Goal: Task Accomplishment & Management: Complete application form

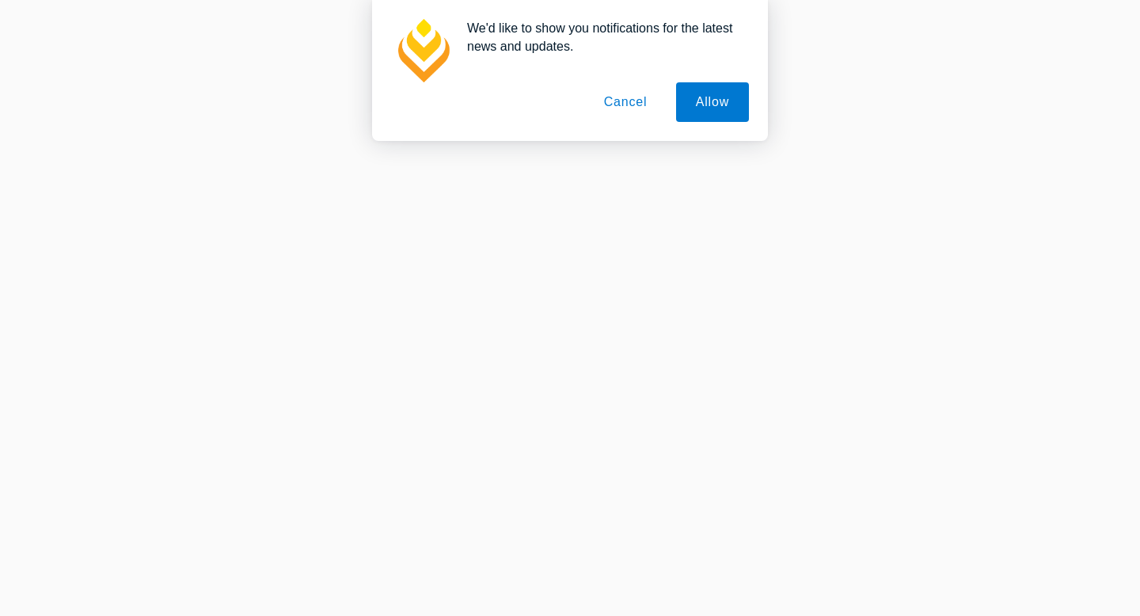
click at [635, 102] on button "Cancel" at bounding box center [625, 102] width 83 height 40
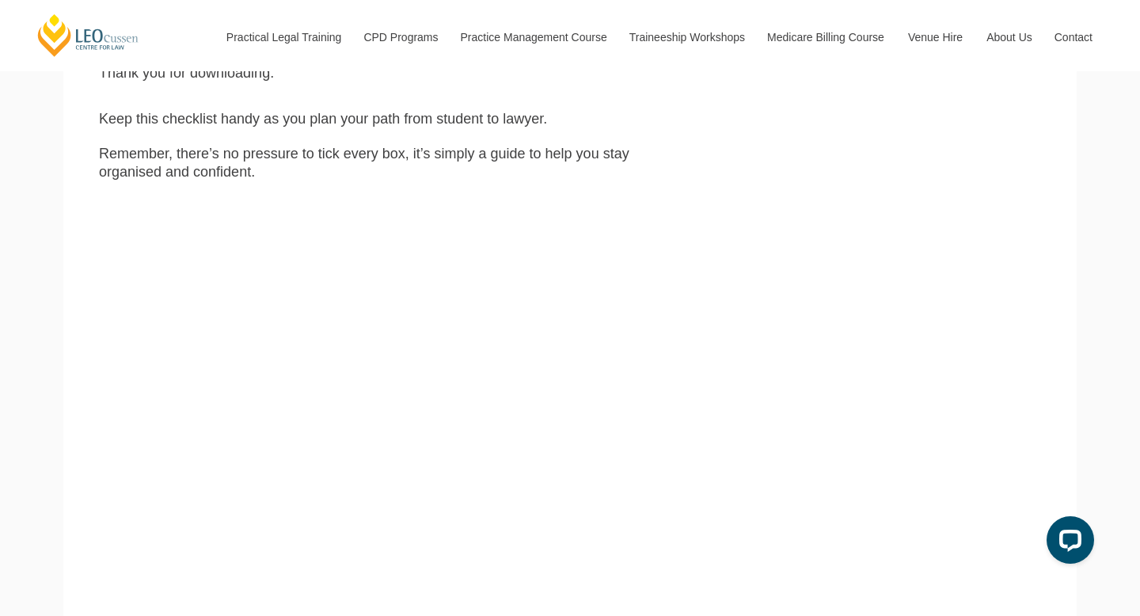
scroll to position [415, 0]
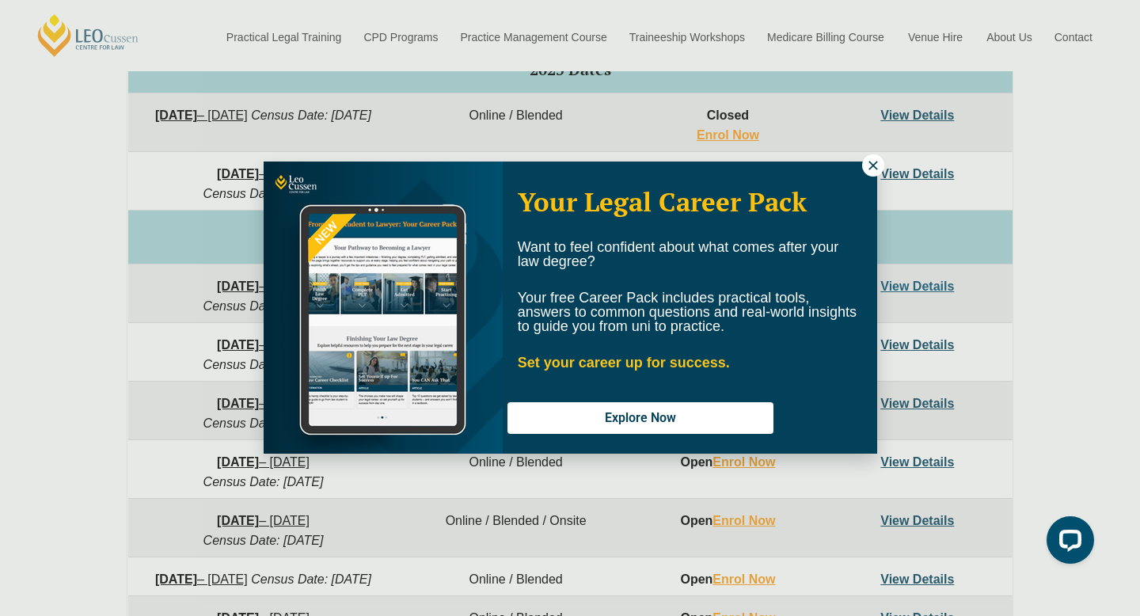
click at [871, 172] on icon at bounding box center [873, 165] width 14 height 14
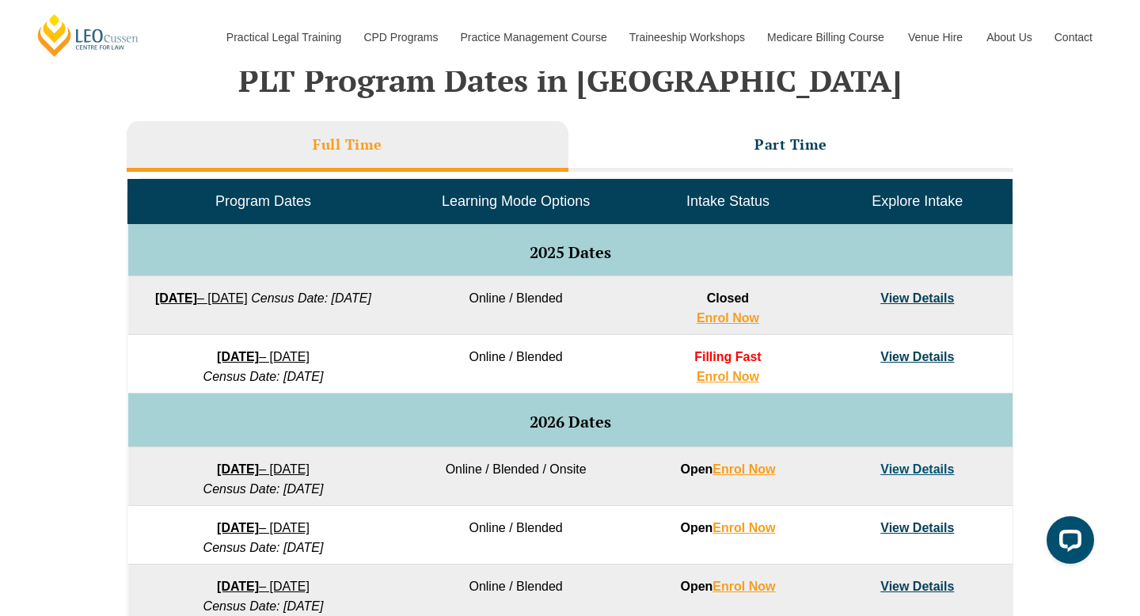
scroll to position [553, 0]
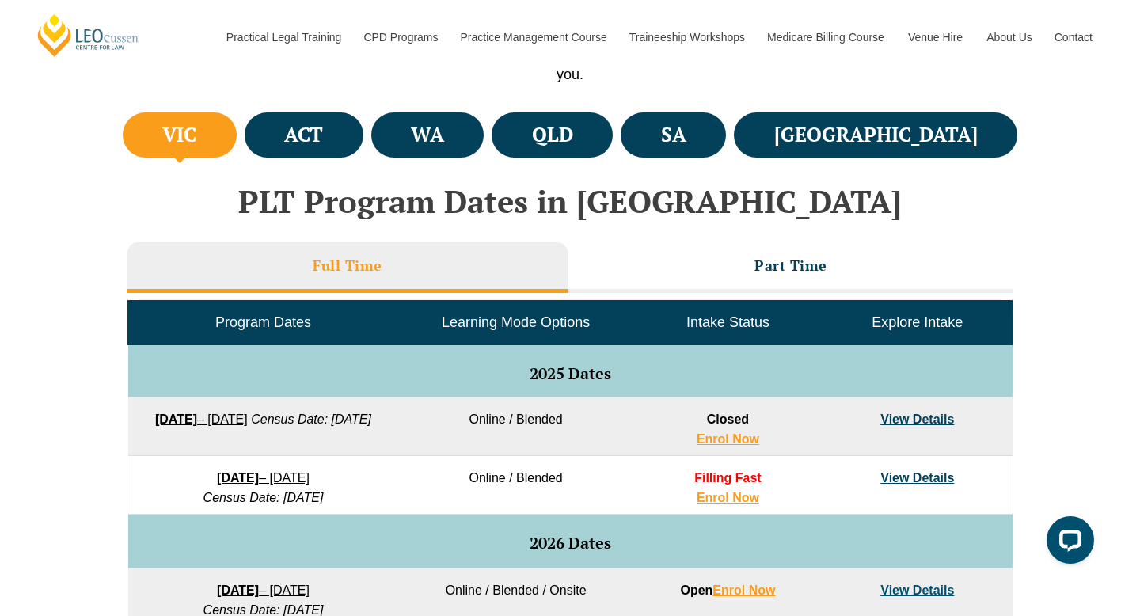
click at [584, 328] on span "Learning Mode Options" at bounding box center [516, 322] width 148 height 16
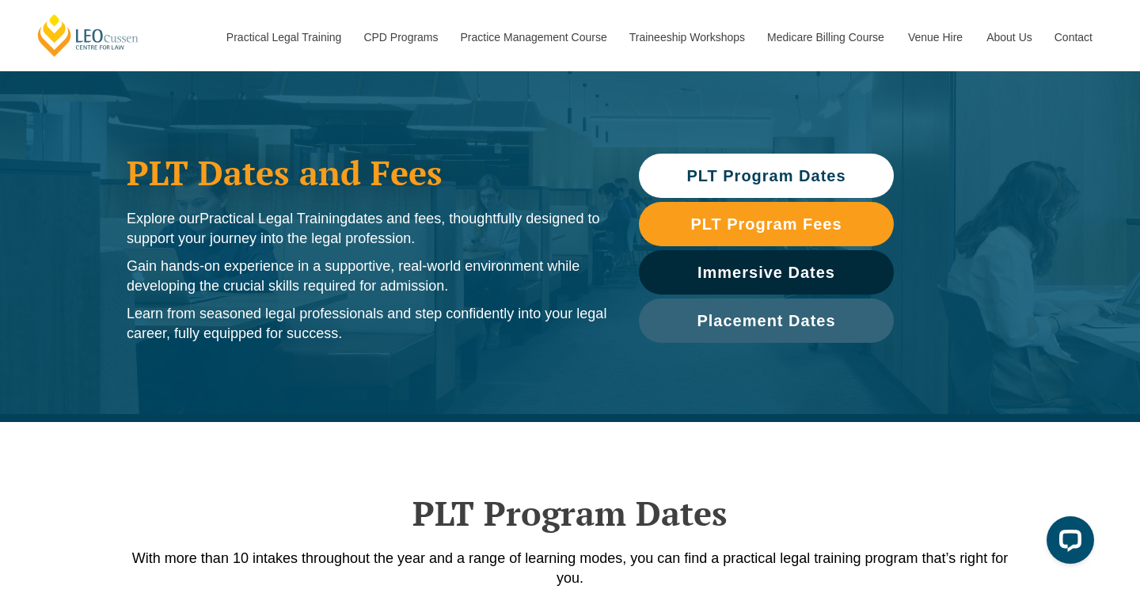
scroll to position [54, 0]
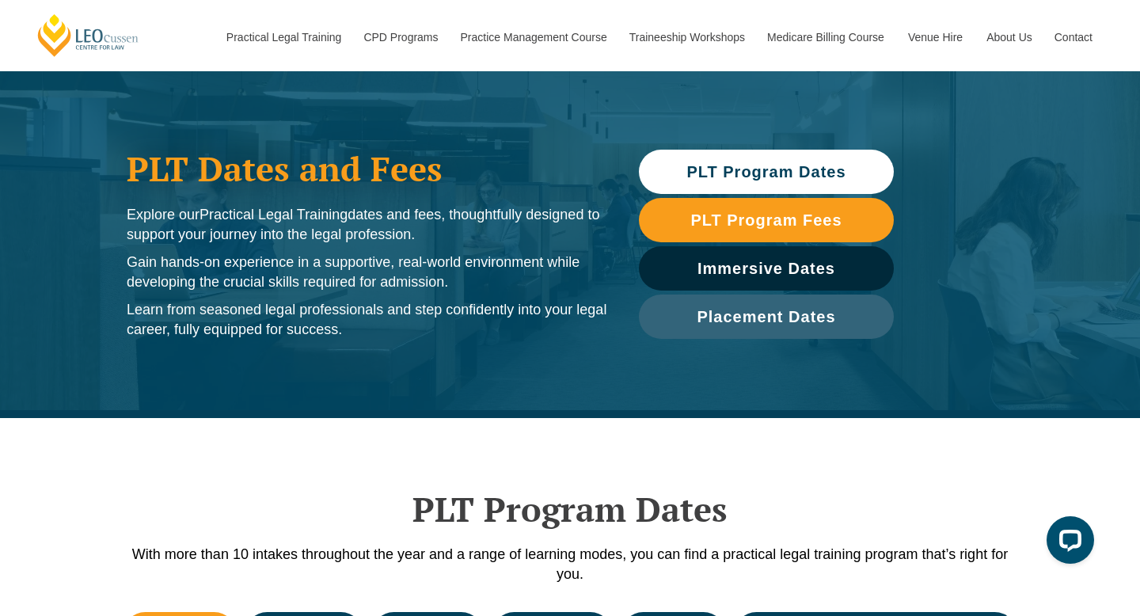
click at [792, 167] on span "PLT Program Dates" at bounding box center [765, 172] width 159 height 16
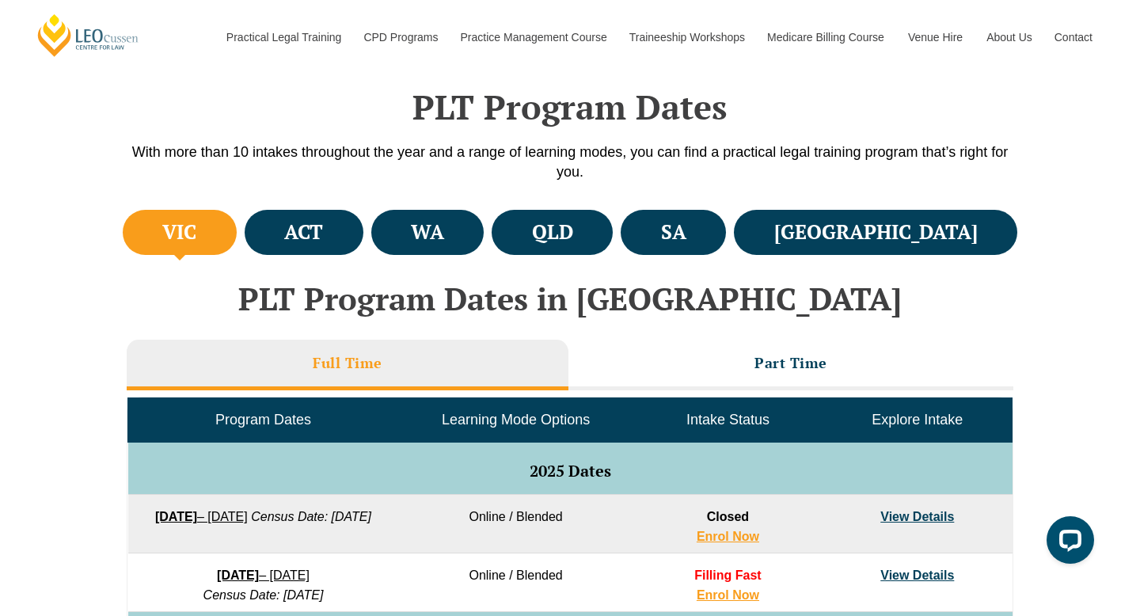
scroll to position [472, 0]
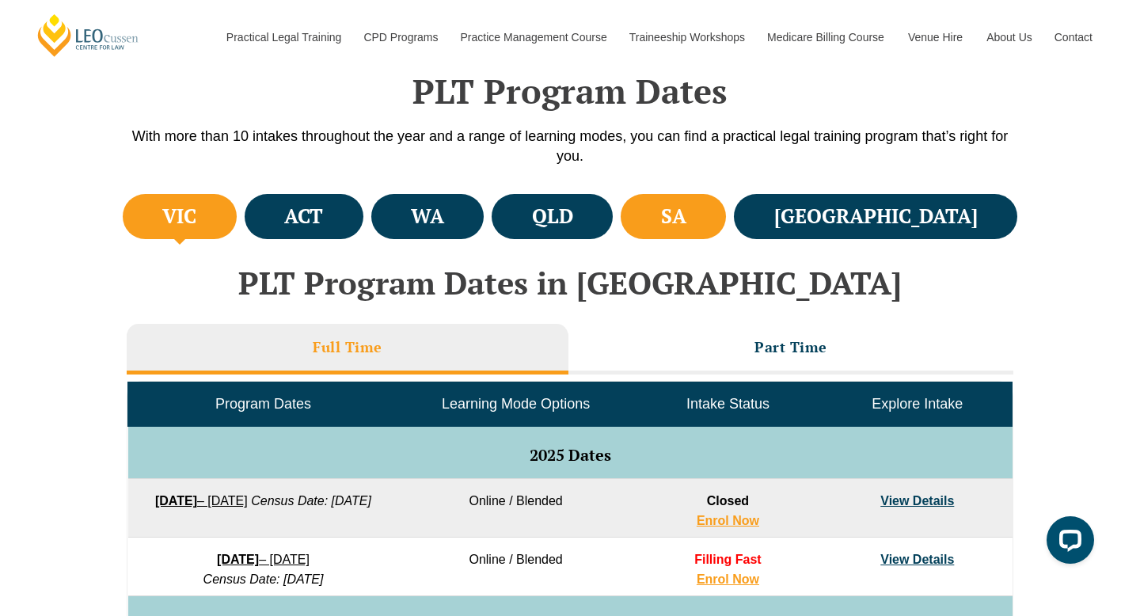
click at [726, 230] on li "SA" at bounding box center [673, 216] width 105 height 45
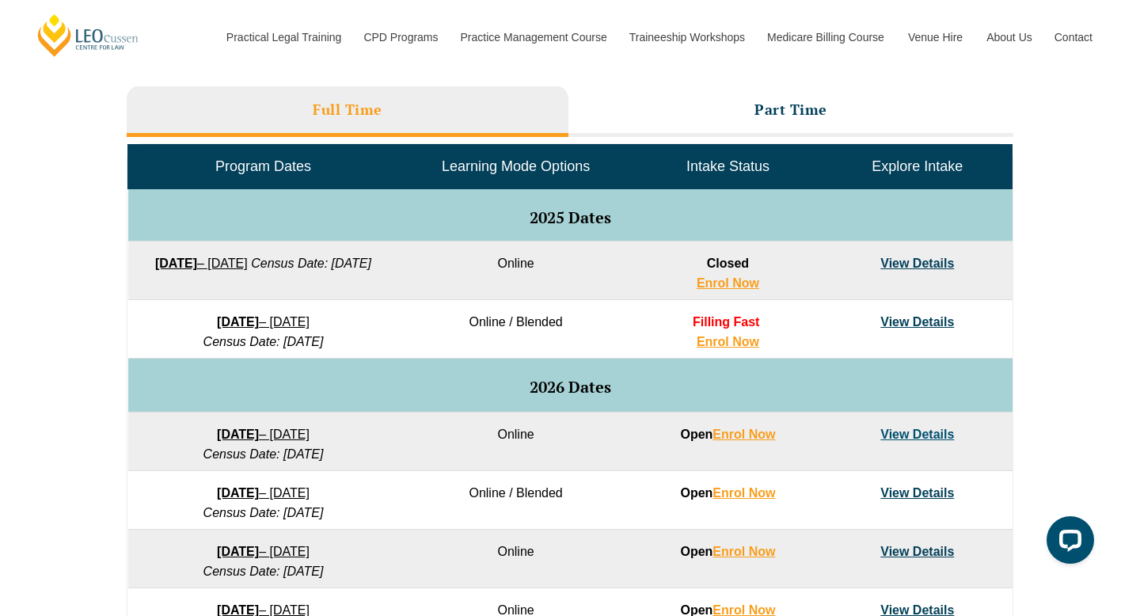
scroll to position [423, 0]
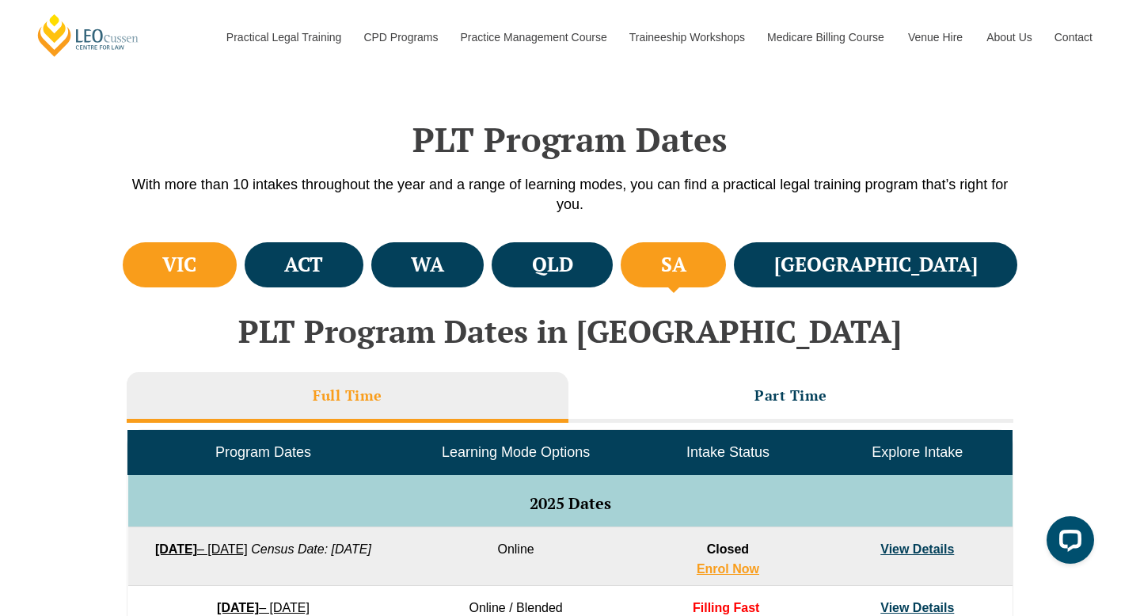
click at [217, 282] on li "VIC" at bounding box center [180, 264] width 114 height 45
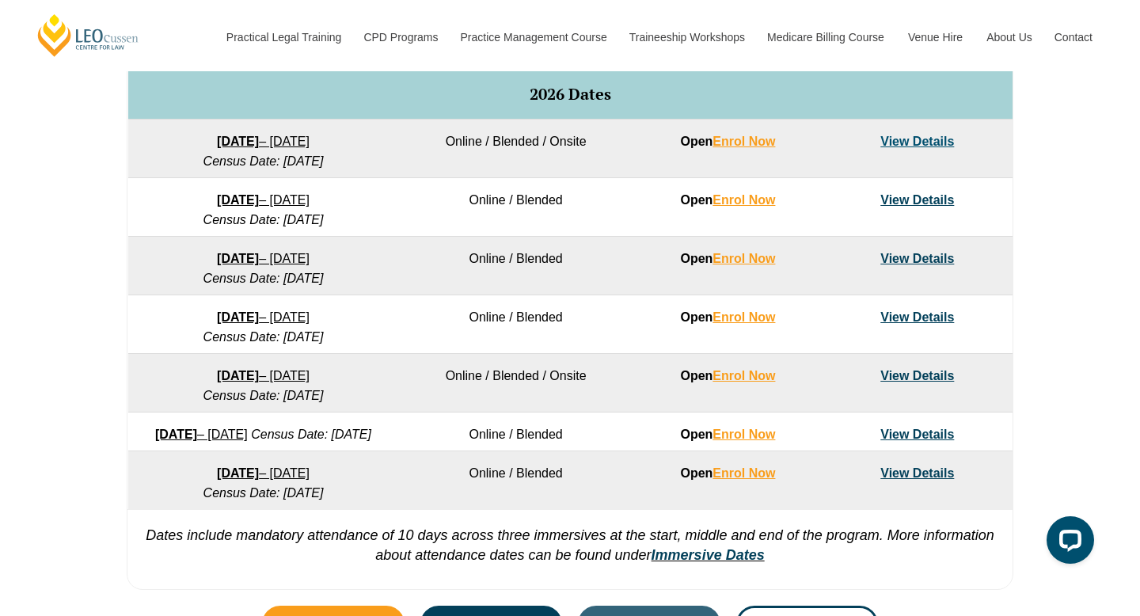
scroll to position [1004, 0]
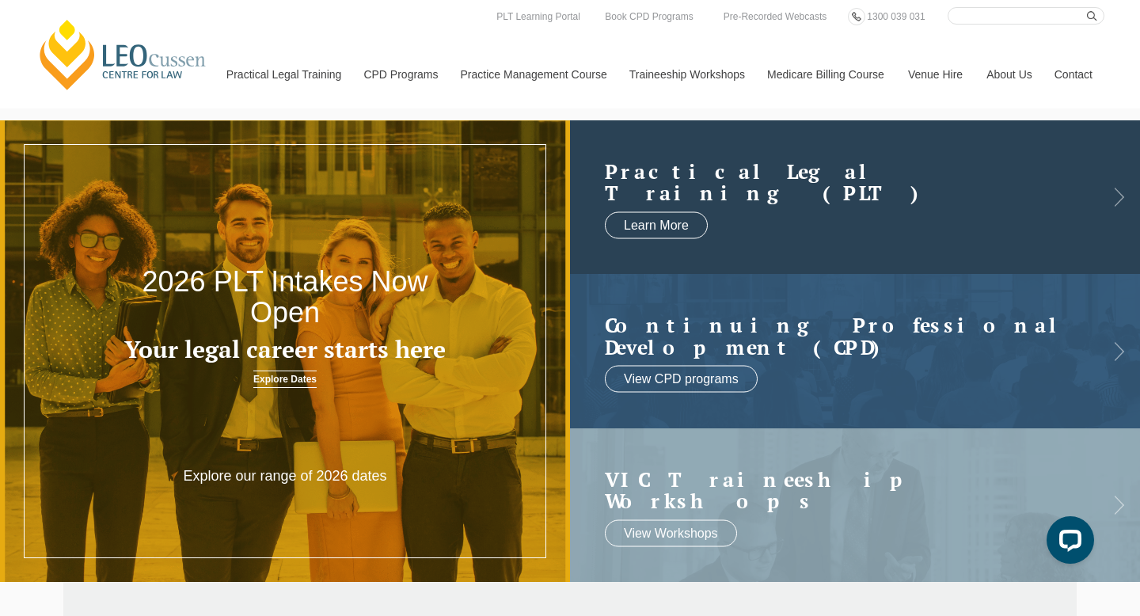
click at [831, 179] on h2 "Practical Legal Training (PLT)" at bounding box center [839, 182] width 469 height 44
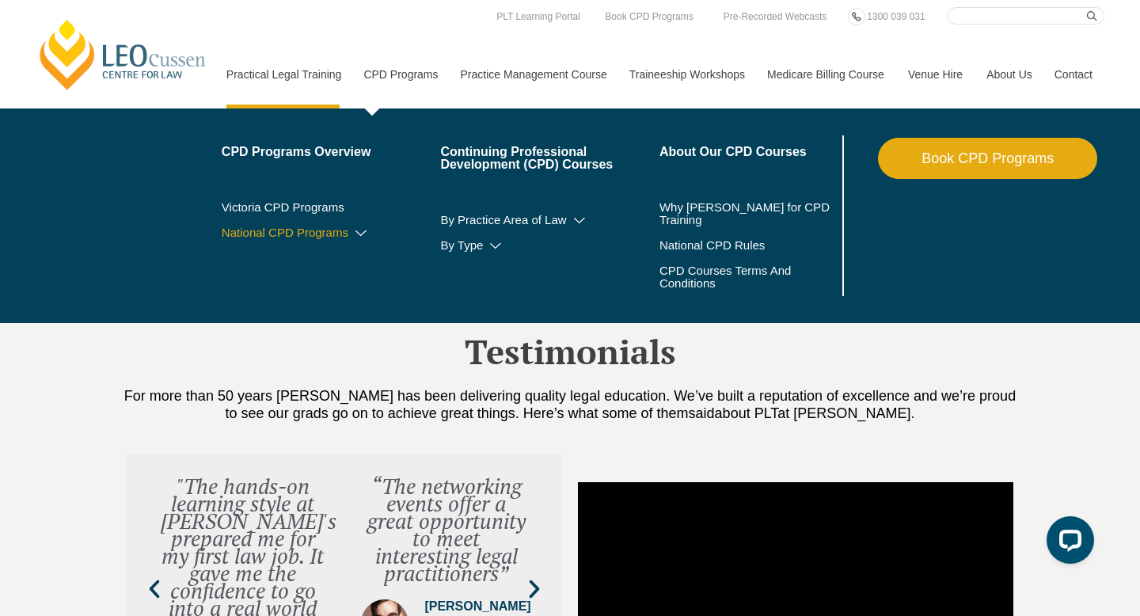
scroll to position [5019, 0]
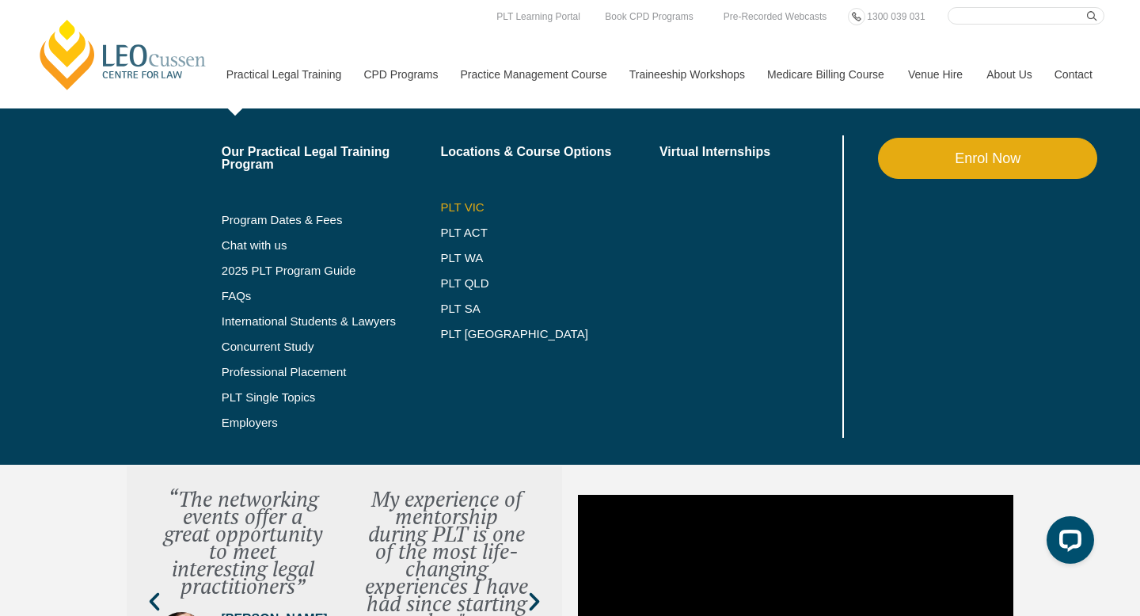
click at [446, 203] on link "PLT VIC" at bounding box center [549, 207] width 219 height 13
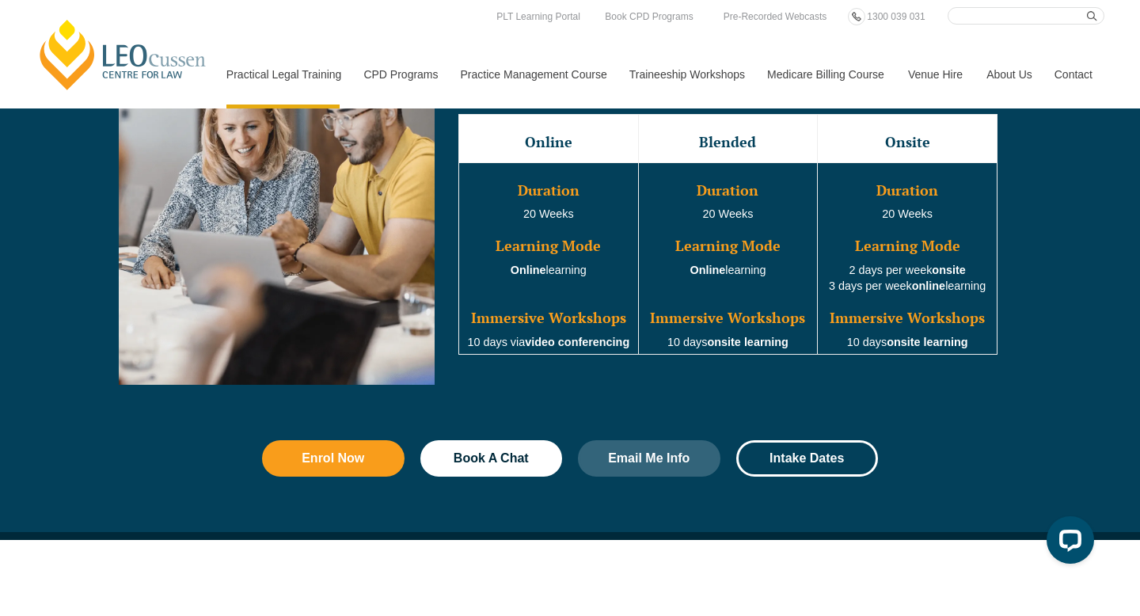
scroll to position [1521, 0]
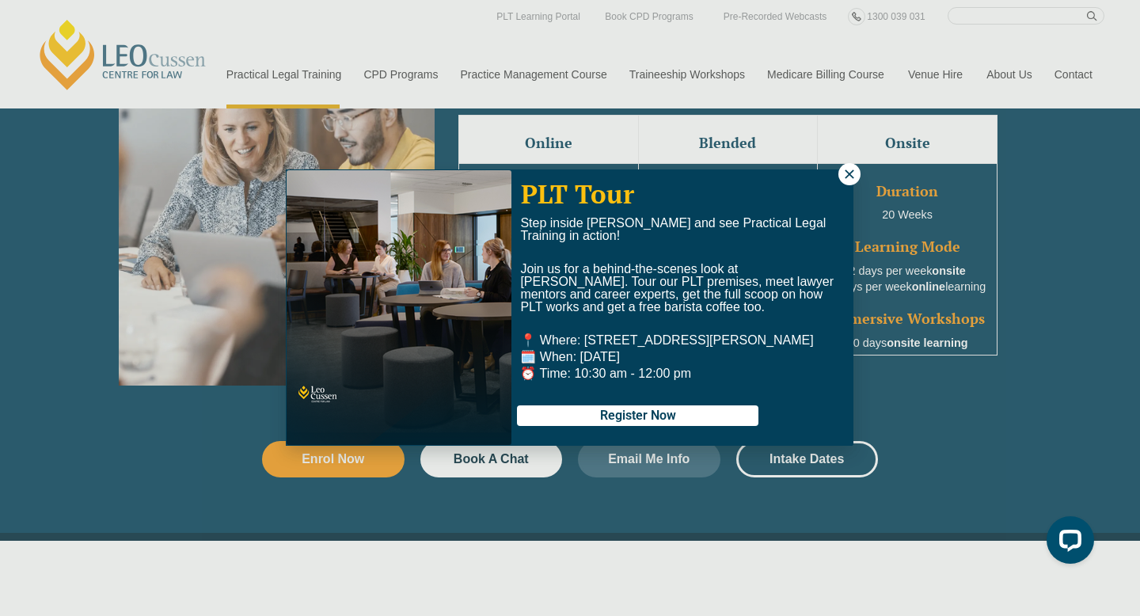
click at [845, 177] on icon at bounding box center [849, 173] width 9 height 9
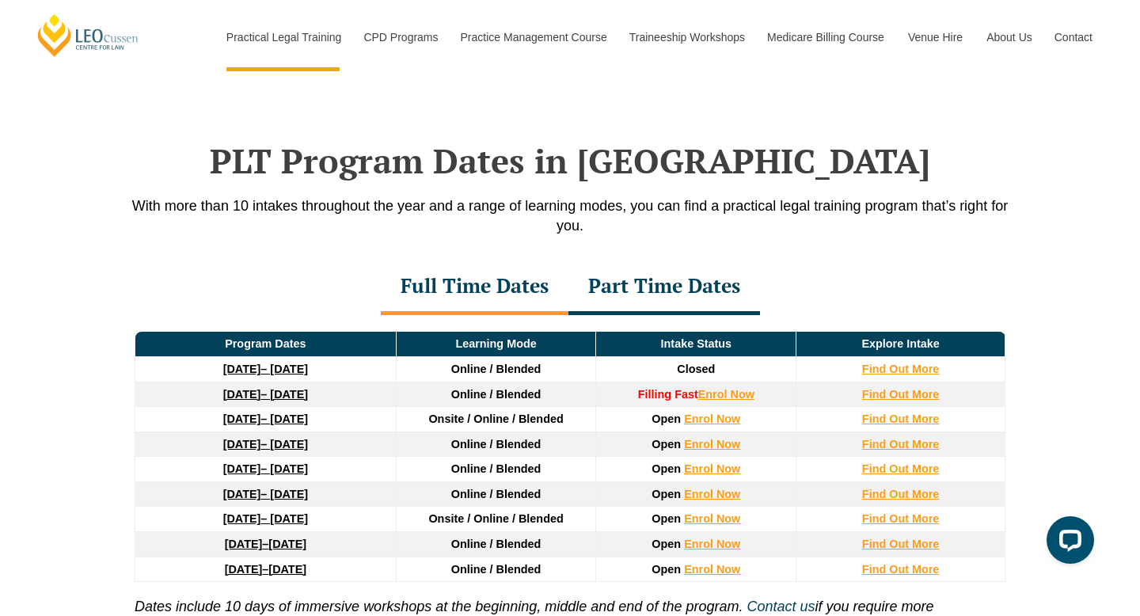
scroll to position [2011, 0]
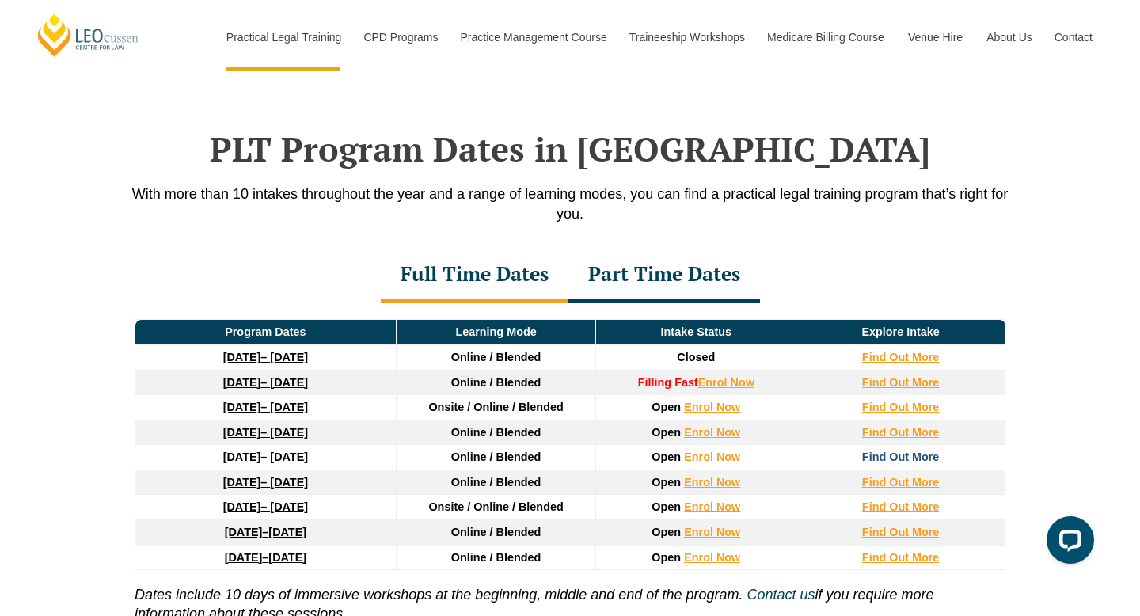
click at [879, 463] on strong "Find Out More" at bounding box center [901, 456] width 78 height 13
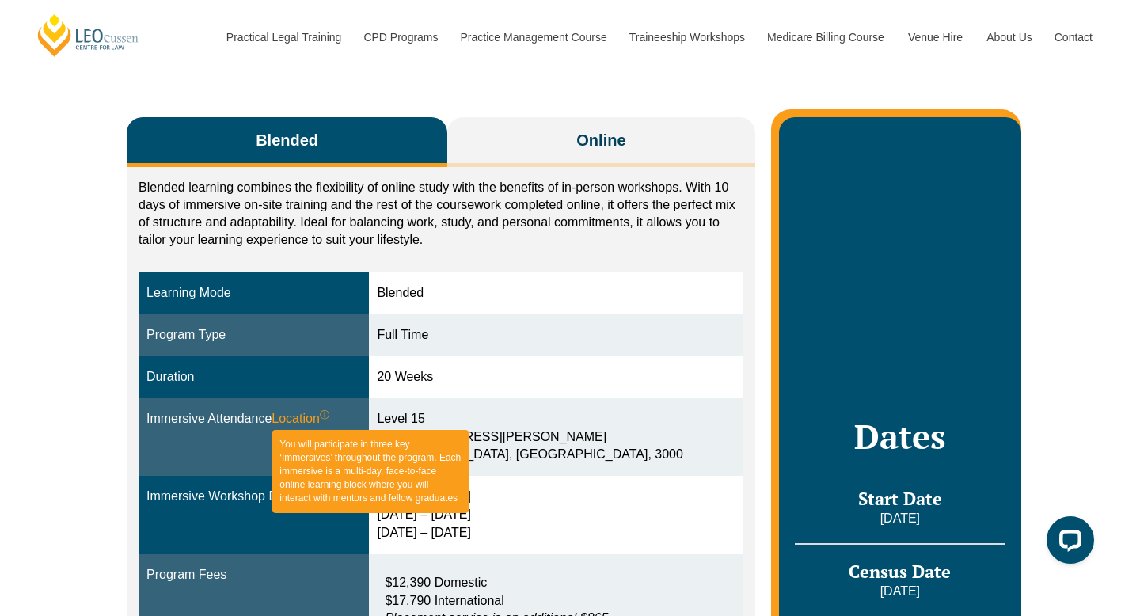
scroll to position [237, 0]
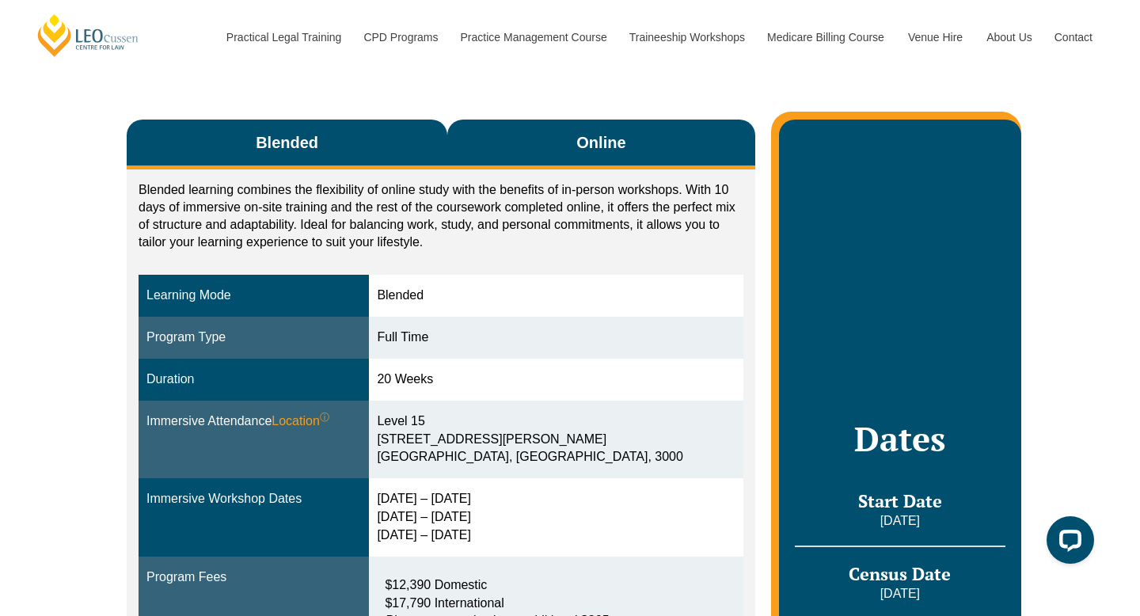
click at [556, 145] on button "Online" at bounding box center [601, 145] width 308 height 50
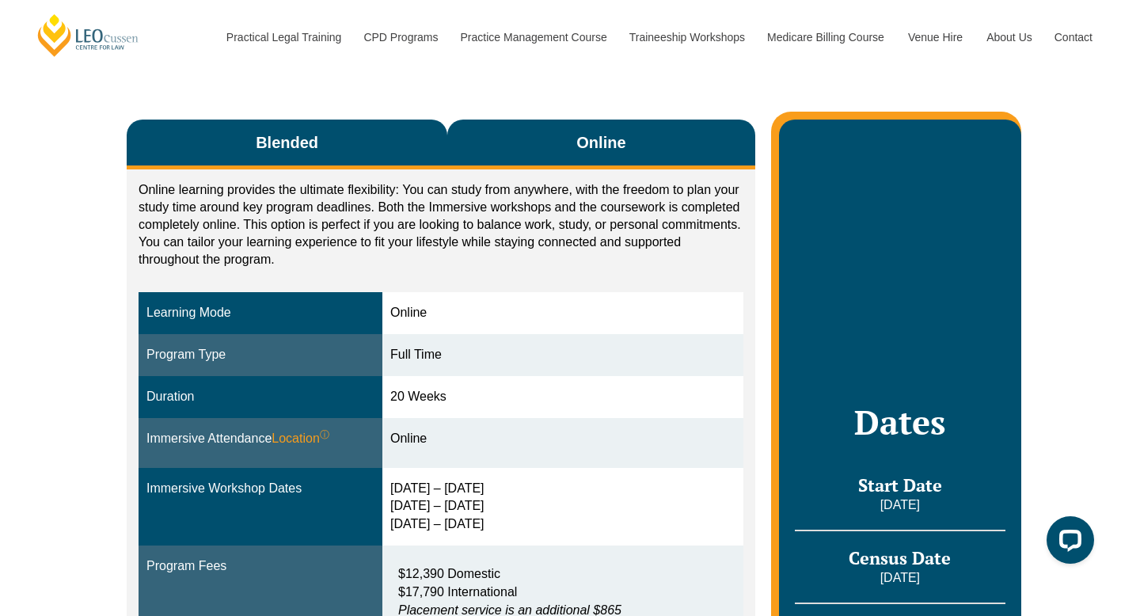
click at [389, 155] on button "Blended" at bounding box center [287, 145] width 321 height 50
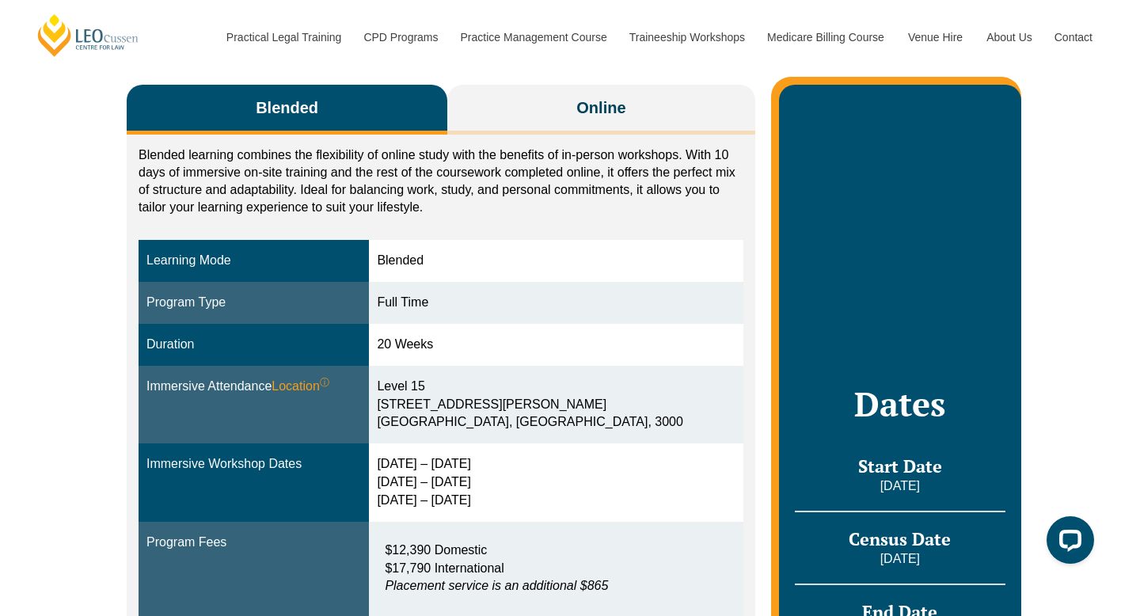
scroll to position [279, 0]
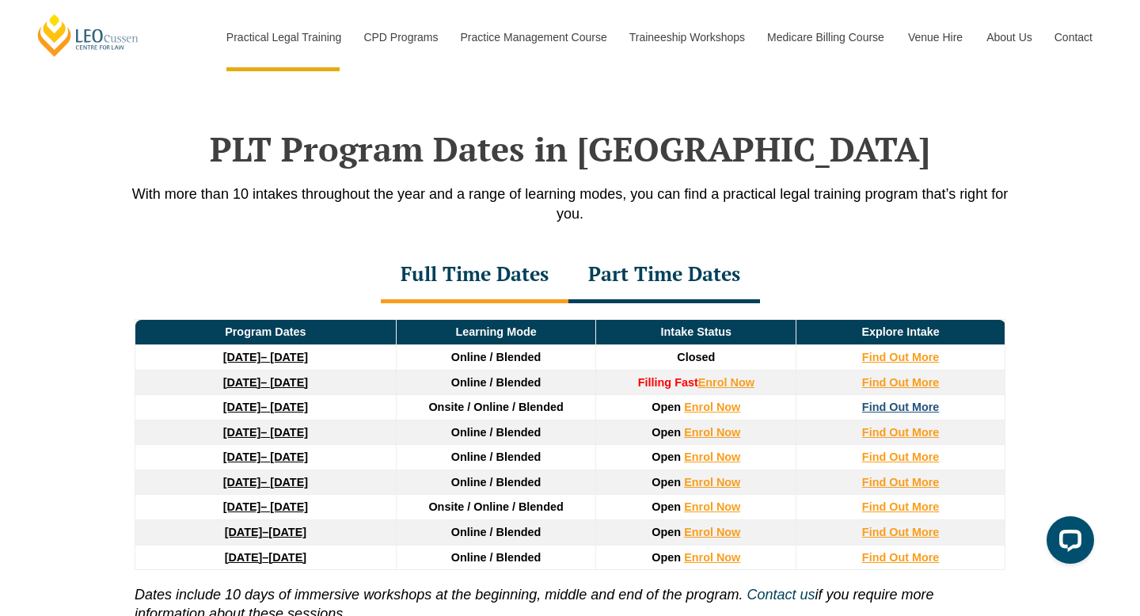
click at [888, 413] on strong "Find Out More" at bounding box center [901, 407] width 78 height 13
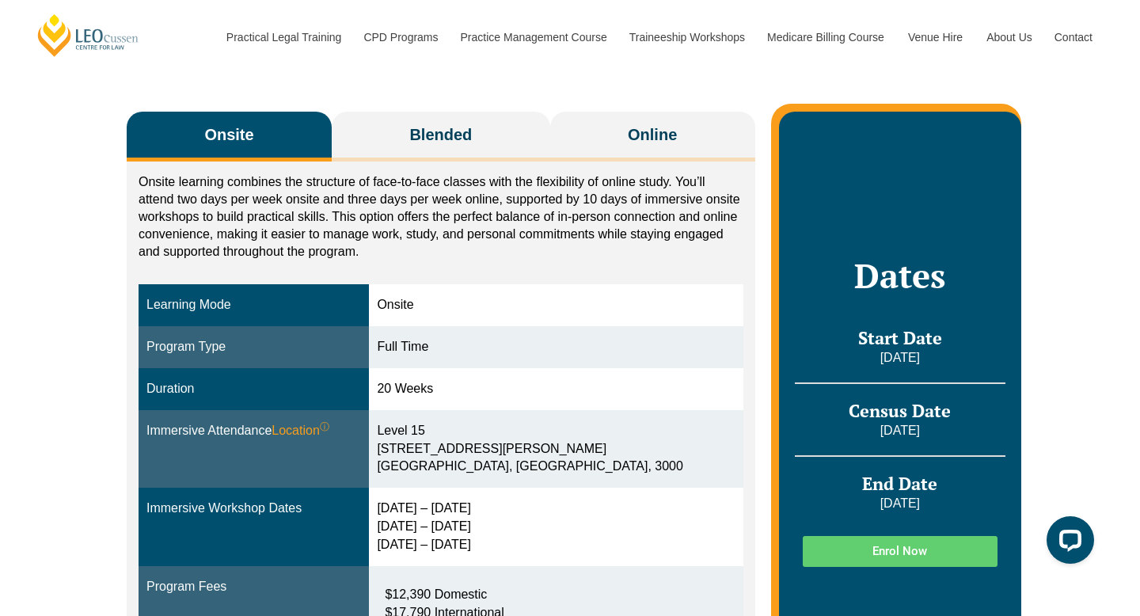
scroll to position [268, 0]
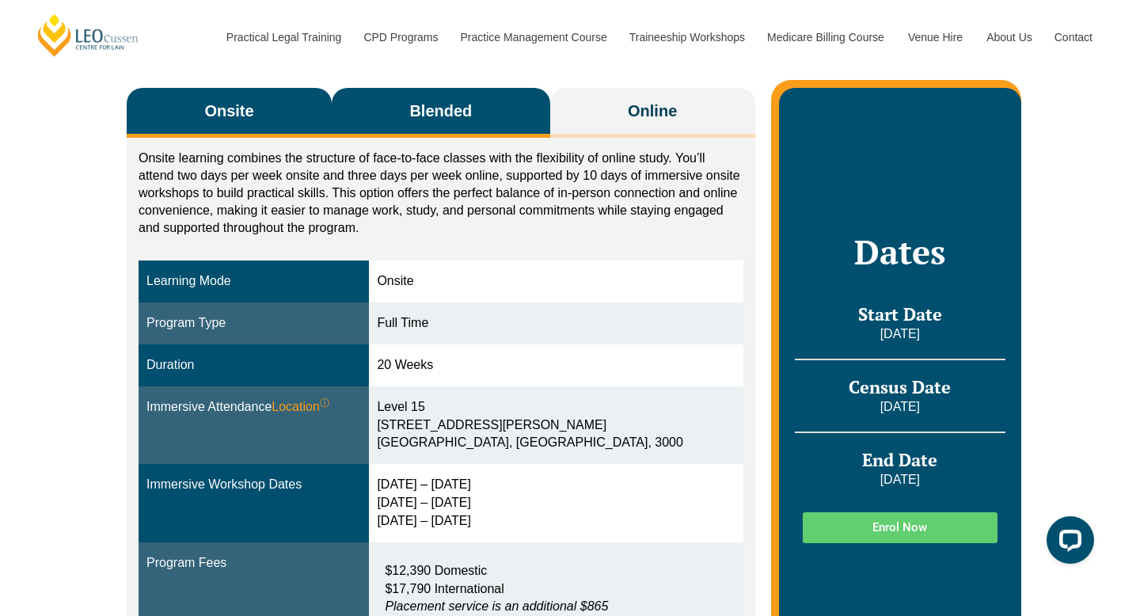
click at [495, 97] on button "Blended" at bounding box center [441, 113] width 218 height 50
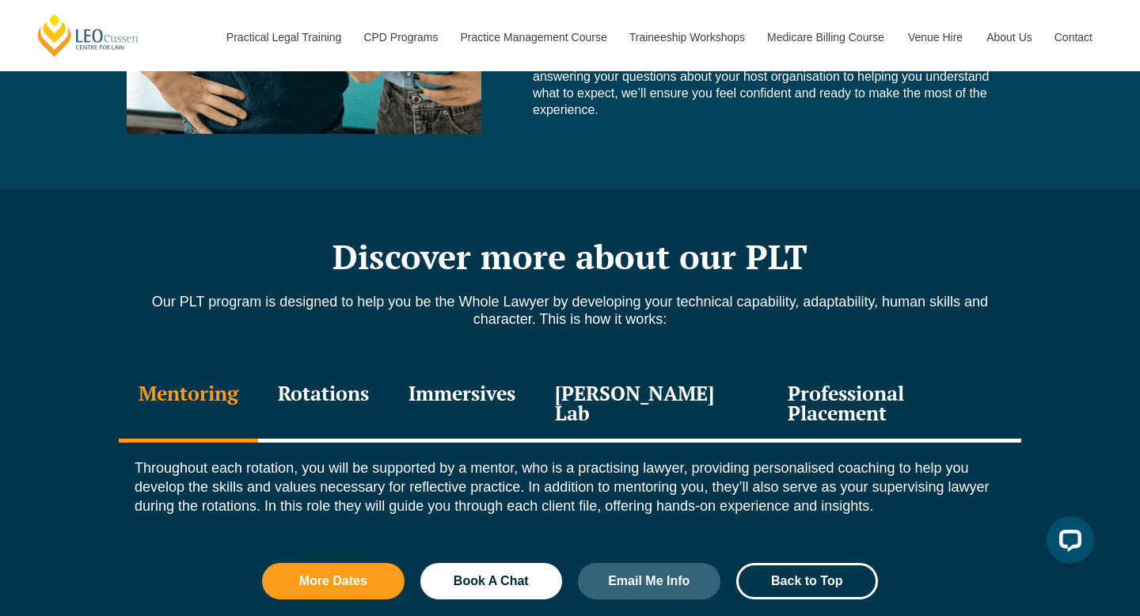
scroll to position [1779, 0]
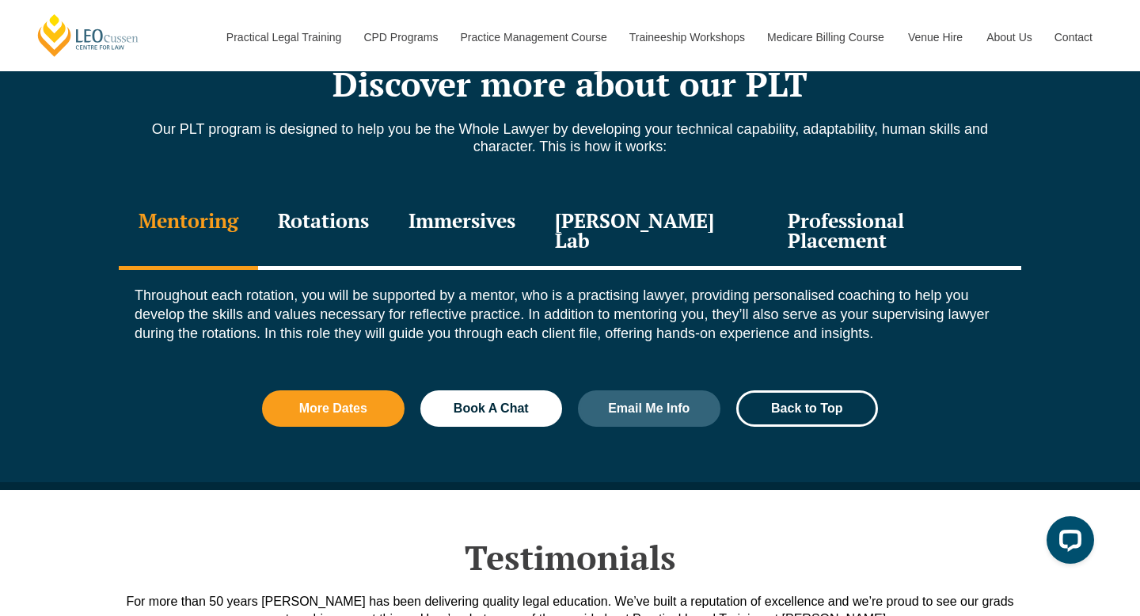
click at [325, 242] on div "Rotations" at bounding box center [323, 232] width 131 height 75
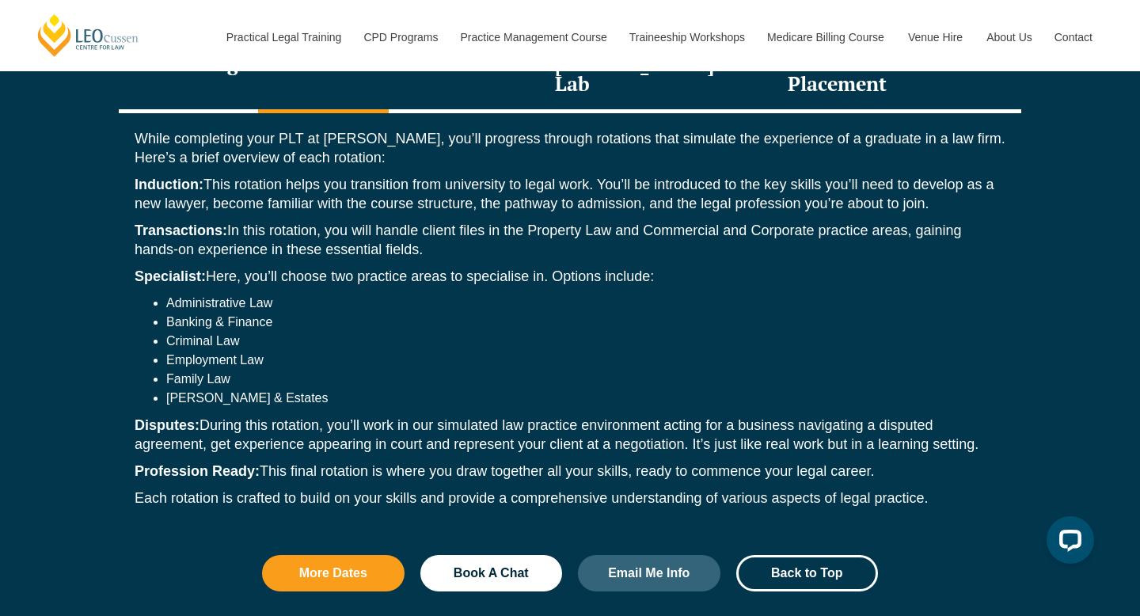
scroll to position [1918, 0]
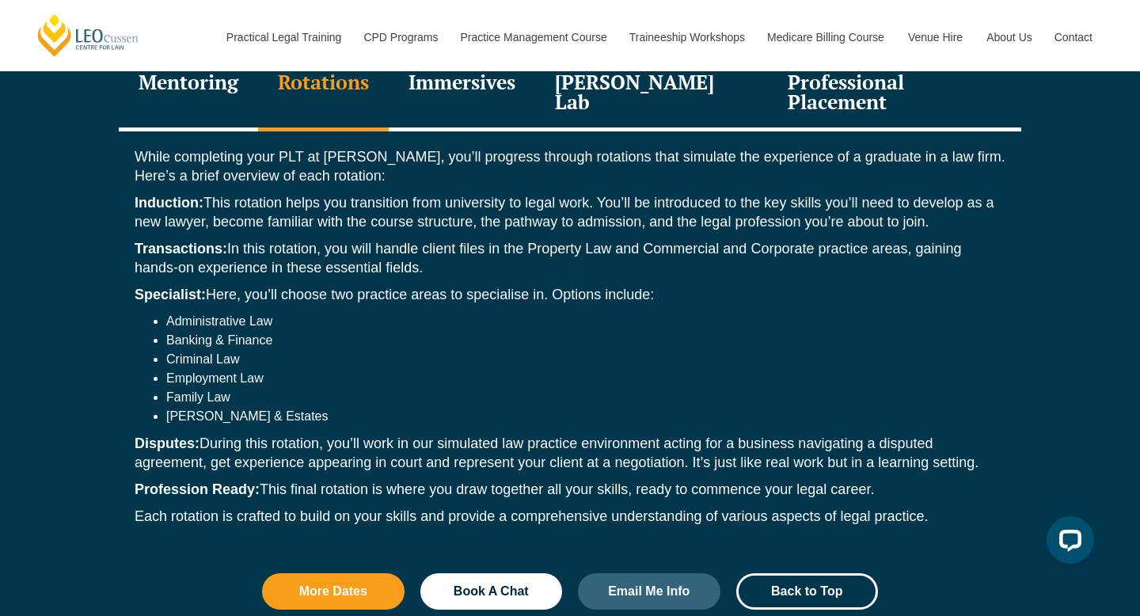
click at [869, 93] on div "Professional Placement" at bounding box center [894, 93] width 253 height 75
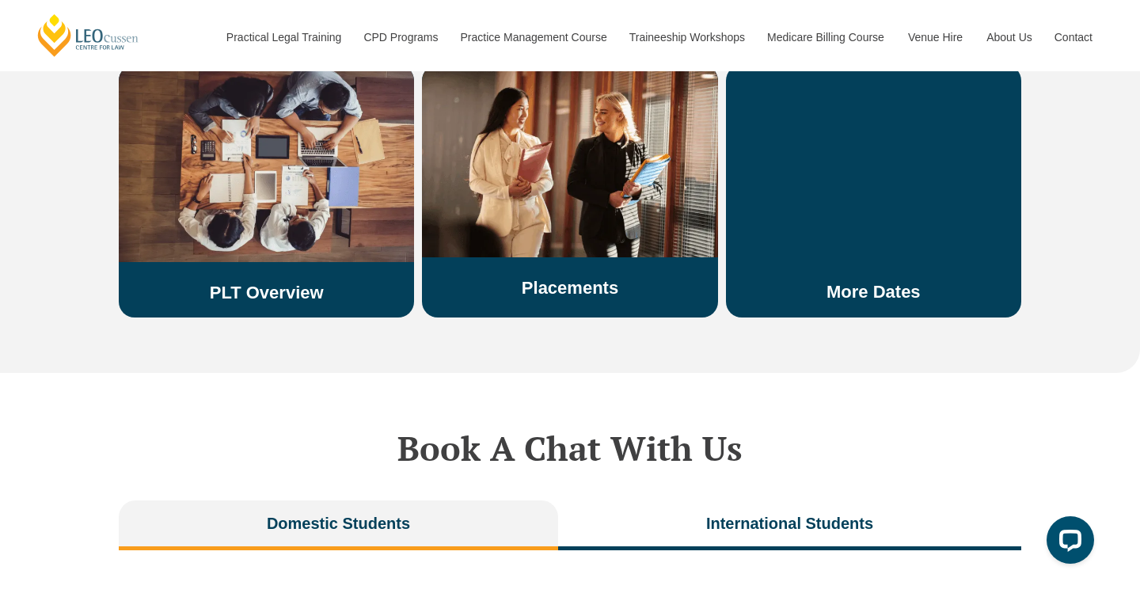
scroll to position [3002, 0]
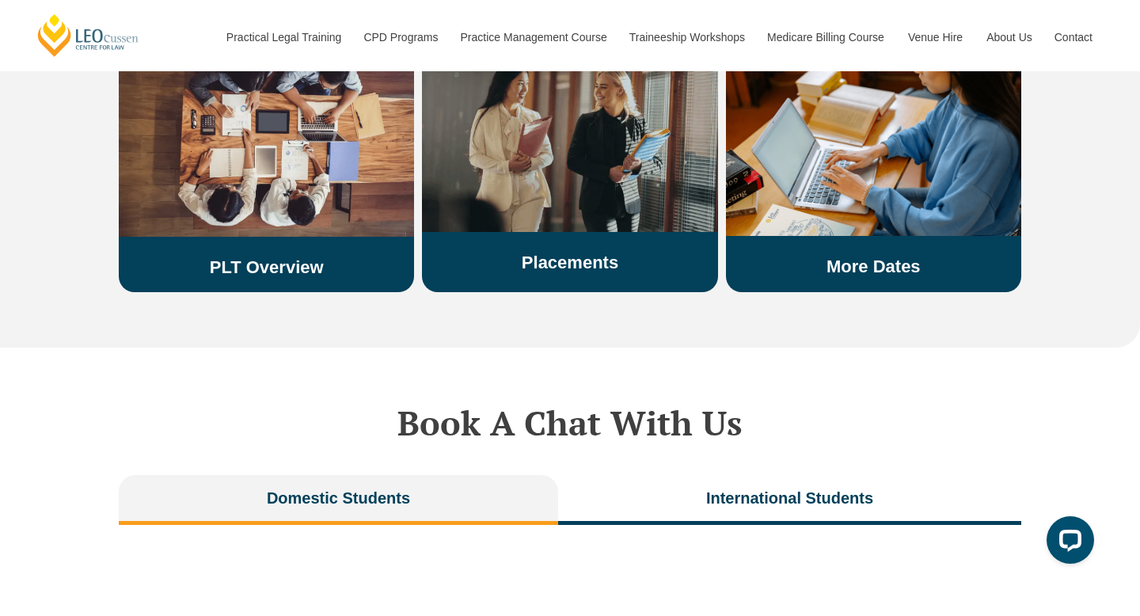
click at [600, 253] on link "Placements" at bounding box center [570, 263] width 97 height 20
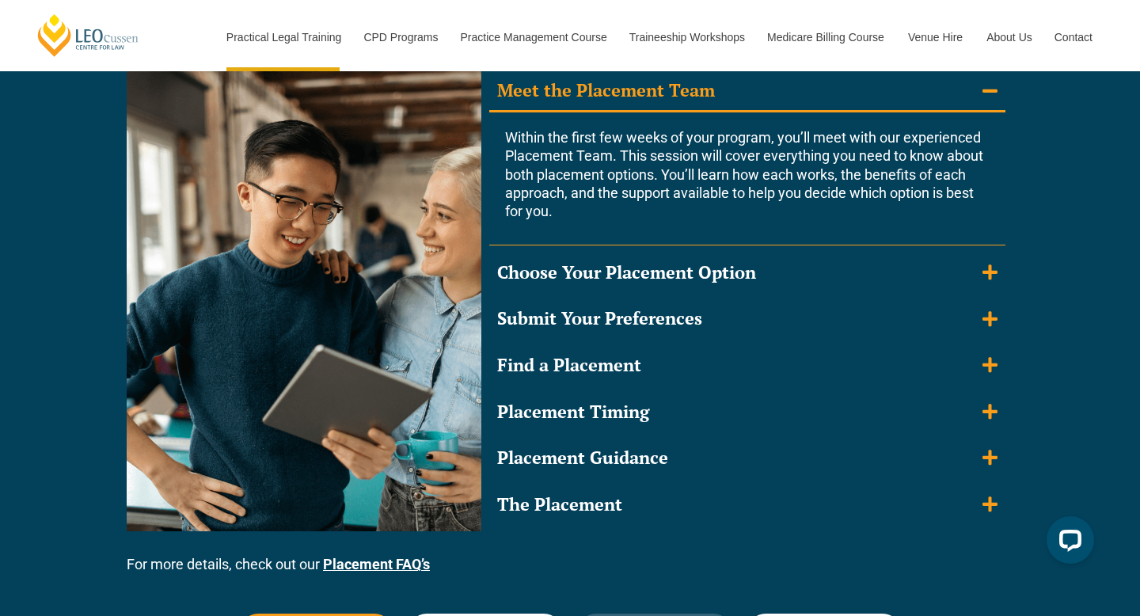
scroll to position [1490, 0]
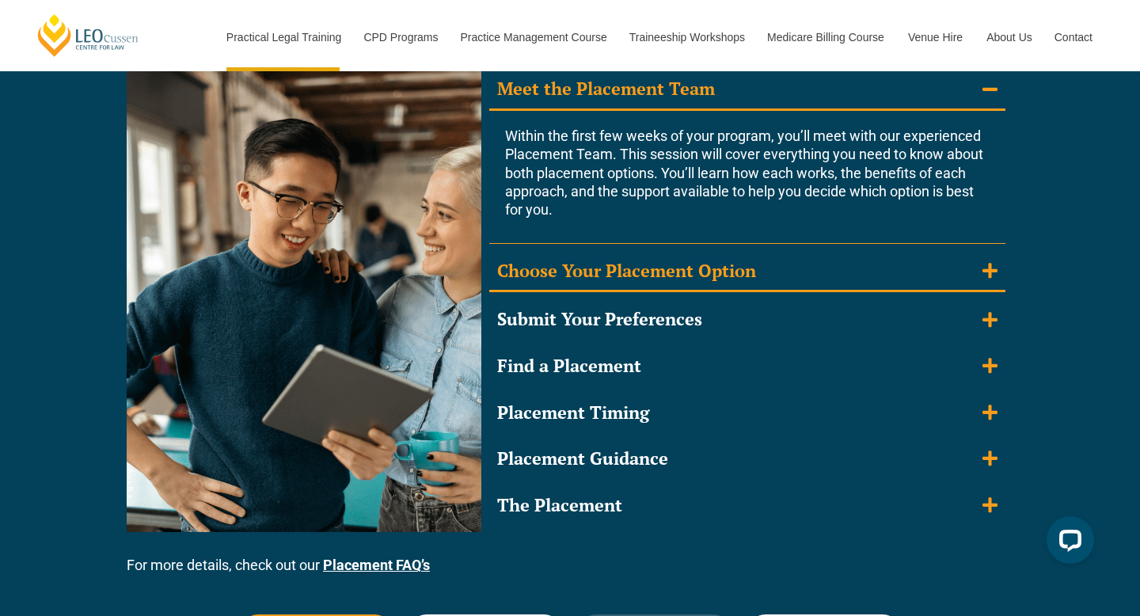
click at [945, 256] on summary "Choose Your Placement Option" at bounding box center [747, 272] width 516 height 41
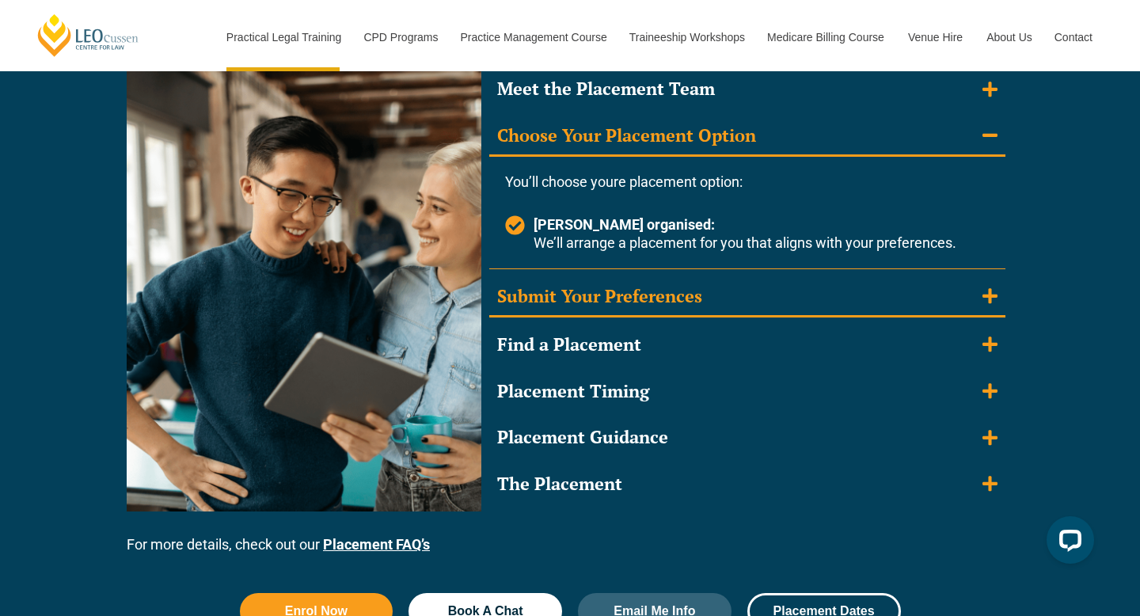
click at [951, 308] on summary "Submit Your Preferences" at bounding box center [747, 297] width 516 height 41
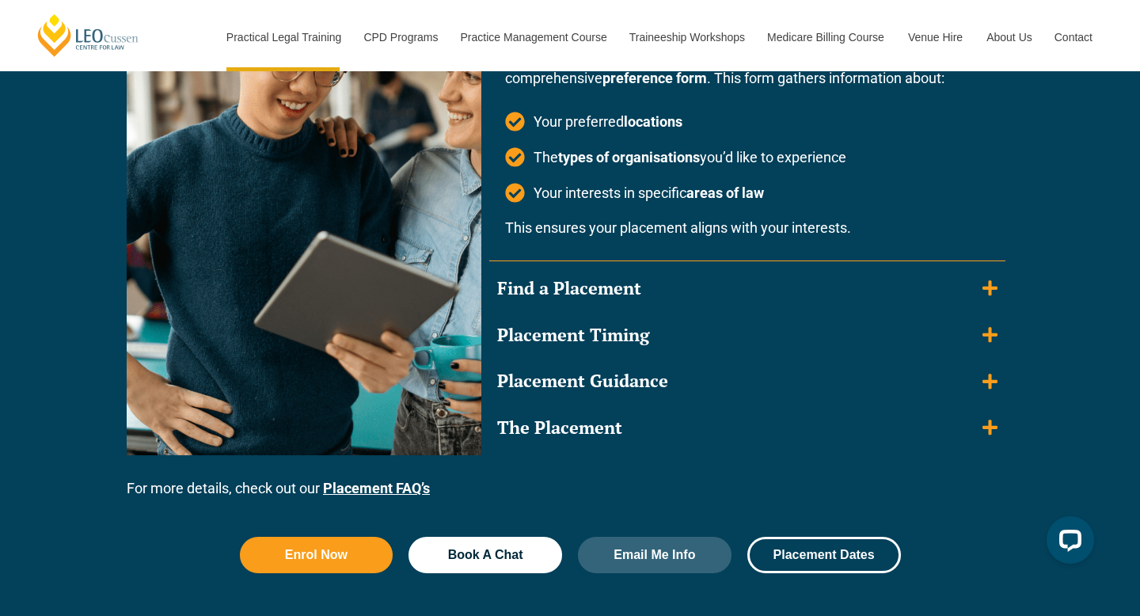
scroll to position [1662, 0]
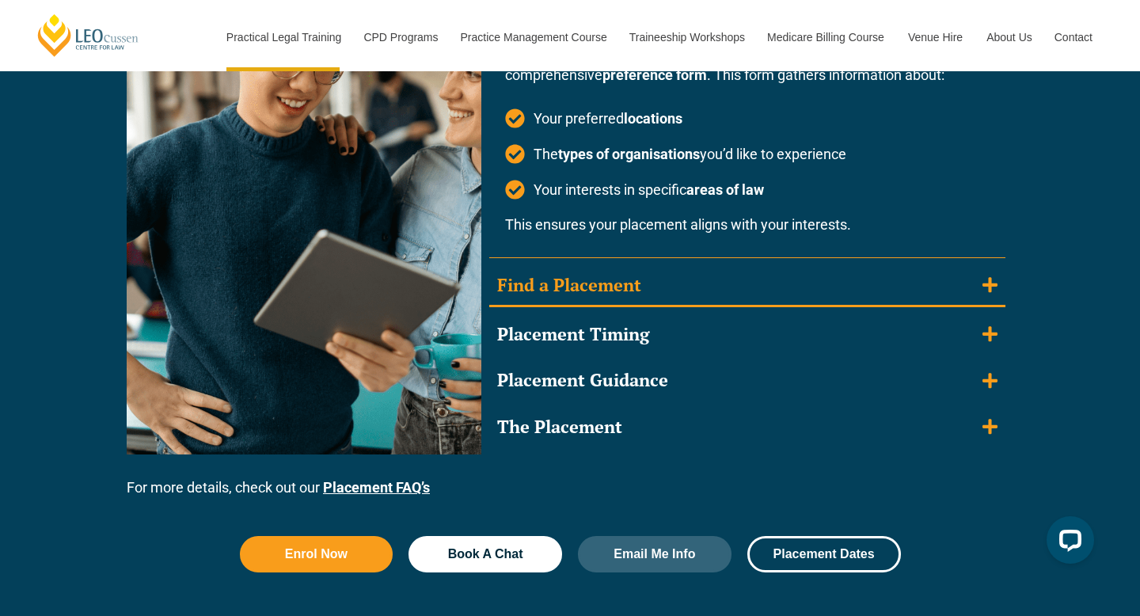
click at [909, 289] on summary "Find a Placement" at bounding box center [747, 286] width 516 height 41
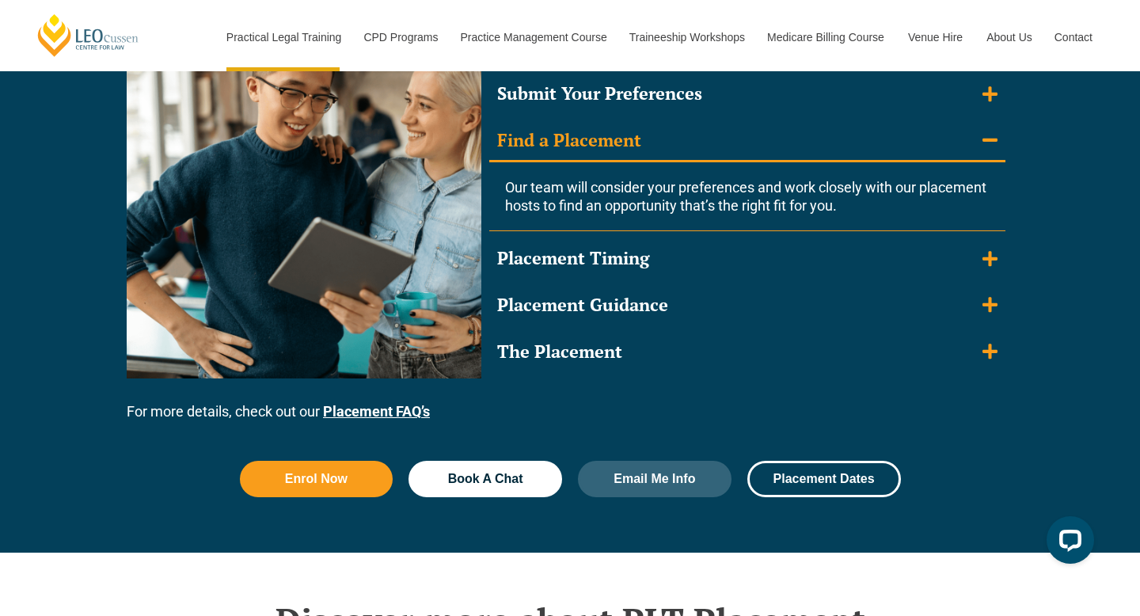
scroll to position [1570, 0]
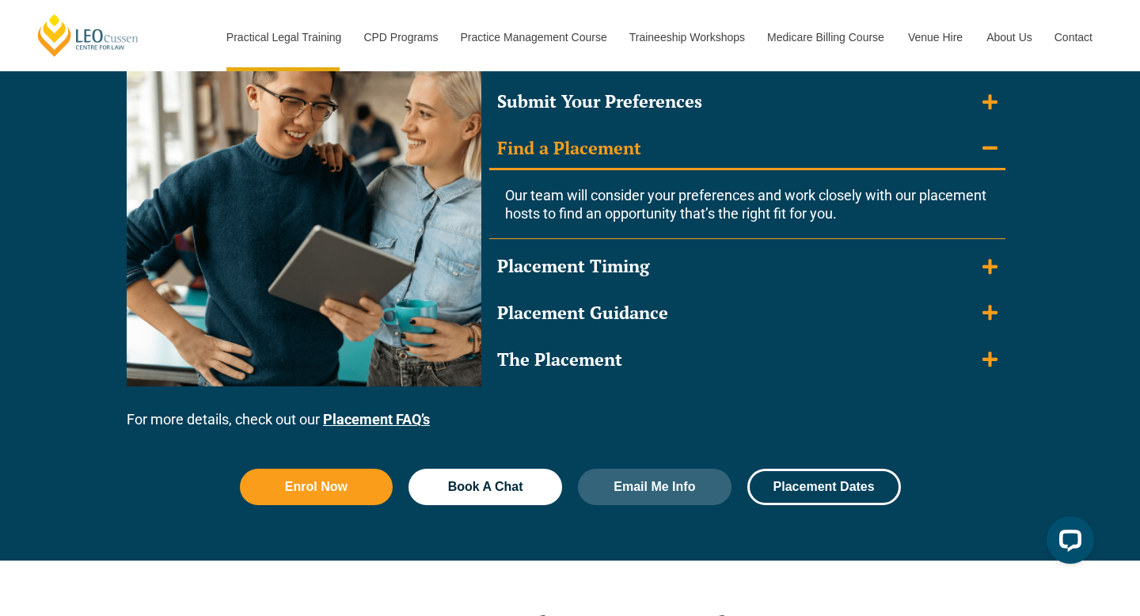
click at [909, 289] on div "Meet the Placement Team Within the first few weeks of your program, you’ll meet…" at bounding box center [747, 184] width 516 height 389
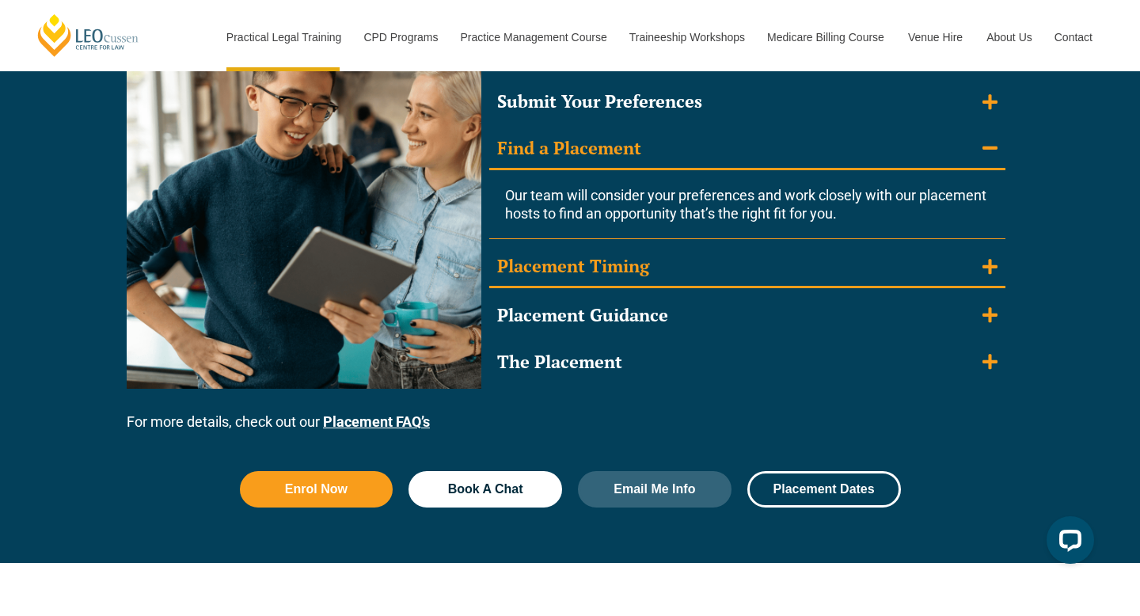
click at [915, 272] on summary "Placement Timing" at bounding box center [747, 267] width 516 height 41
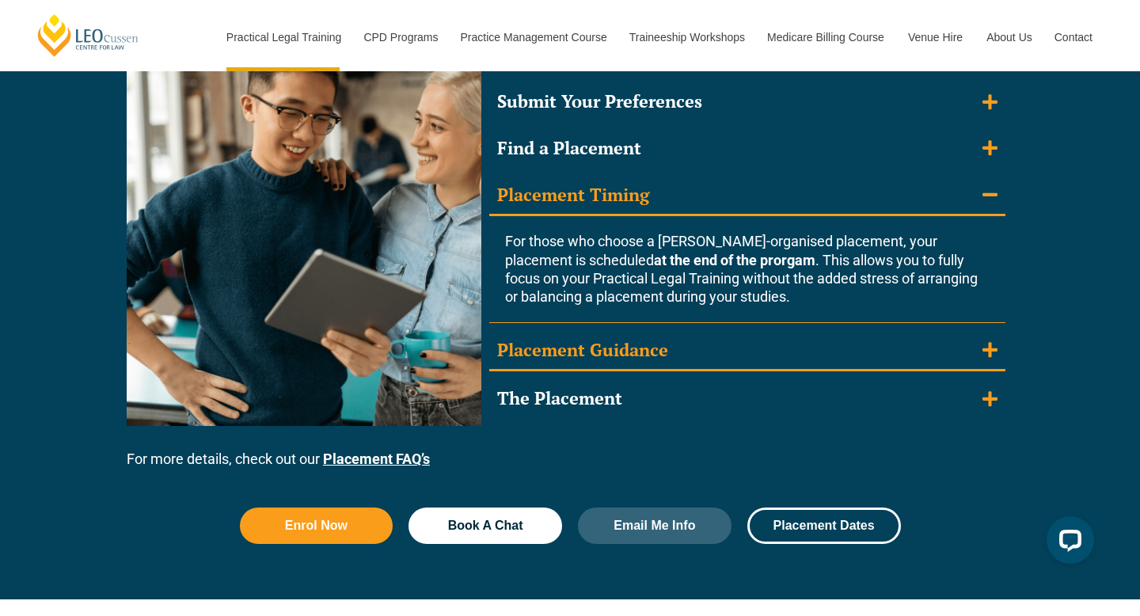
click at [957, 347] on summary "Placement Guidance" at bounding box center [747, 351] width 516 height 41
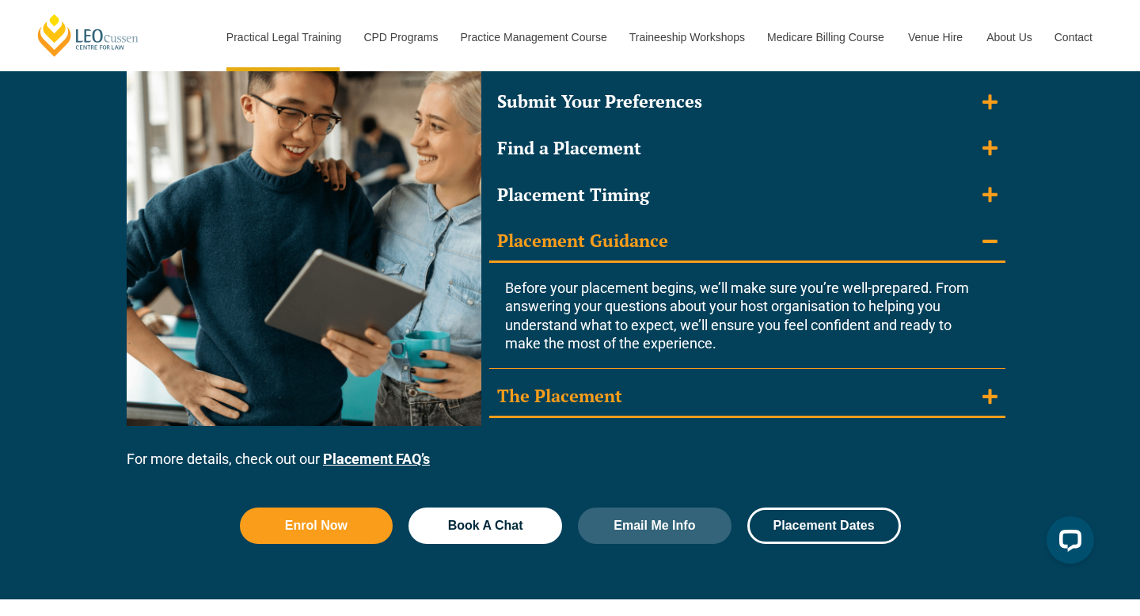
click at [935, 408] on summary "The Placement" at bounding box center [747, 397] width 516 height 41
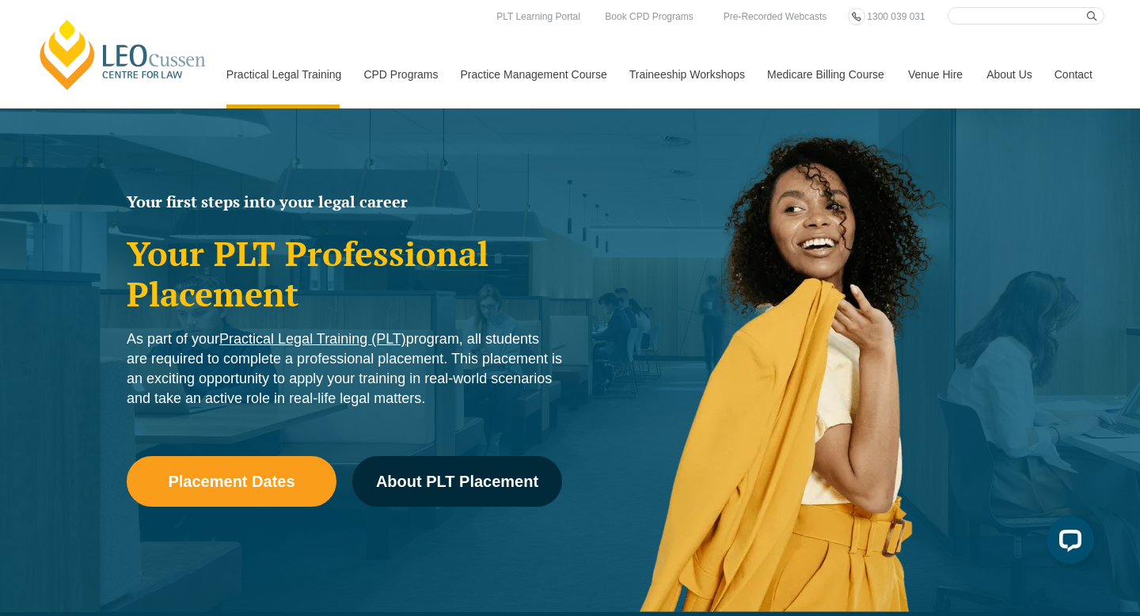
scroll to position [0, 0]
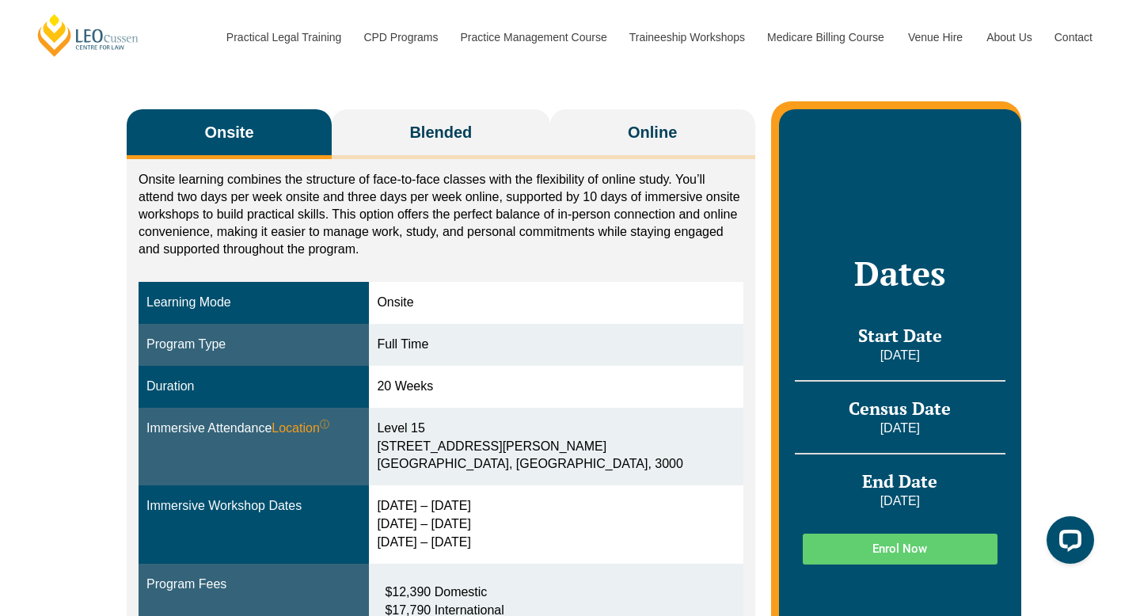
scroll to position [249, 0]
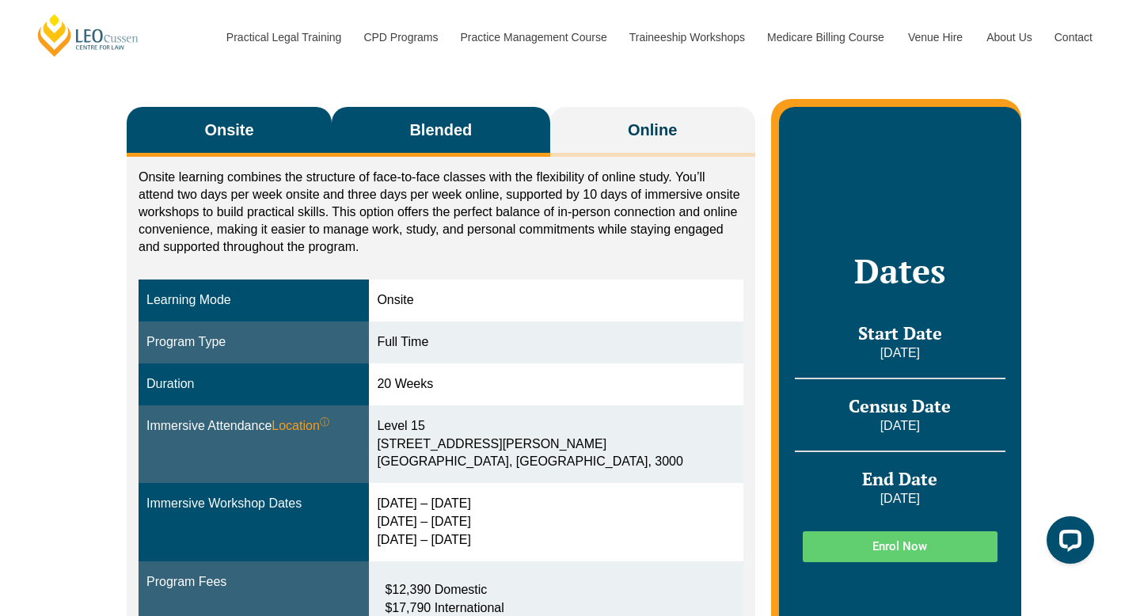
click at [492, 139] on button "Blended" at bounding box center [441, 132] width 218 height 50
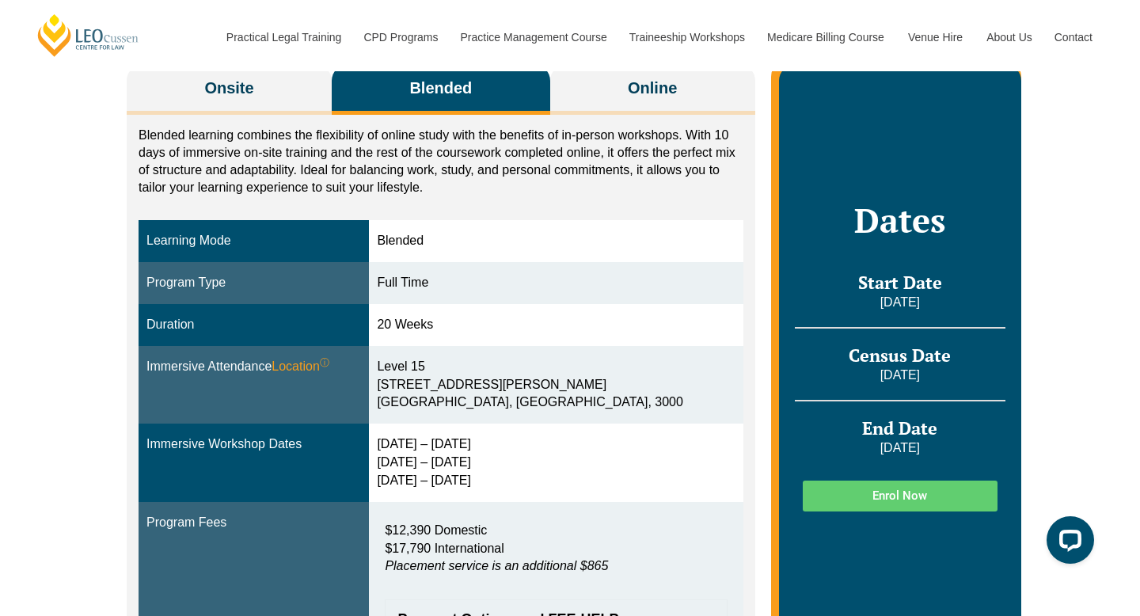
scroll to position [302, 0]
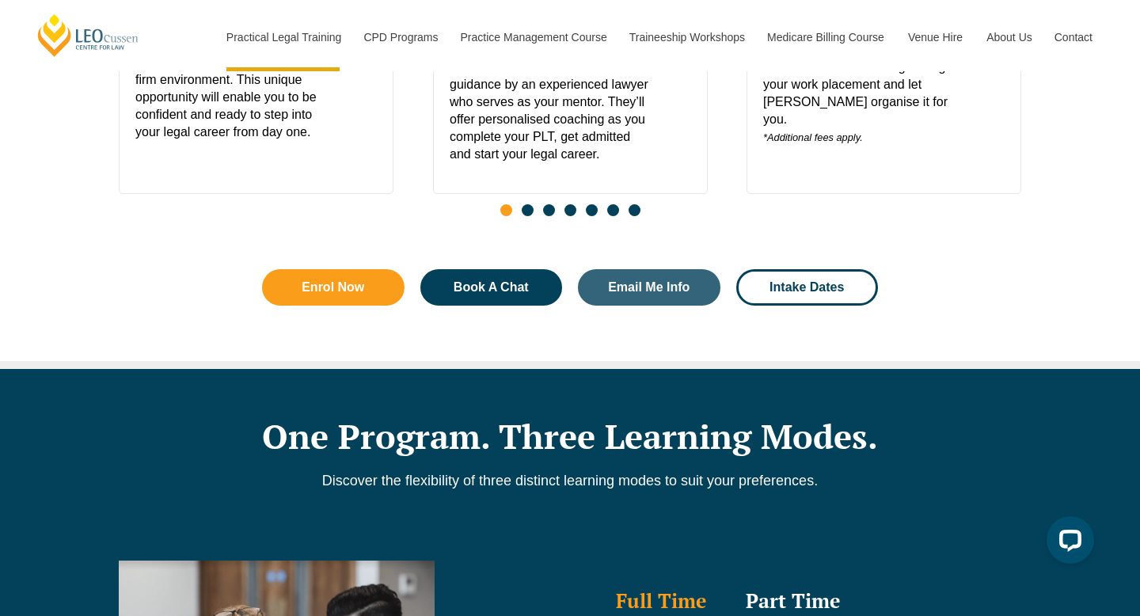
scroll to position [1107, 0]
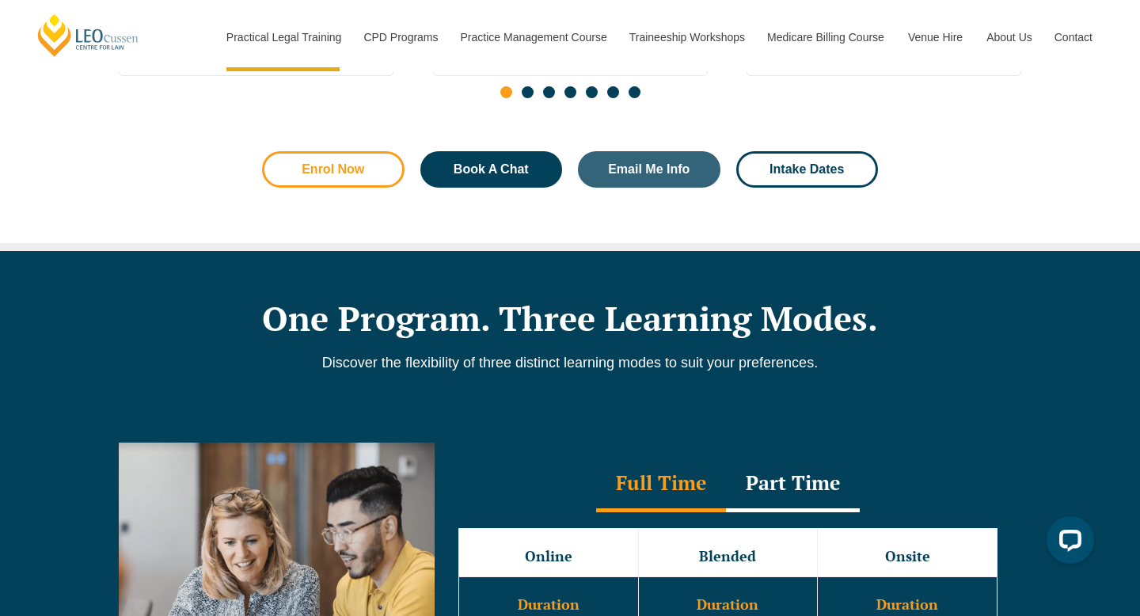
click at [336, 158] on link "Enrol Now" at bounding box center [333, 169] width 142 height 36
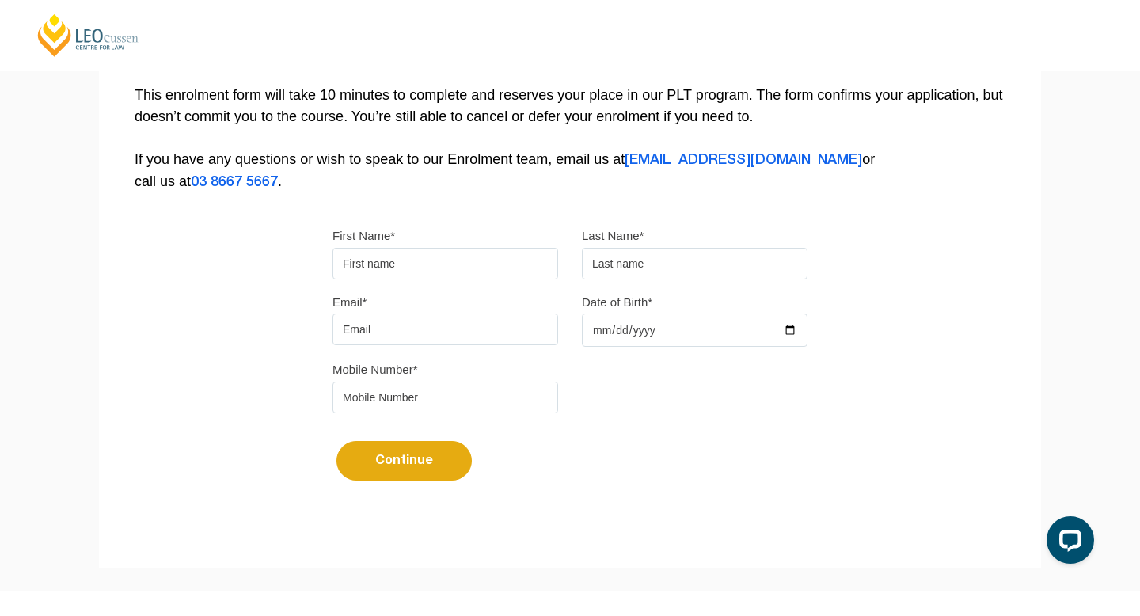
scroll to position [164, 0]
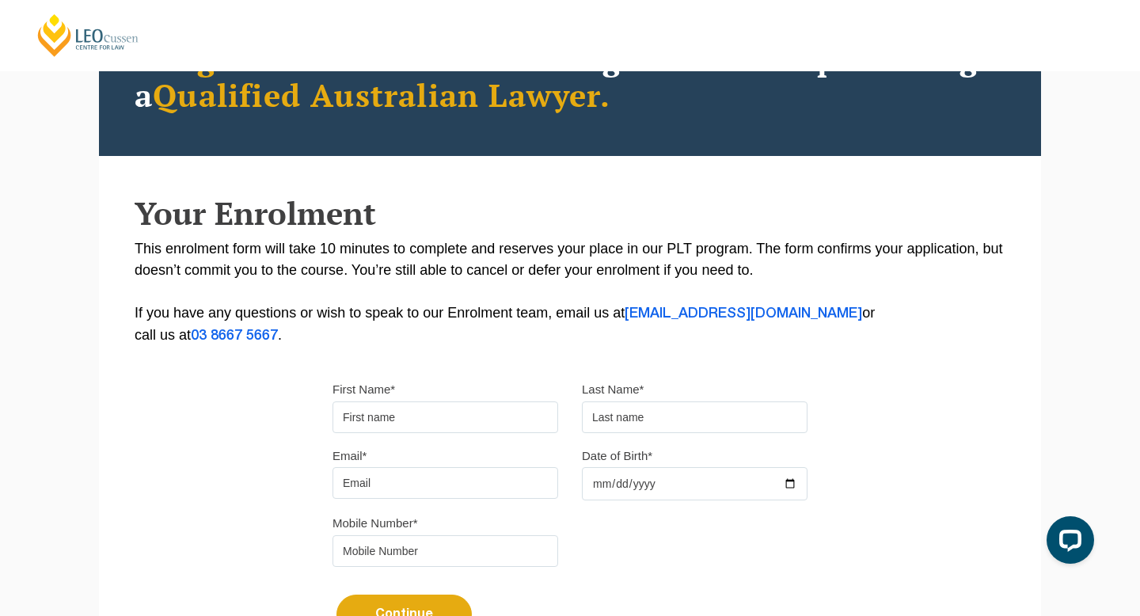
click at [446, 414] on input "First Name*" at bounding box center [445, 417] width 226 height 32
type input "Aishath"
type input "Easa"
type input "aishatheasa01@gmail.com"
type input "0423539135"
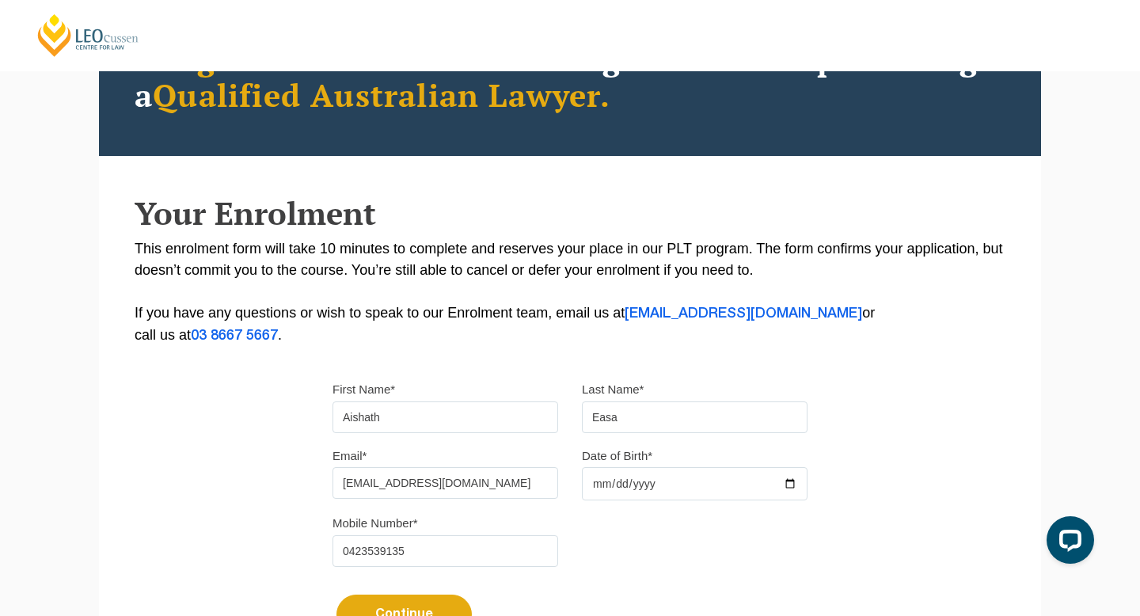
click at [614, 475] on input "Date of Birth*" at bounding box center [695, 483] width 226 height 33
type input "2001-11-20"
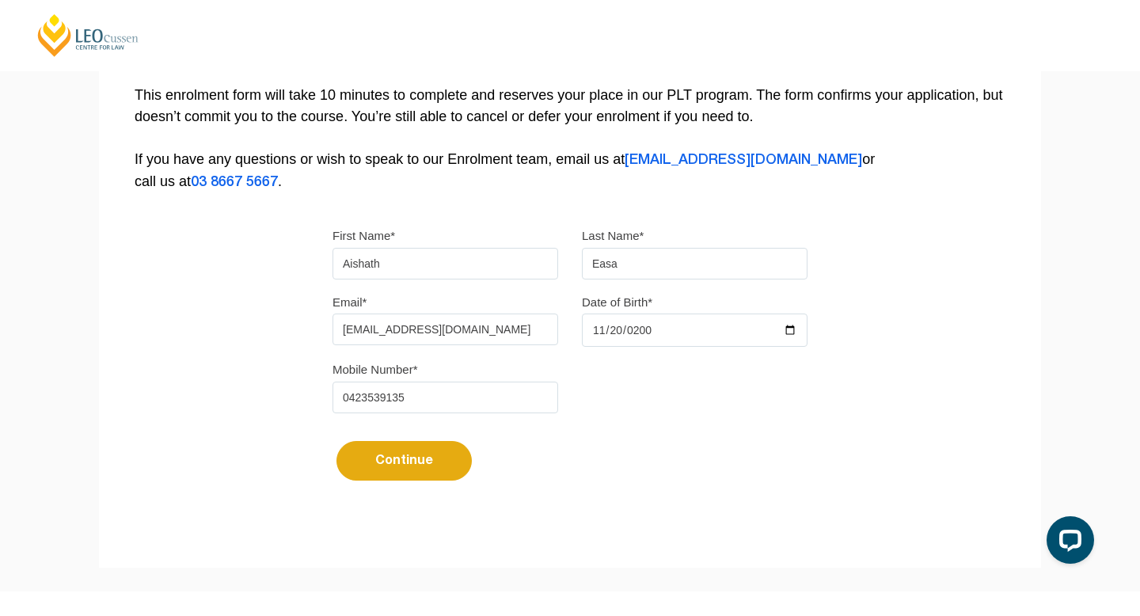
scroll to position [328, 0]
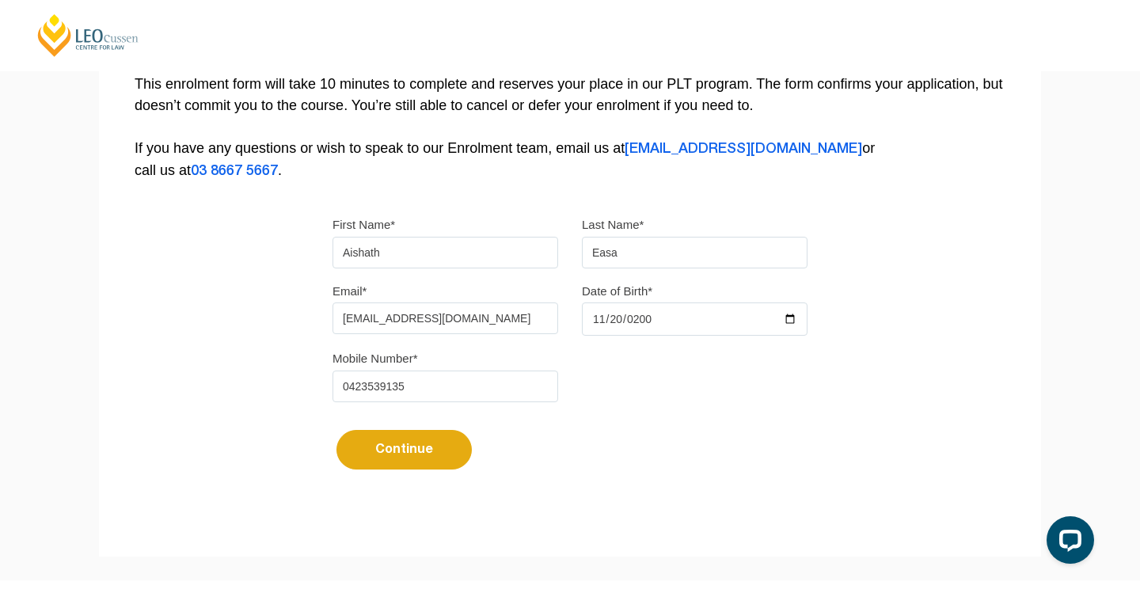
click at [412, 446] on button "Continue" at bounding box center [403, 450] width 135 height 40
select select
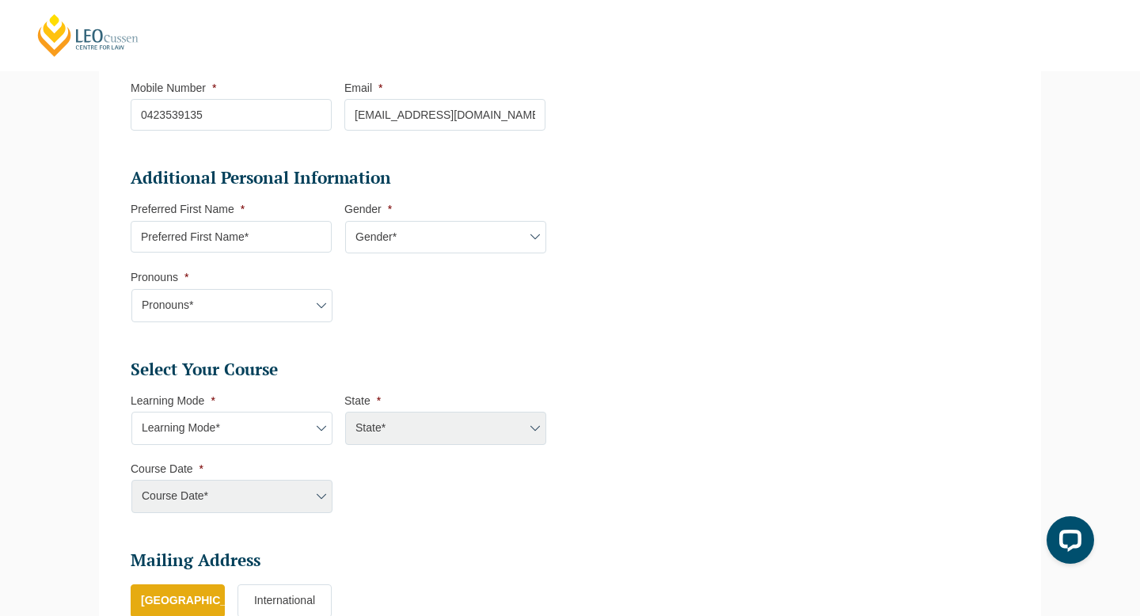
scroll to position [463, 0]
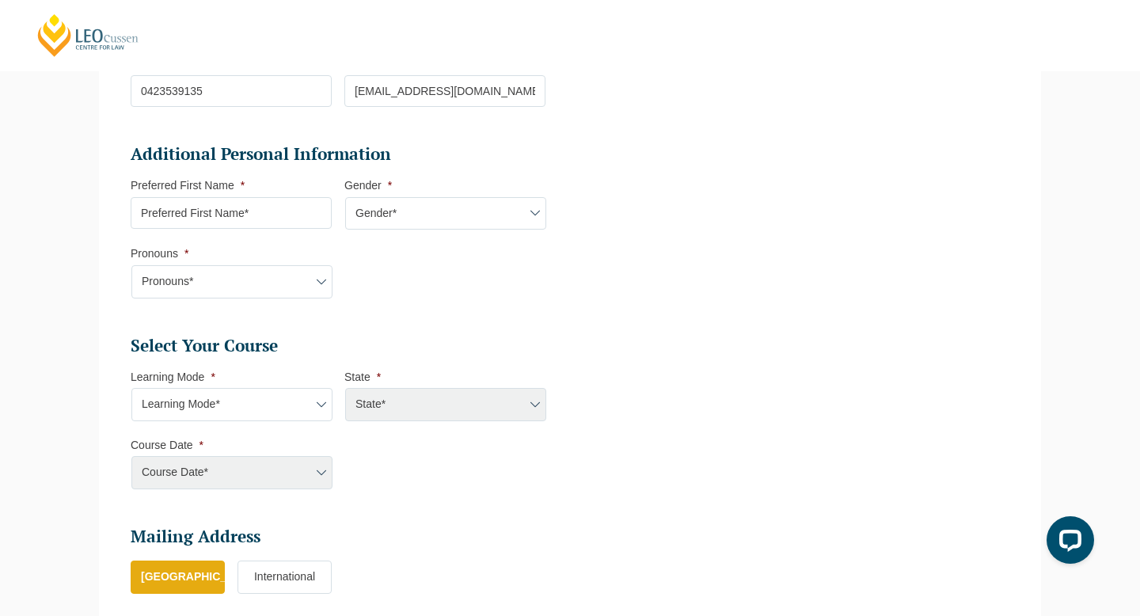
click at [281, 223] on input "Preferred First Name *" at bounding box center [231, 213] width 201 height 32
type input "Aisha"
click at [153, 282] on select "Pronouns* She/Her/Hers He/Him/His They/Them/Theirs Other Prefer not to disclose" at bounding box center [231, 281] width 201 height 33
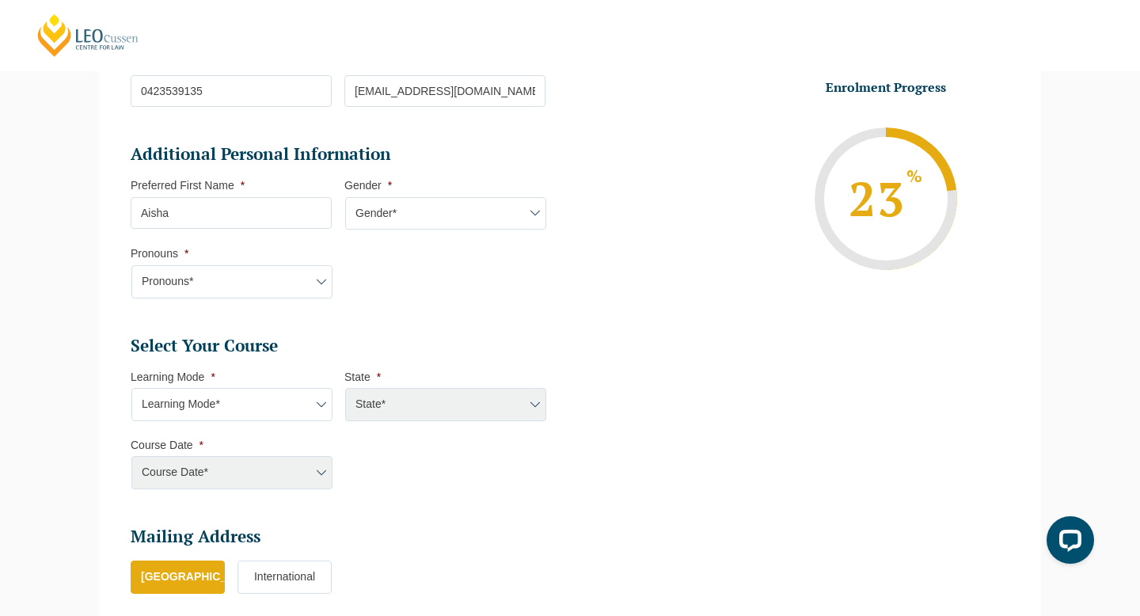
select select "She/Her/Hers"
click at [131, 267] on select "Pronouns* She/Her/Hers He/Him/His They/Them/Theirs Other Prefer not to disclose" at bounding box center [231, 281] width 201 height 33
click at [270, 389] on select "Learning Mode* Online Full Time Learning Online Part Time Learning Blended Full…" at bounding box center [231, 404] width 201 height 33
select select "Blended Full Time Learning"
click at [131, 389] on select "Learning Mode* Online Full Time Learning Online Part Time Learning Blended Full…" at bounding box center [231, 404] width 201 height 33
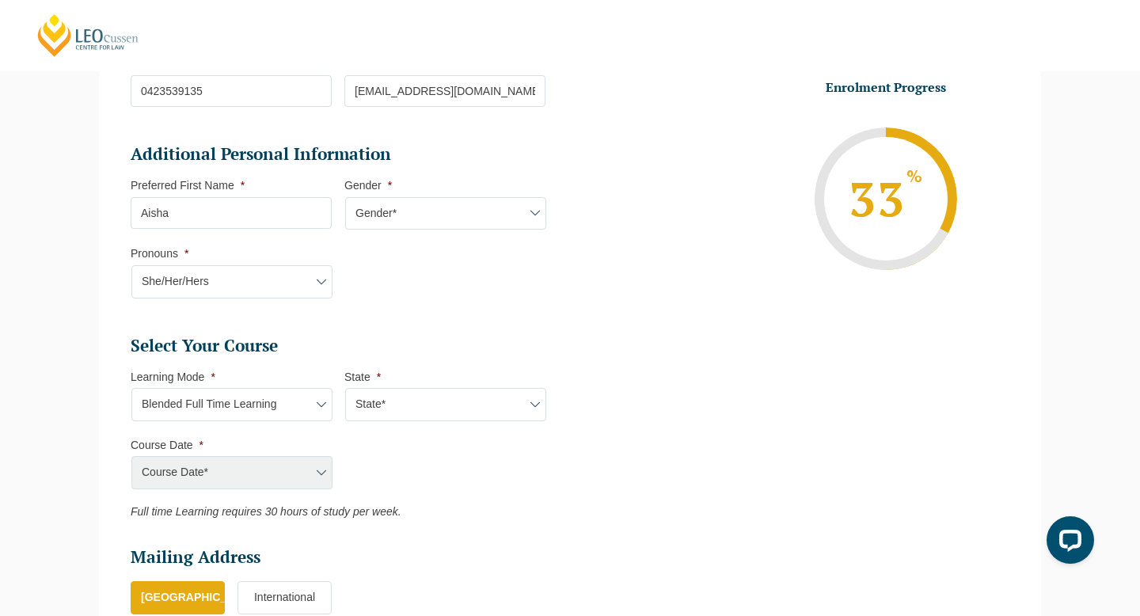
click at [386, 407] on select "State* ACT/NSW QLD SA VIC WA" at bounding box center [445, 404] width 201 height 33
select select "VIC"
click at [345, 389] on select "State* ACT/NSW QLD SA VIC WA" at bounding box center [445, 404] width 201 height 33
click at [231, 473] on select "Course Date* December 2025 (08-Dec-2025 to 16-May-2026) January 2026 (27-Jan-20…" at bounding box center [231, 472] width 201 height 33
select select "February 2026 (16-Feb-2026 to 03-Jul-2026)"
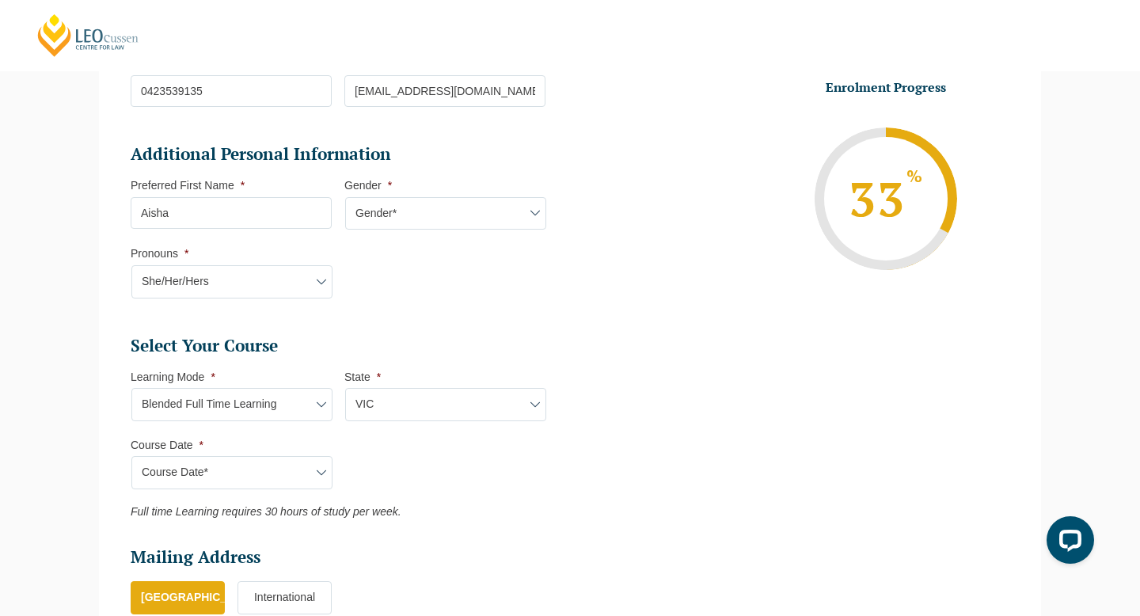
click at [131, 458] on select "Course Date* December 2025 (08-Dec-2025 to 16-May-2026) January 2026 (27-Jan-20…" at bounding box center [231, 472] width 201 height 33
type input "Intake 03 February 2026 FT"
type input "Practical Legal Training (VIC)"
select select "VIC PLT (FEB) 2026 Full Time Blended"
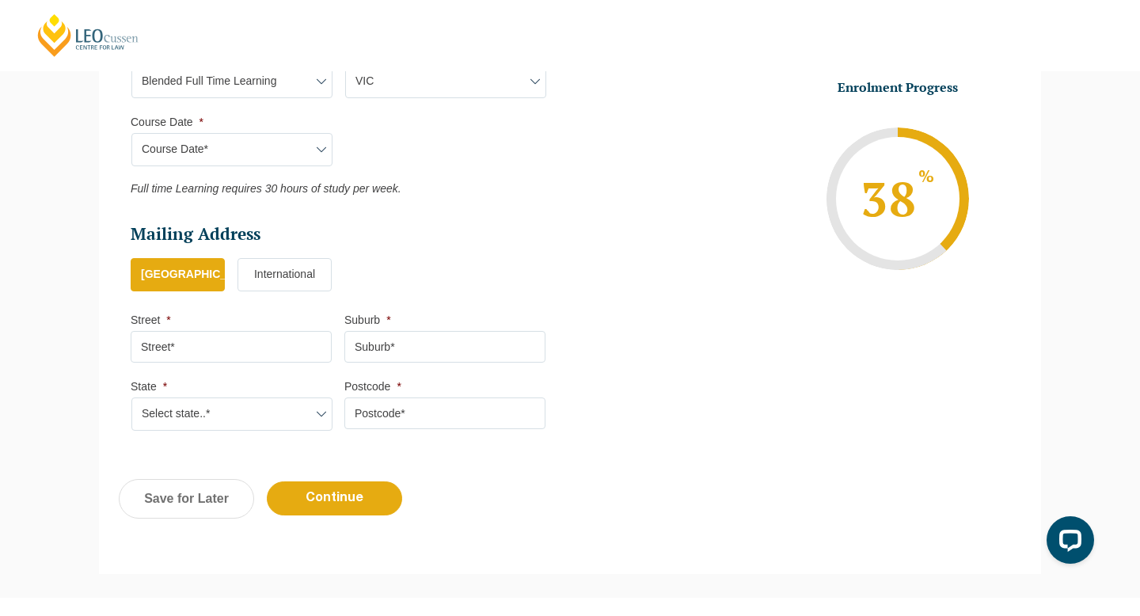
scroll to position [810, 0]
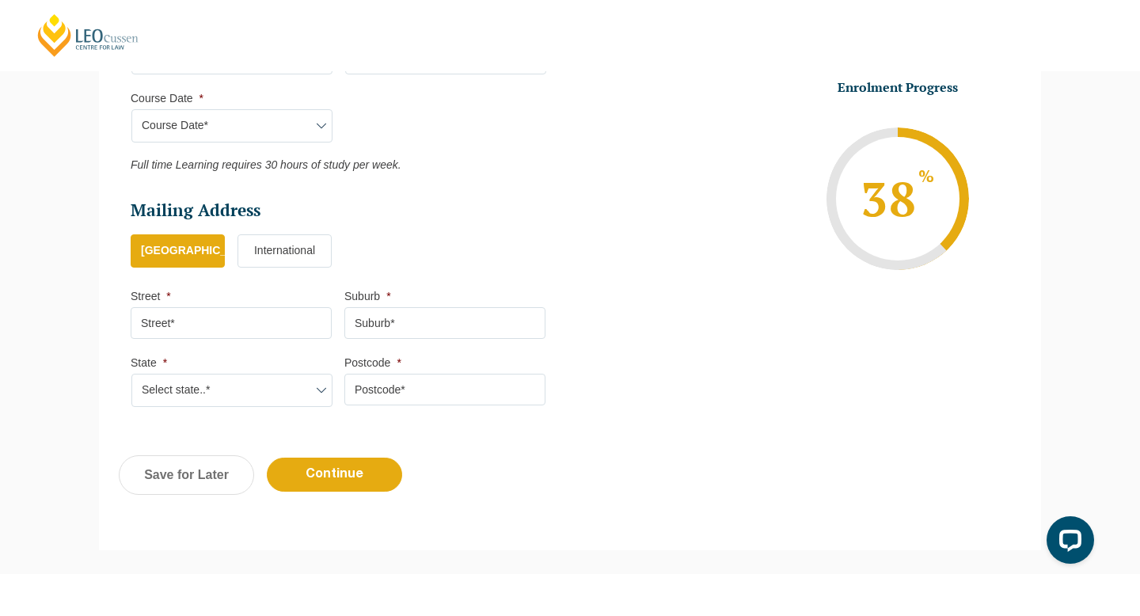
click at [217, 316] on input "Street *" at bounding box center [231, 323] width 201 height 32
click at [363, 256] on ul "Australia International" at bounding box center [344, 259] width 427 height 50
click at [242, 320] on input "Street *" at bounding box center [231, 323] width 201 height 32
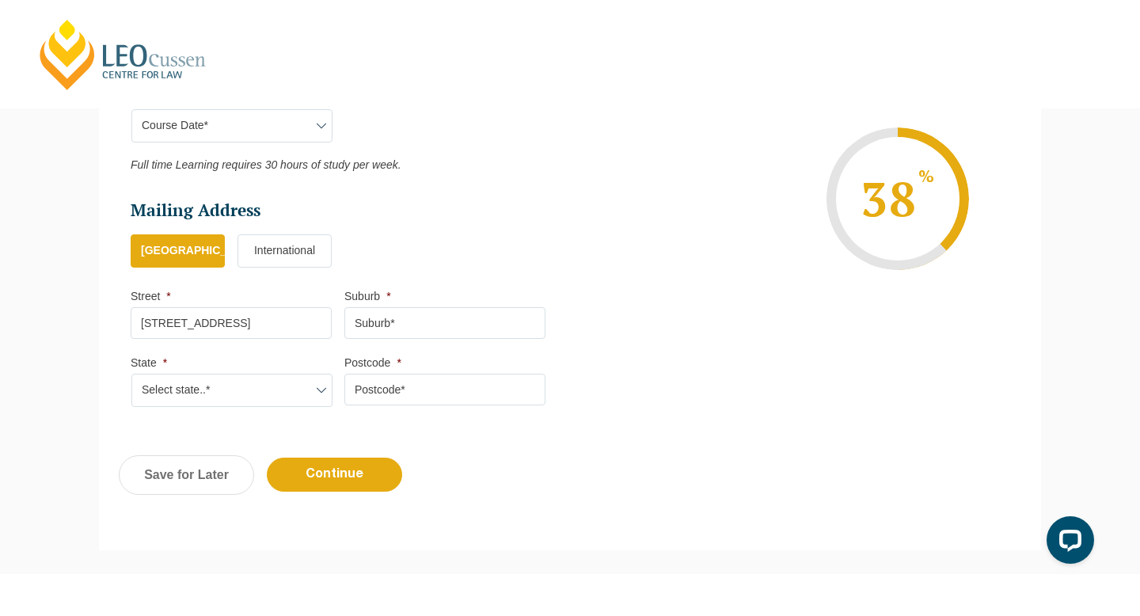
type input "1/1 Park Street"
click at [408, 328] on input "Suburb *" at bounding box center [444, 323] width 201 height 32
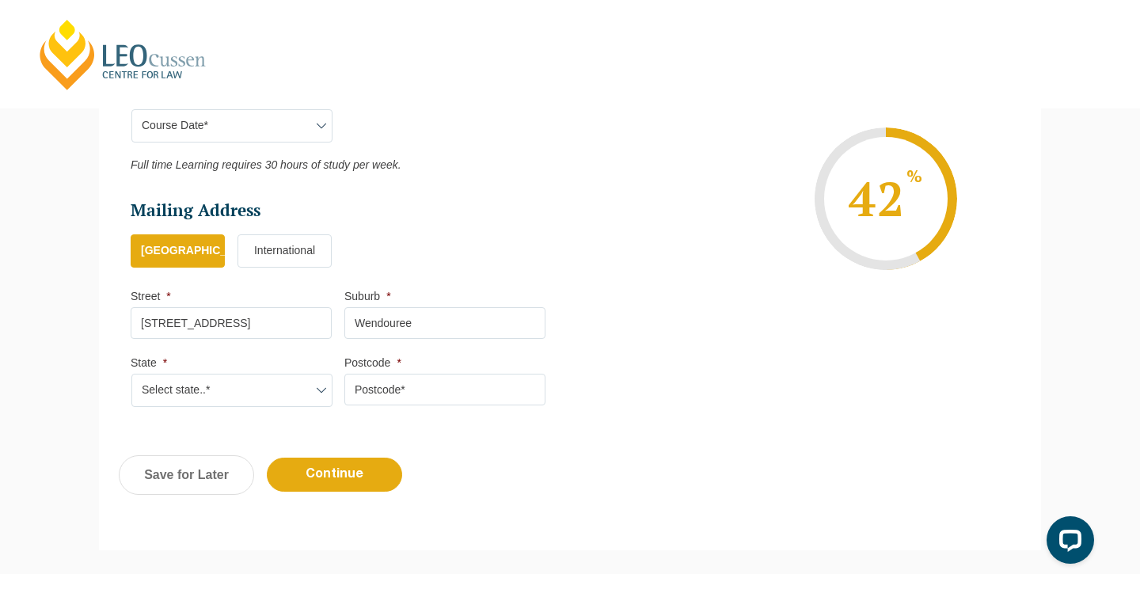
type input "Wendouree"
click at [298, 400] on select "Select state..* VIC WA QLD SA NSW NT ACT TAS" at bounding box center [231, 390] width 201 height 33
select select "VIC"
click at [131, 376] on select "Select state..* VIC WA QLD SA NSW NT ACT TAS" at bounding box center [231, 390] width 201 height 33
click at [379, 411] on li "Mailing Address Mailing Country * Australia International Street * 1/1 Park Str…" at bounding box center [344, 311] width 427 height 224
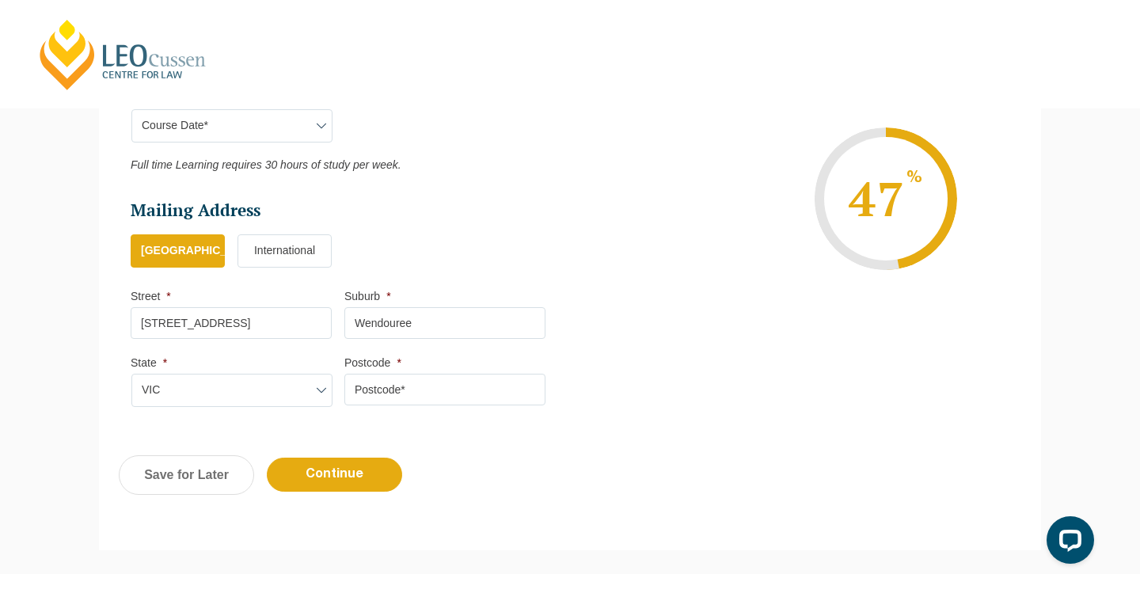
click at [379, 400] on input "Postcode *" at bounding box center [444, 390] width 201 height 32
type input "3355"
click at [355, 489] on input "Continue" at bounding box center [334, 475] width 135 height 34
select select "Blended Full Time Learning"
select select "VIC"
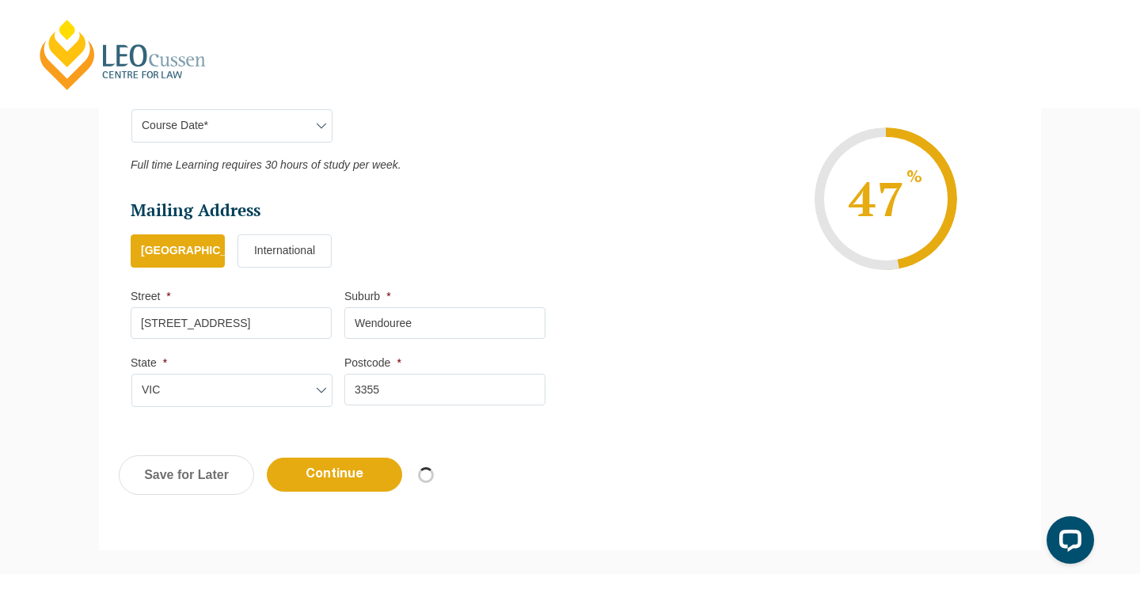
select select
select select "February 2026 (16-Feb-2026 to 03-Jul-2026)"
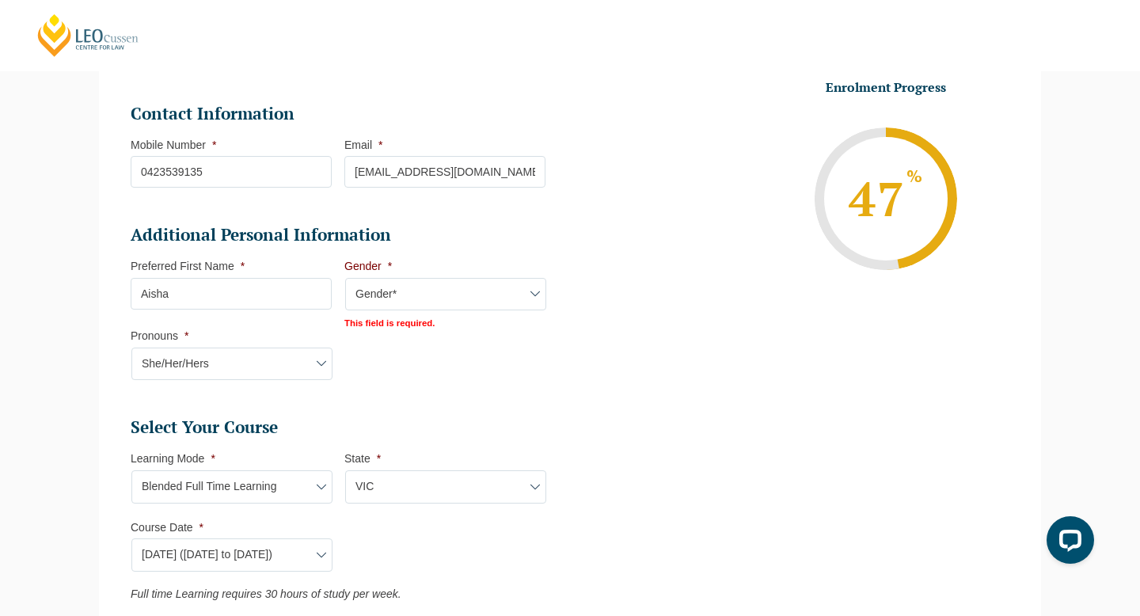
scroll to position [474, 0]
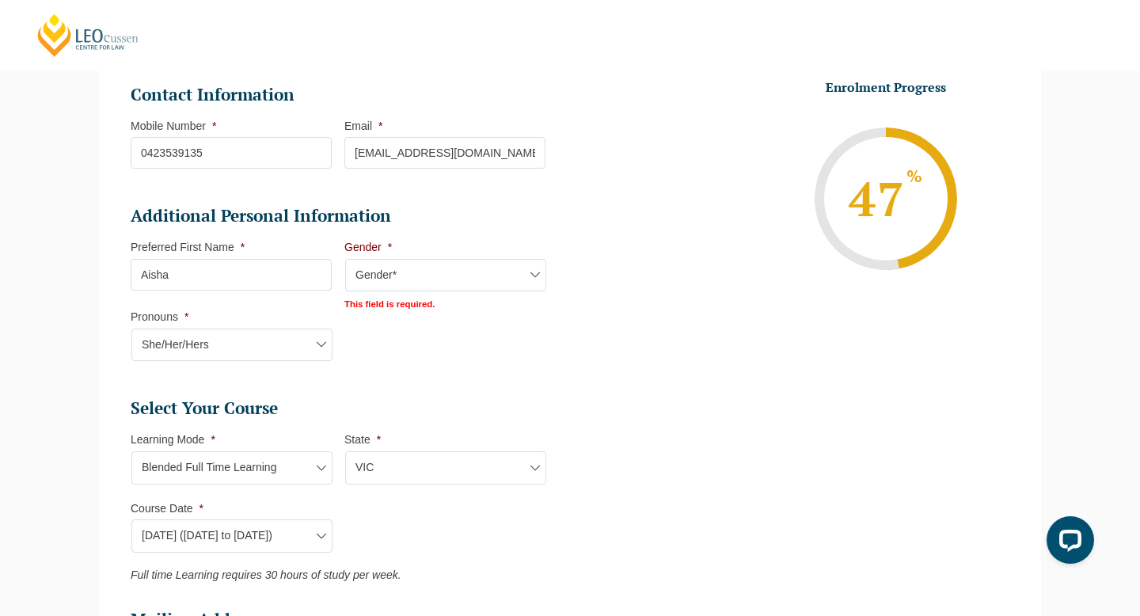
click at [511, 273] on select "Gender* Male Female Nonbinary Intersex Prefer not to disclose Other" at bounding box center [445, 275] width 201 height 33
select select "Female"
click at [345, 260] on select "Gender* Male Female Nonbinary Intersex Prefer not to disclose Other" at bounding box center [445, 275] width 201 height 33
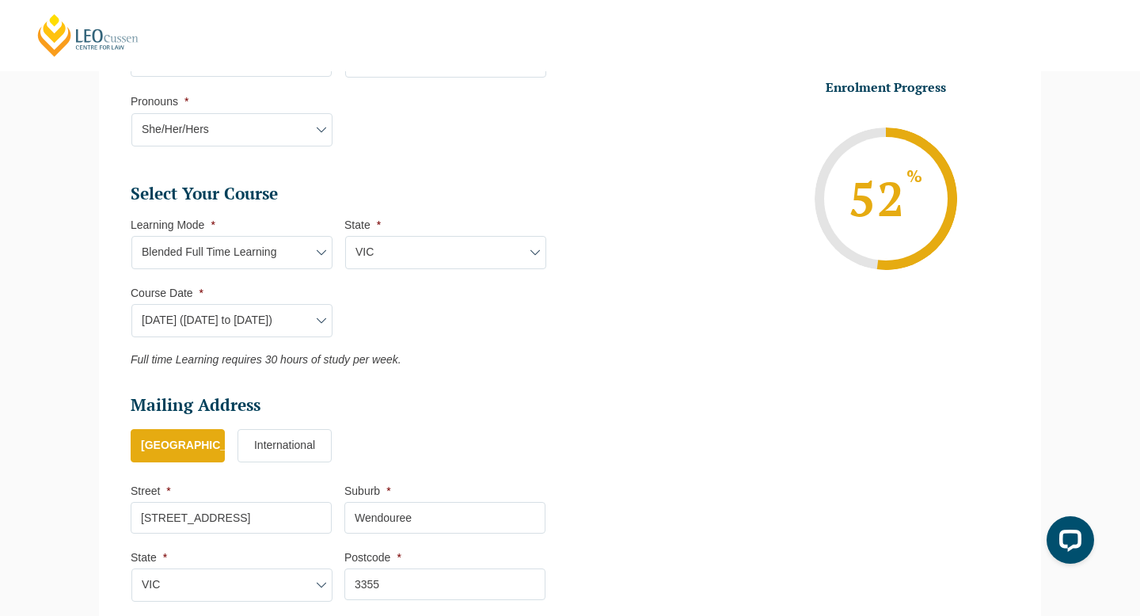
scroll to position [903, 0]
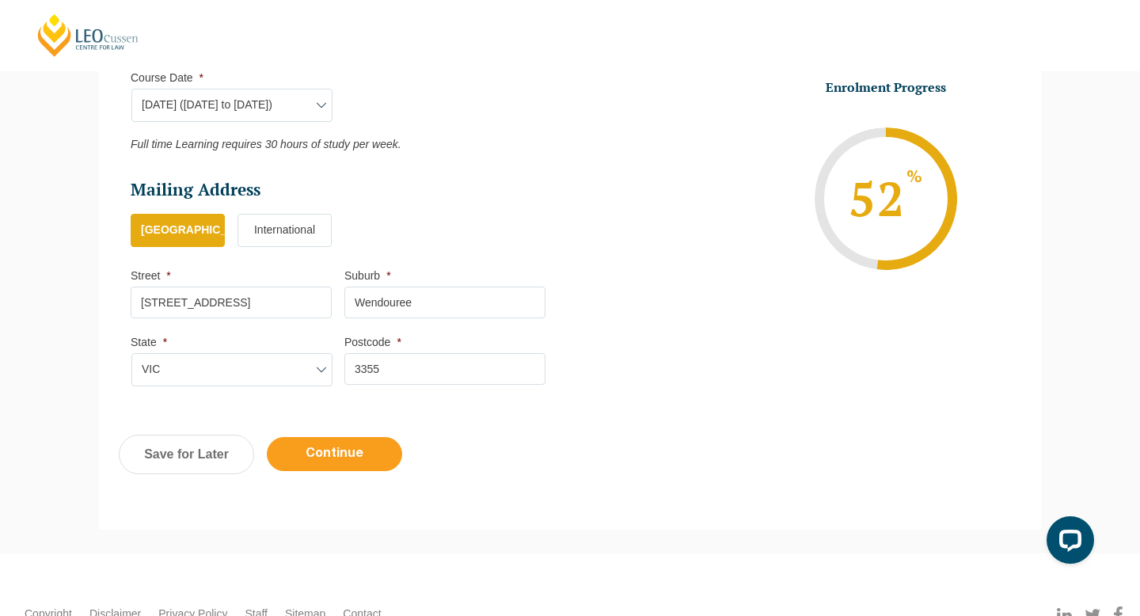
click at [310, 458] on input "Continue" at bounding box center [334, 454] width 135 height 34
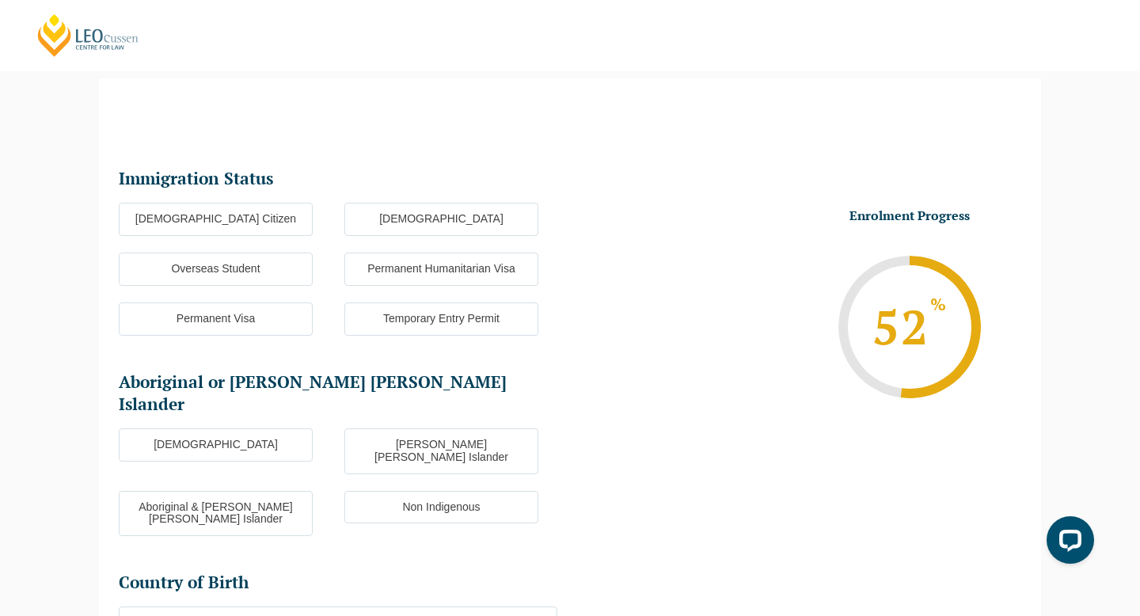
scroll to position [137, 0]
click at [277, 203] on label "Australian Citizen" at bounding box center [216, 219] width 194 height 33
click at [0, 0] on input "Australian Citizen" at bounding box center [0, 0] width 0 height 0
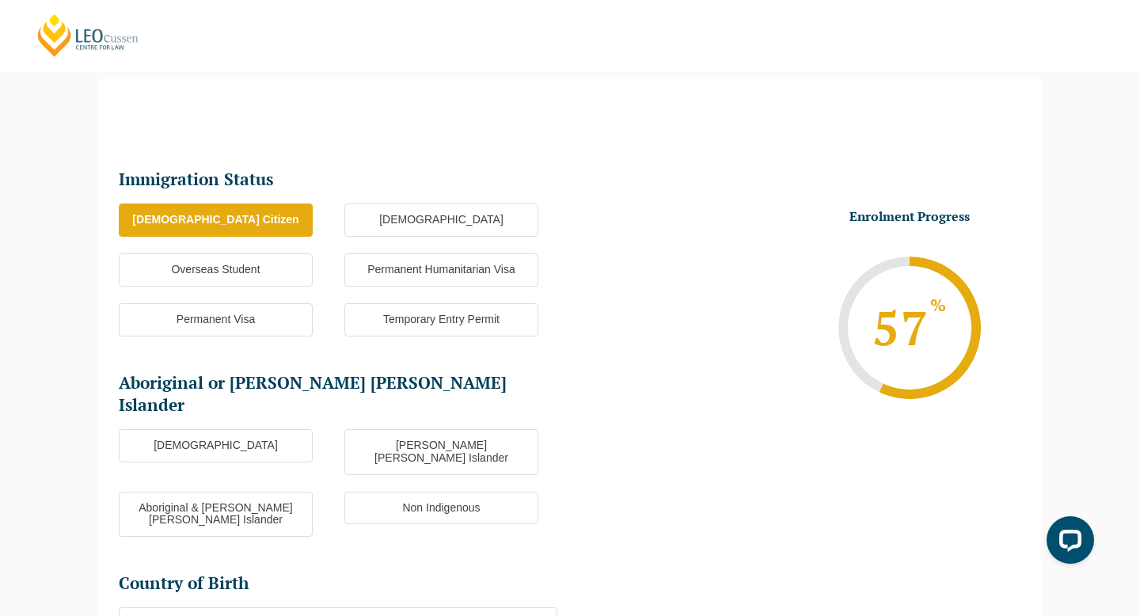
click at [457, 492] on label "Non Indigenous" at bounding box center [441, 508] width 194 height 33
click at [0, 0] on input "Non Indigenous" at bounding box center [0, 0] width 0 height 0
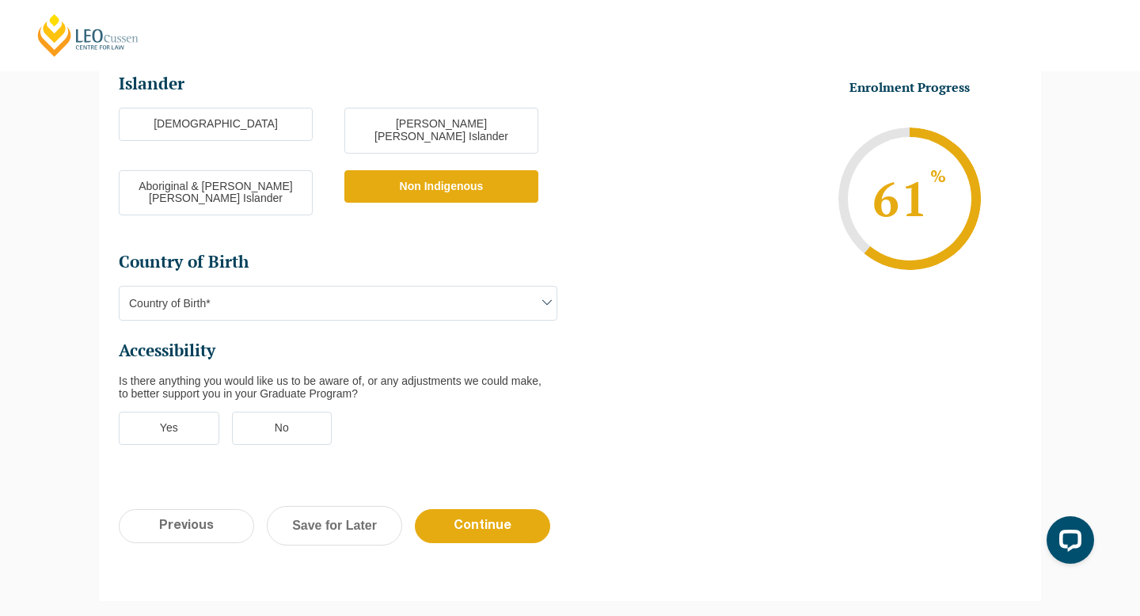
scroll to position [469, 0]
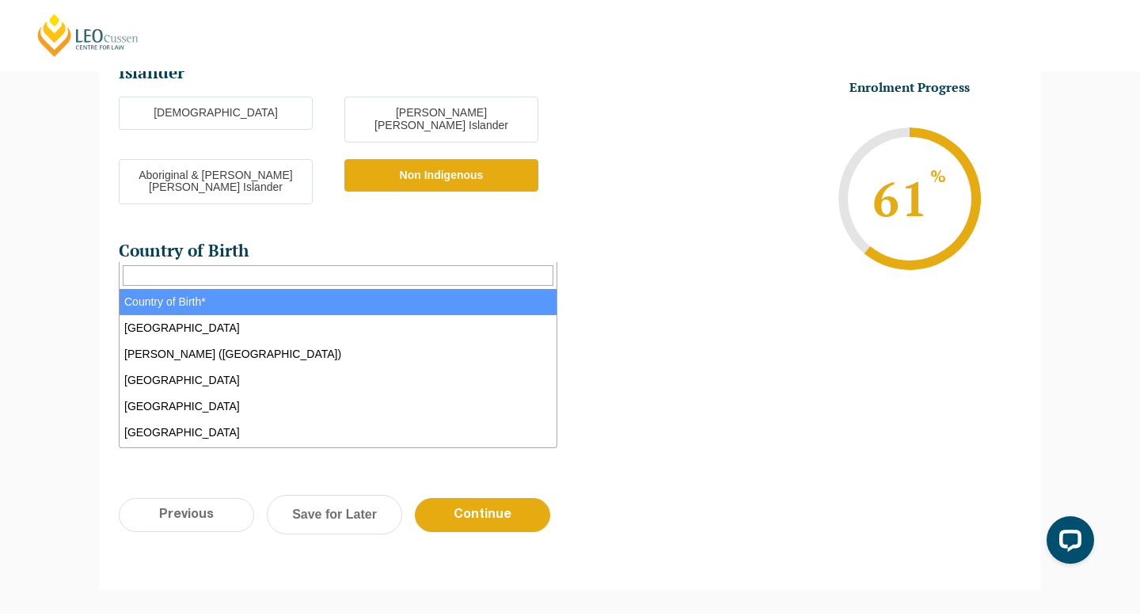
click at [407, 275] on span "Country of Birth*" at bounding box center [338, 291] width 437 height 33
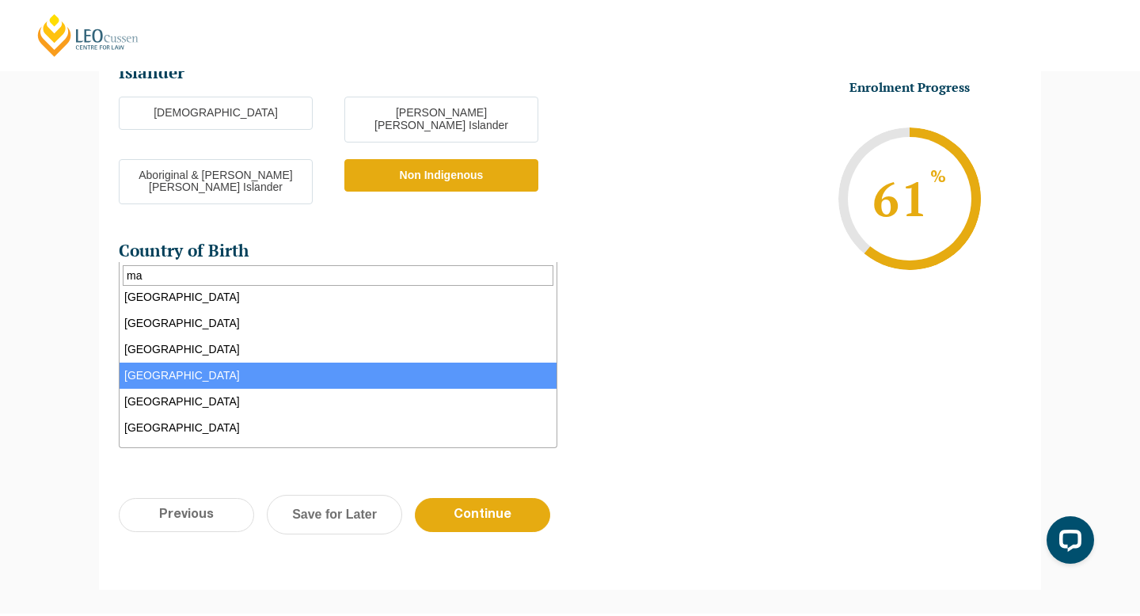
scroll to position [0, 0]
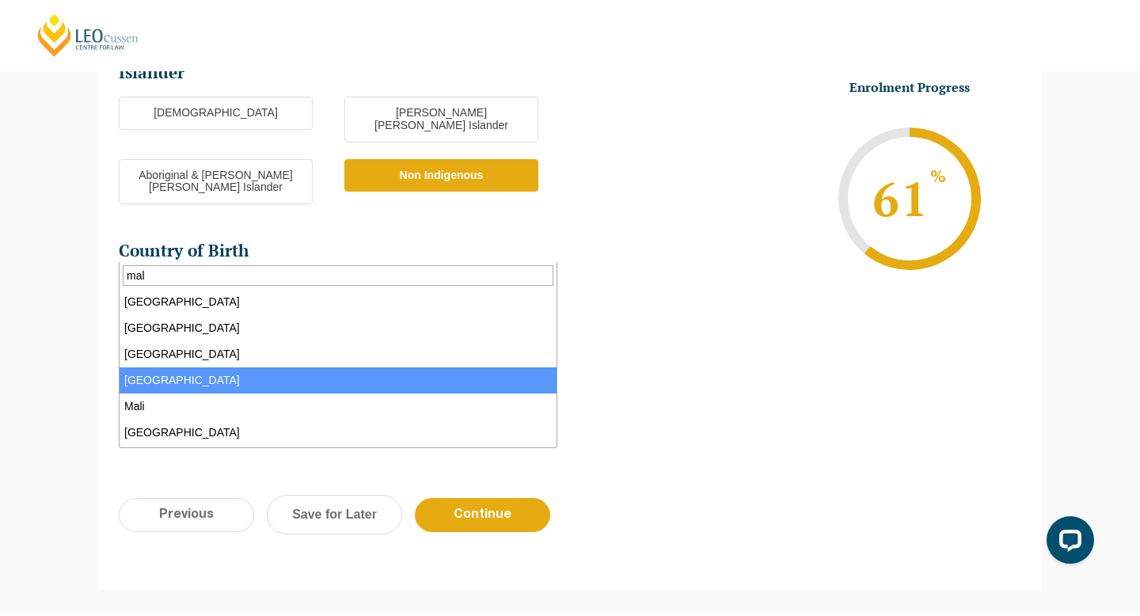
type input "mal"
select select "Maldives 7104"
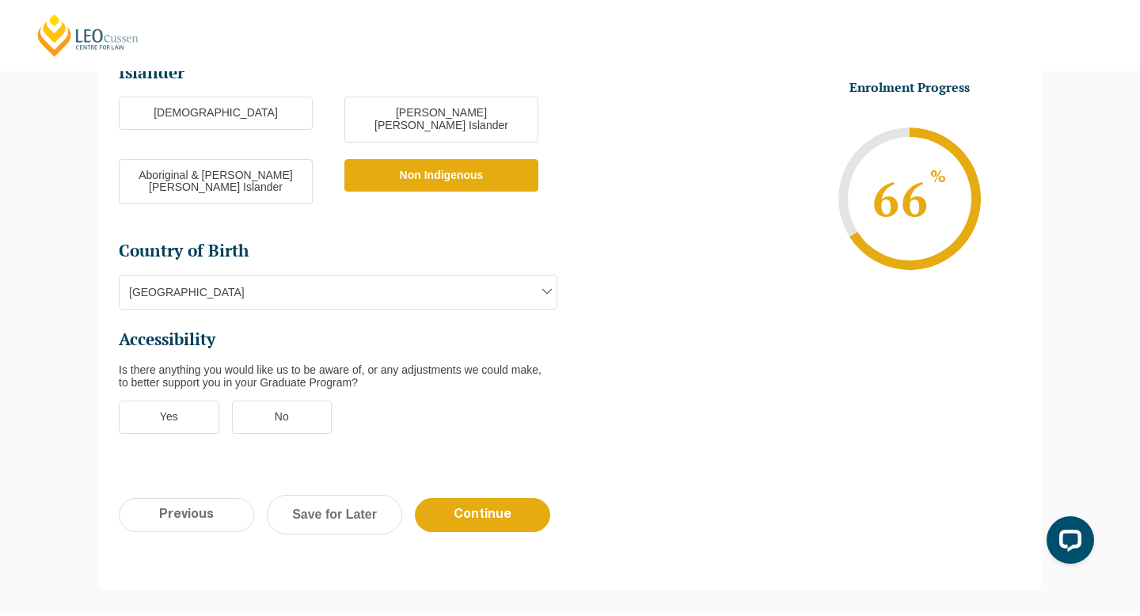
click at [268, 401] on label "No" at bounding box center [282, 417] width 101 height 33
click at [0, 0] on input "No" at bounding box center [0, 0] width 0 height 0
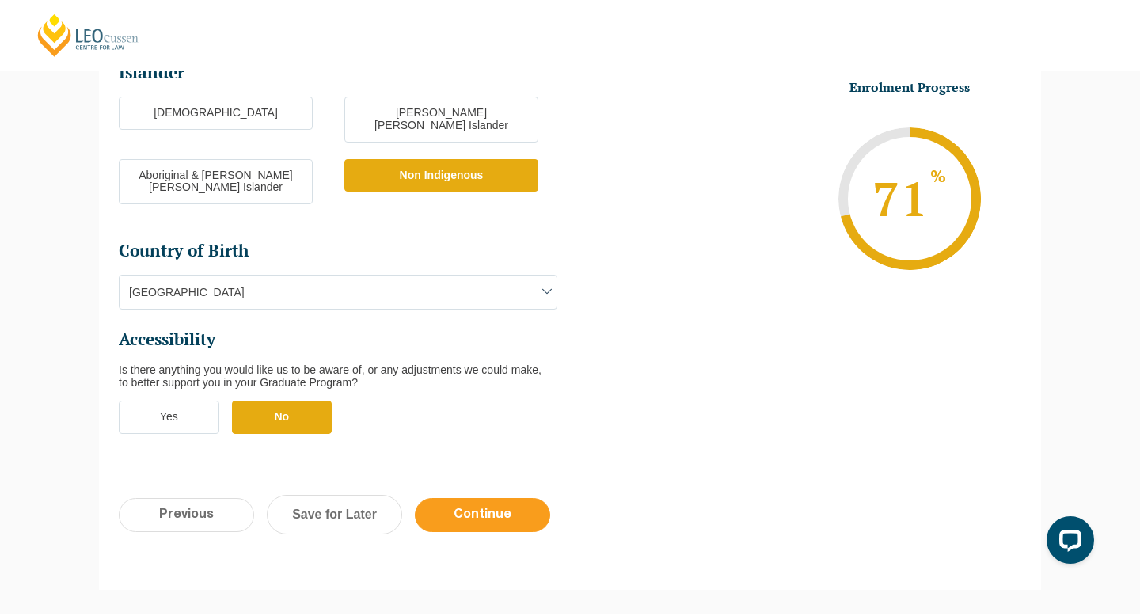
click at [496, 498] on input "Continue" at bounding box center [482, 515] width 135 height 34
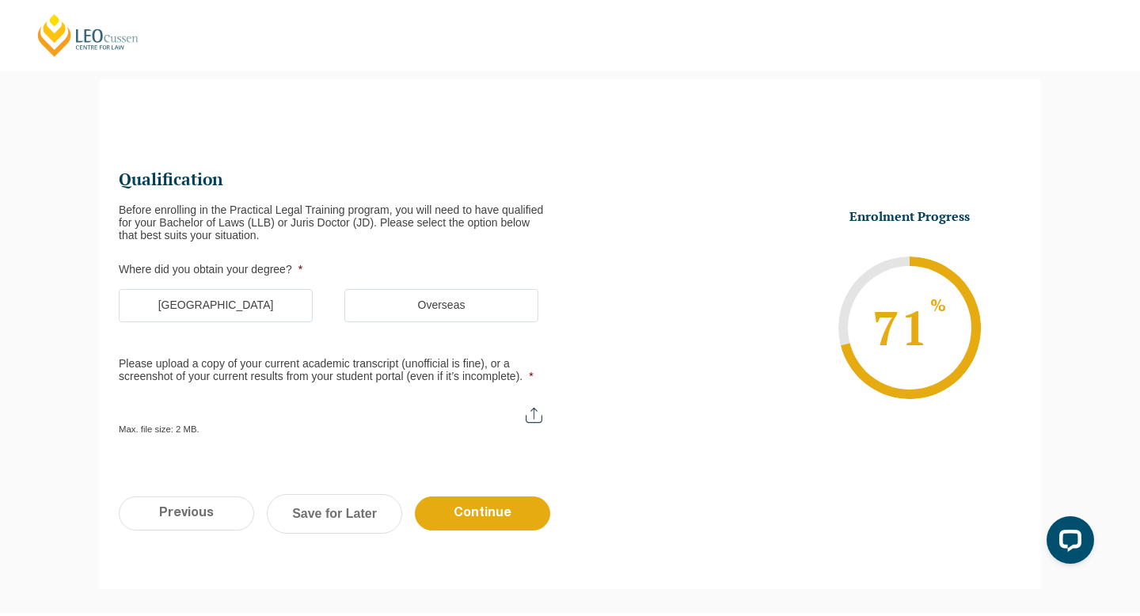
scroll to position [137, 0]
click at [260, 298] on label "Australia" at bounding box center [216, 305] width 194 height 33
click at [0, 0] on input "Australia" at bounding box center [0, 0] width 0 height 0
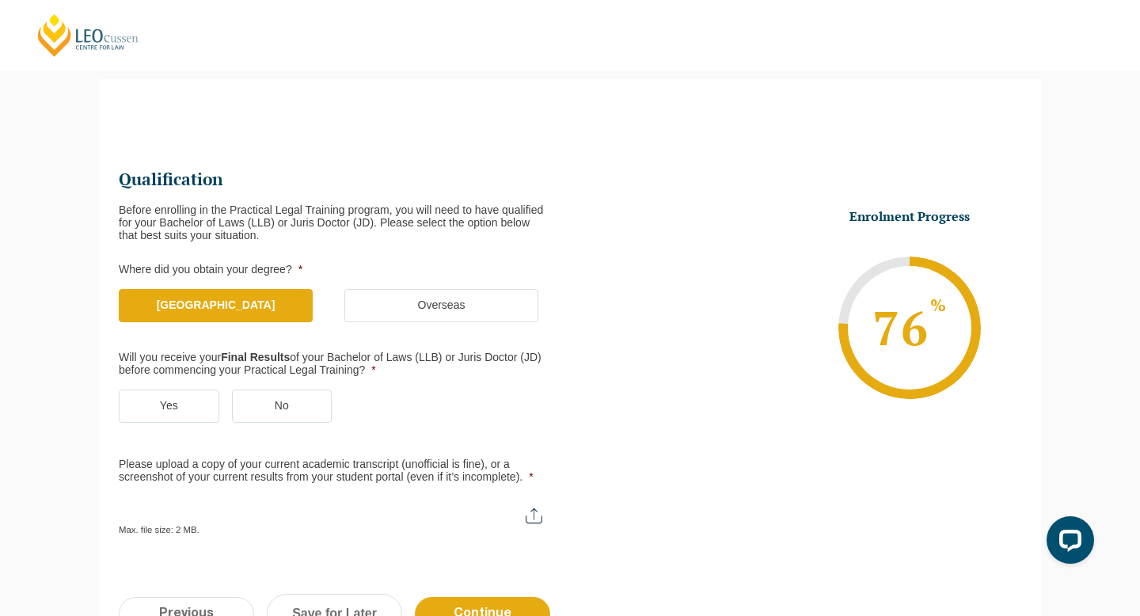
click at [169, 397] on label "Yes" at bounding box center [169, 405] width 101 height 33
click at [0, 0] on input "Yes" at bounding box center [0, 0] width 0 height 0
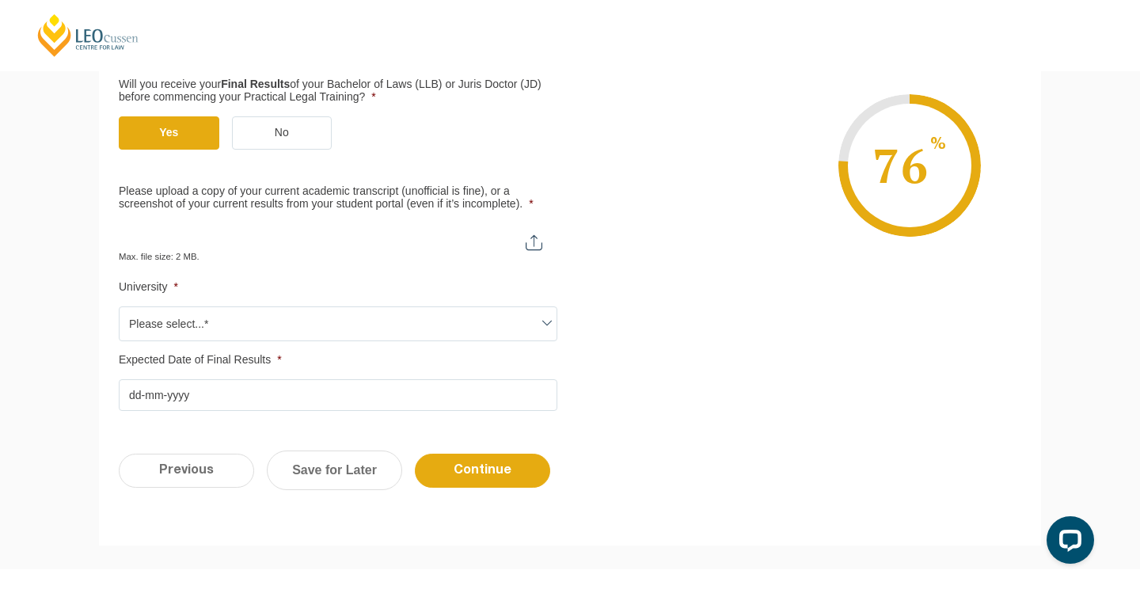
scroll to position [412, 0]
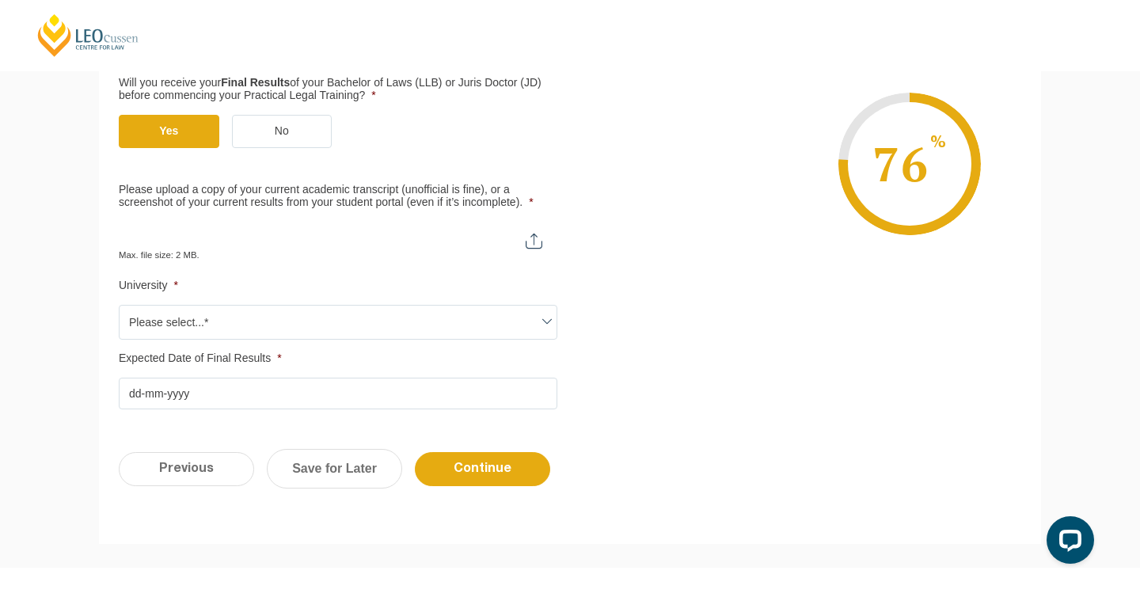
click at [532, 236] on input "Please upload a copy of your current academic transcript (unofficial is fine), …" at bounding box center [338, 235] width 439 height 27
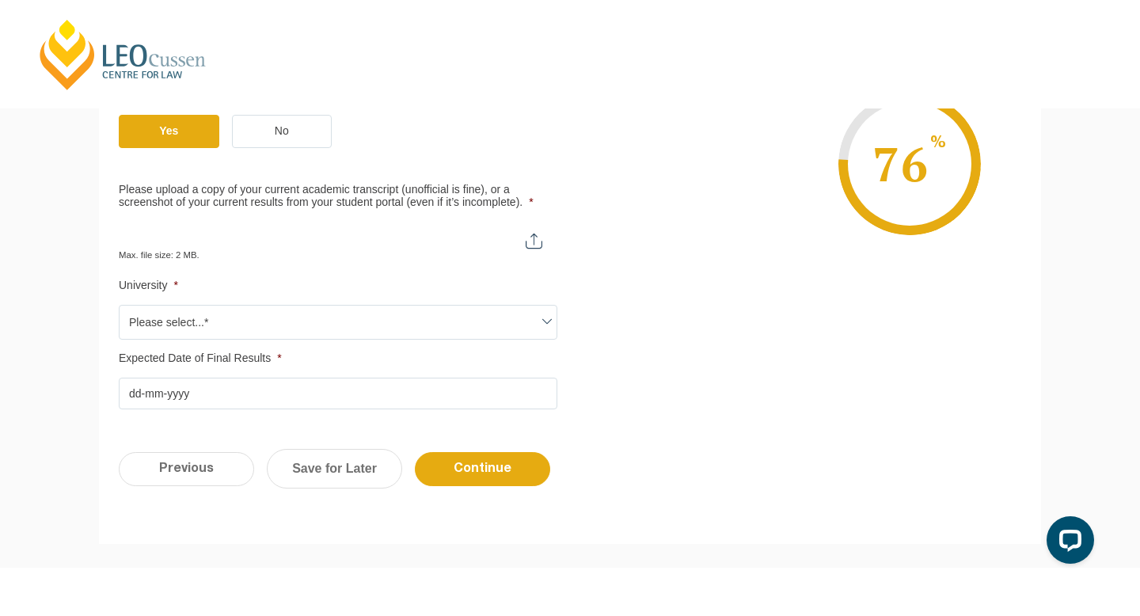
type input "C:\fakepath\Academic Transcript.pdf"
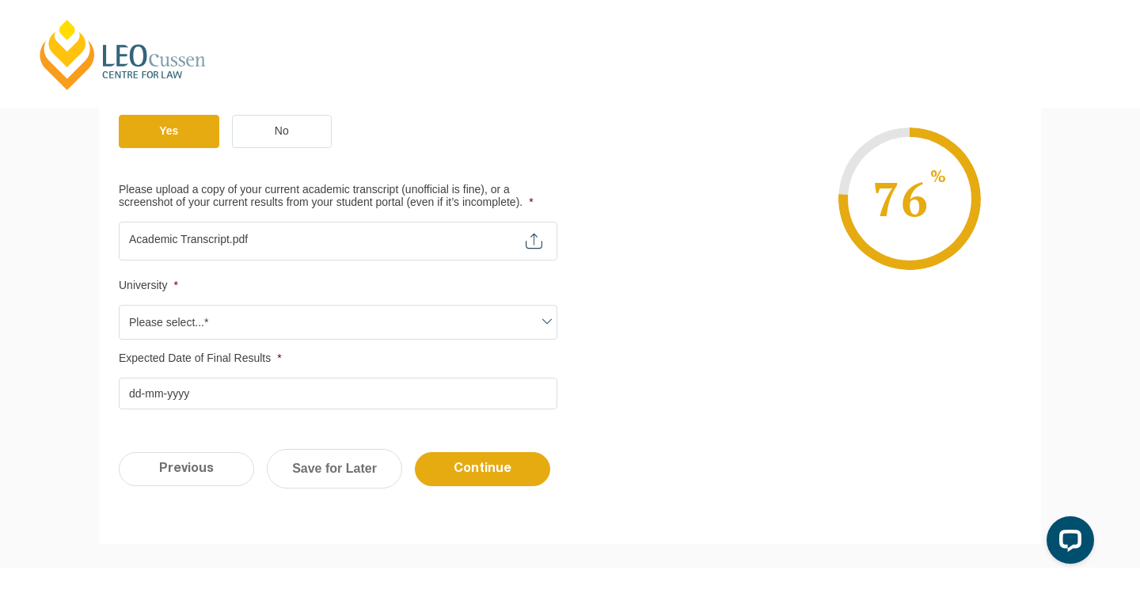
click at [329, 329] on span "Please select...*" at bounding box center [338, 322] width 437 height 33
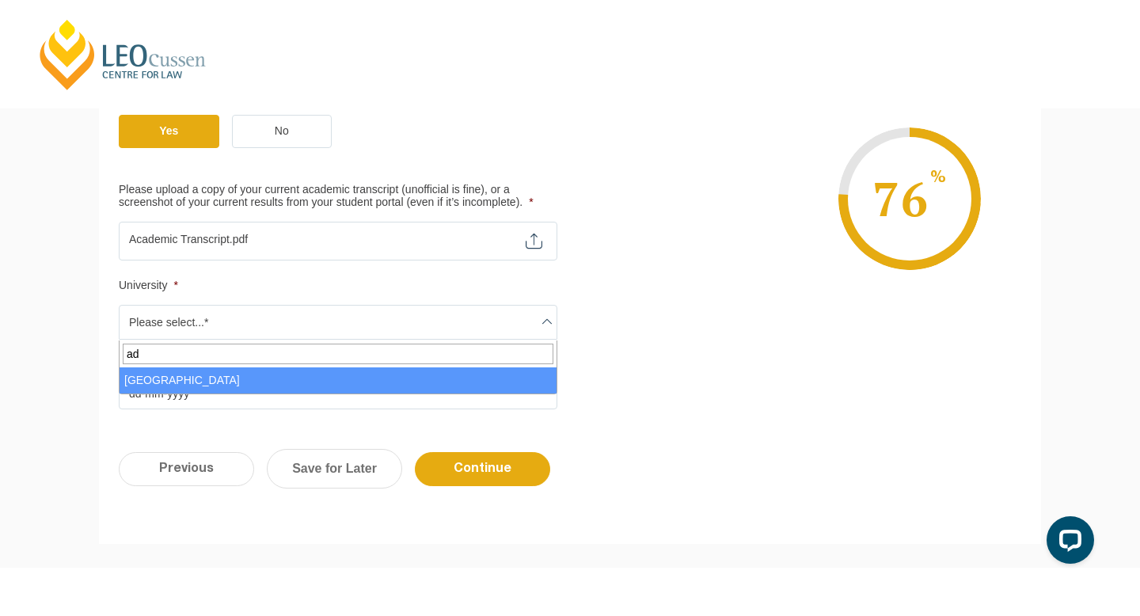
type input "ade"
select select "University of Adelaide"
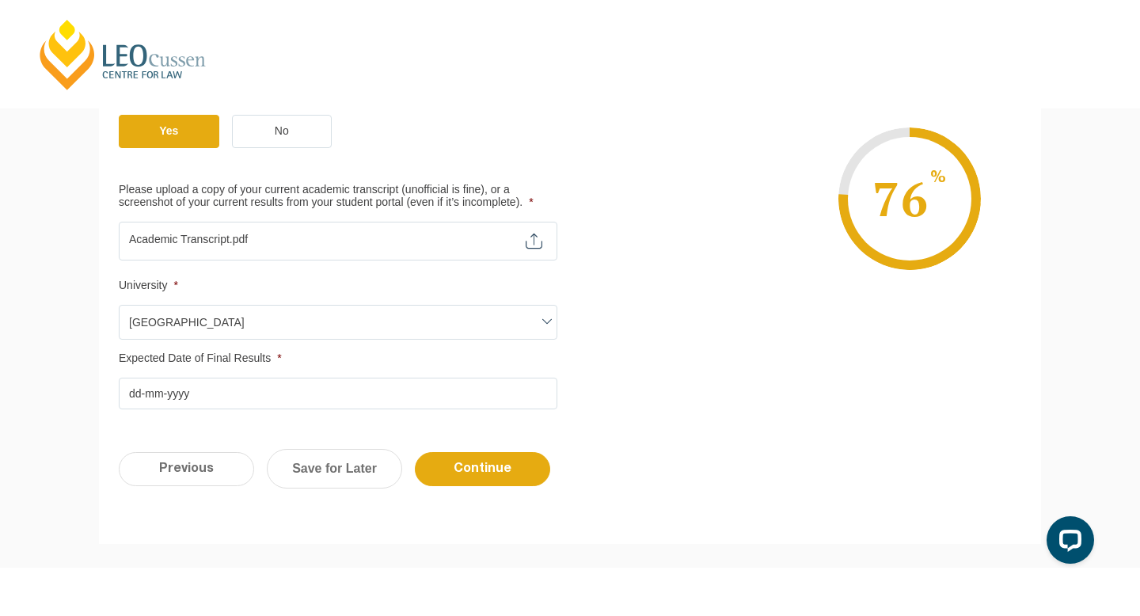
click at [257, 397] on input "Expected Date of Final Results *" at bounding box center [338, 394] width 439 height 32
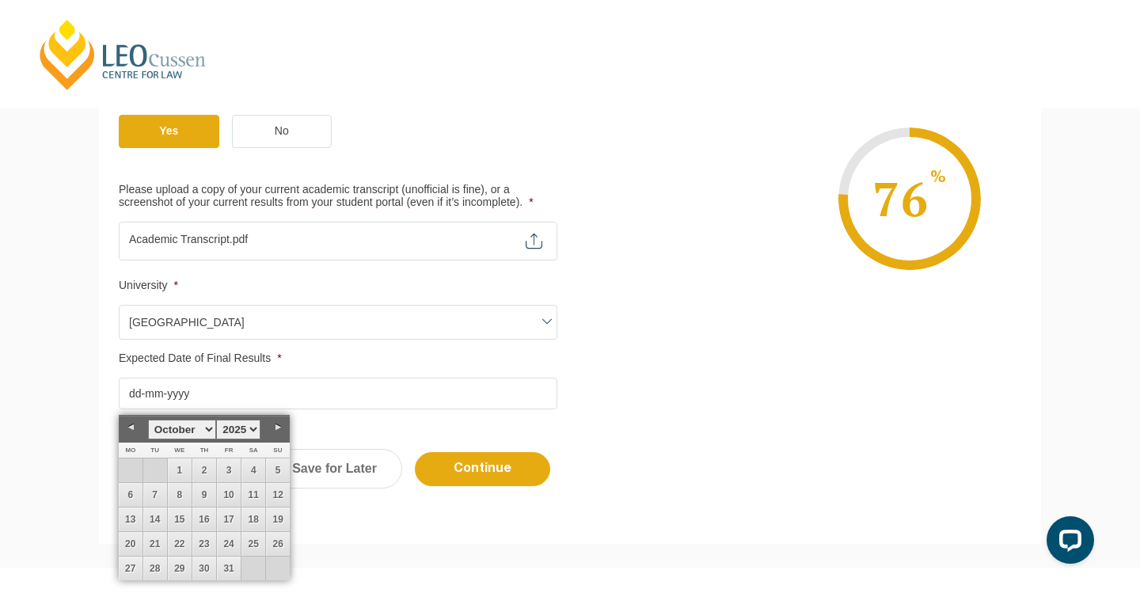
click at [201, 427] on select "January February March April May June July August September October November De…" at bounding box center [182, 430] width 68 height 20
click at [213, 568] on link "31" at bounding box center [204, 568] width 24 height 24
type input "31-07-2025"
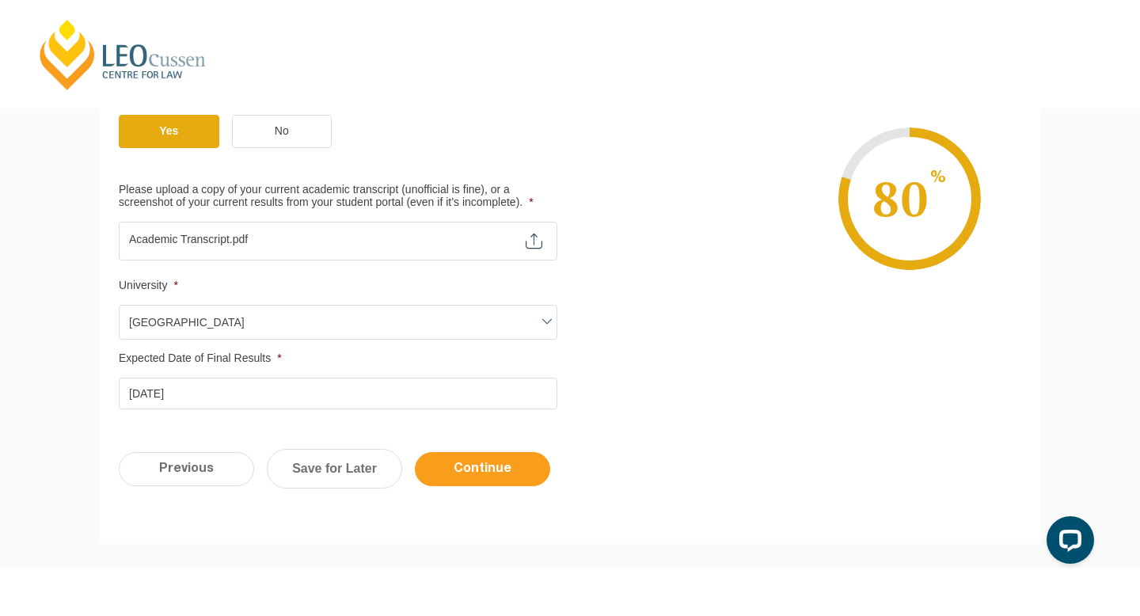
click at [455, 467] on input "Continue" at bounding box center [482, 469] width 135 height 34
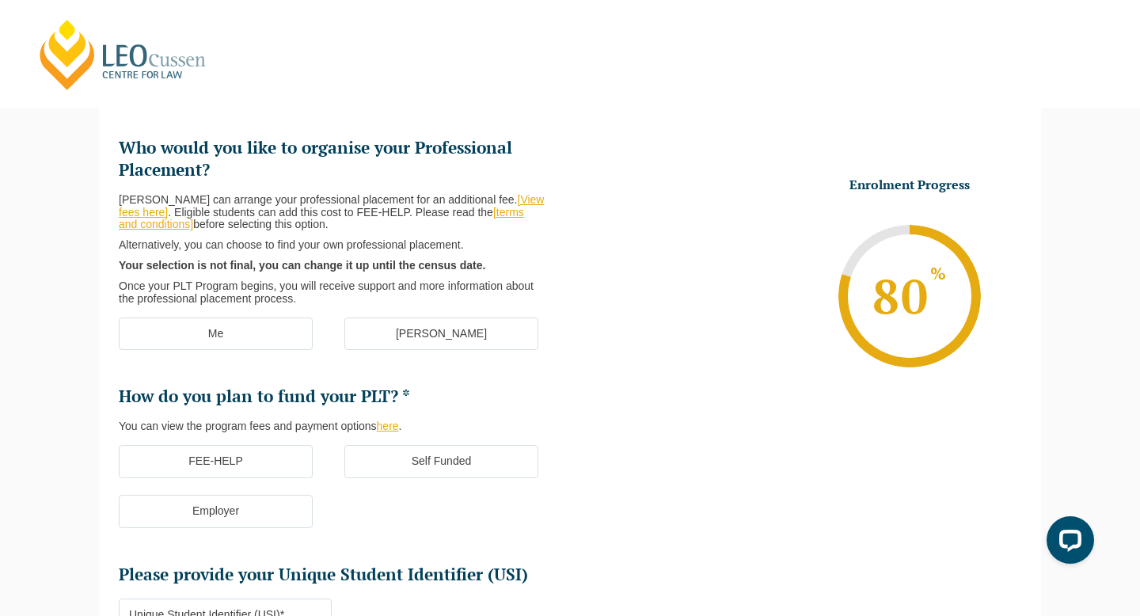
scroll to position [137, 0]
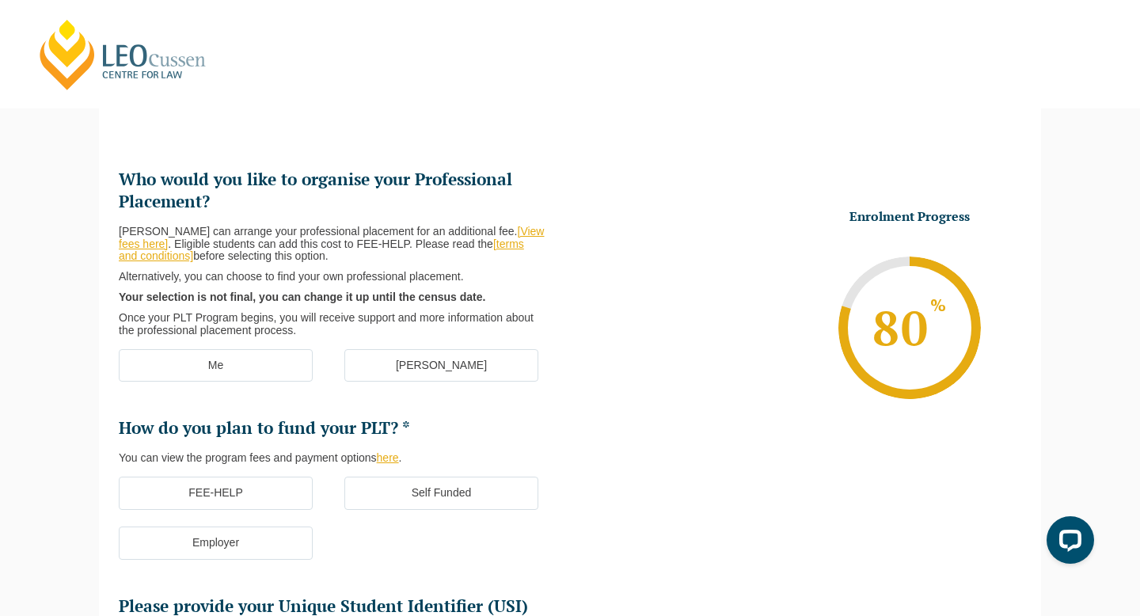
click at [439, 367] on label "[PERSON_NAME]" at bounding box center [441, 365] width 194 height 33
click at [0, 0] on input "[PERSON_NAME]" at bounding box center [0, 0] width 0 height 0
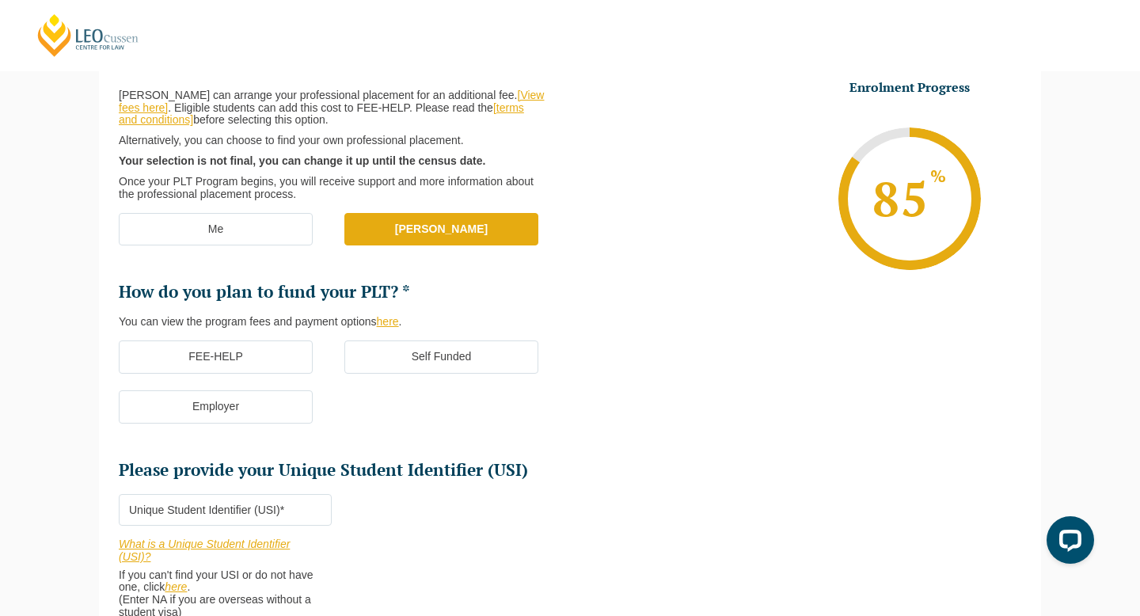
scroll to position [302, 0]
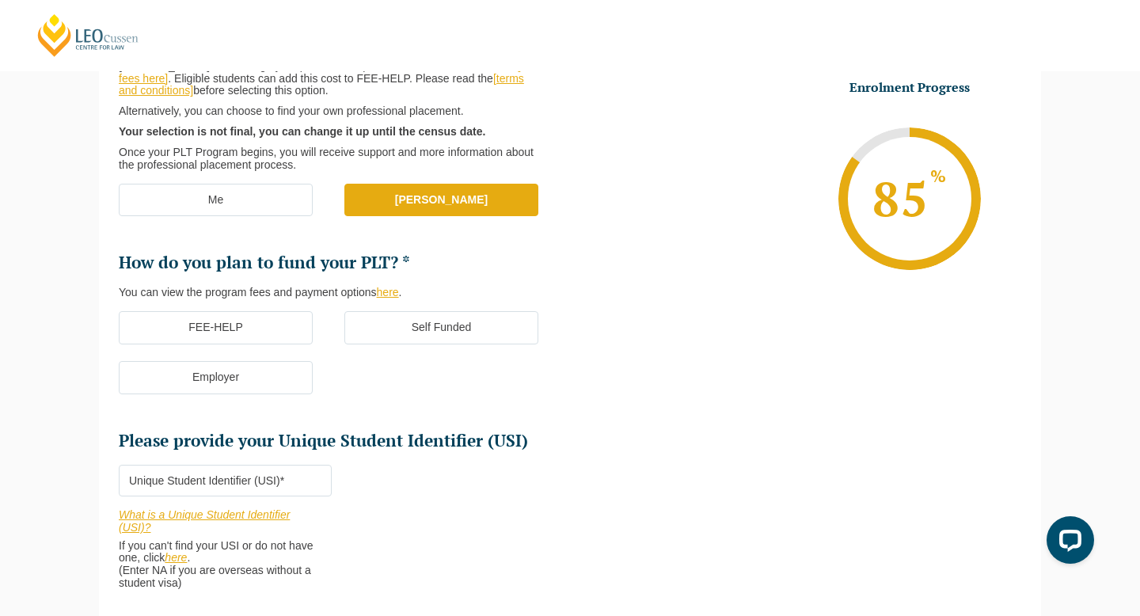
click at [275, 321] on label "FEE-HELP" at bounding box center [216, 327] width 194 height 33
click at [0, 0] on input "FEE-HELP" at bounding box center [0, 0] width 0 height 0
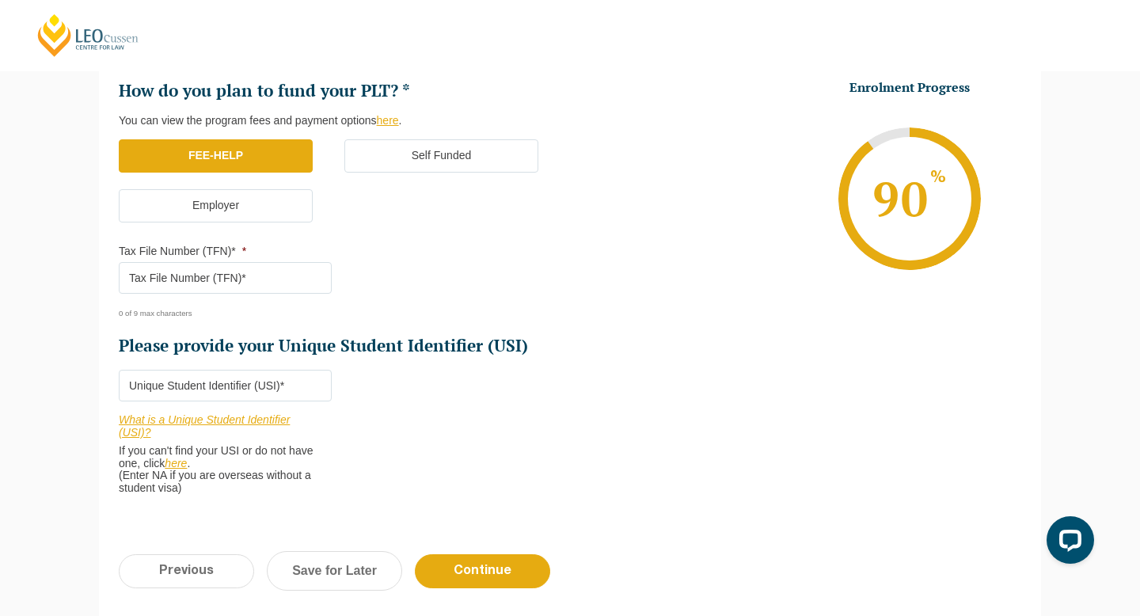
scroll to position [475, 0]
click at [264, 278] on input "Tax File Number (TFN)* *" at bounding box center [225, 277] width 213 height 32
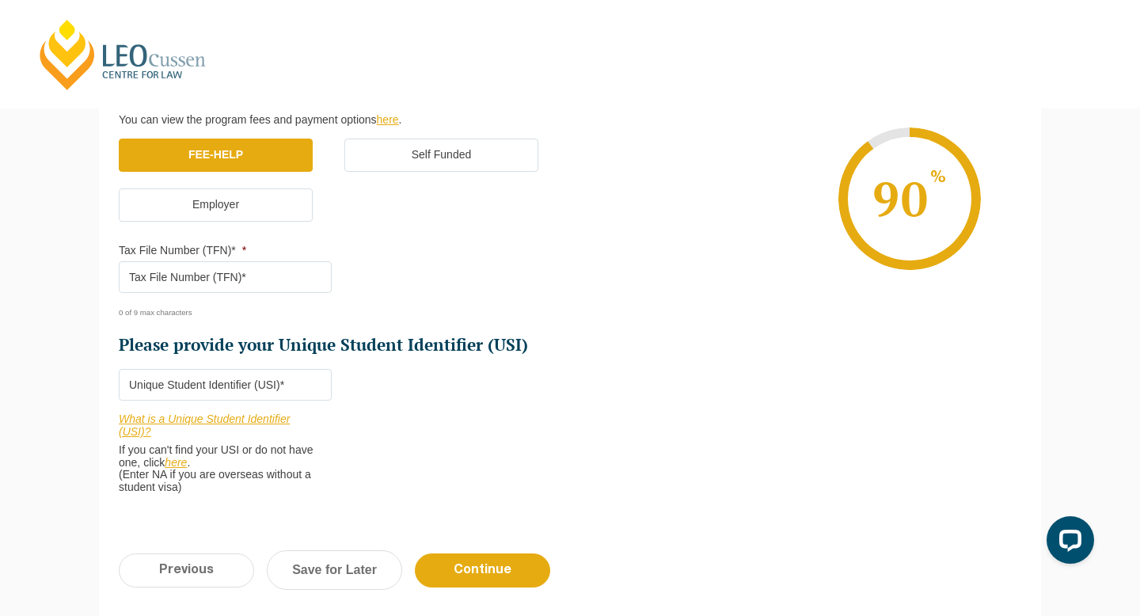
click at [218, 390] on input "Please provide your Unique Student Identifier (USI) *" at bounding box center [225, 385] width 213 height 32
paste input "SAETS9ARQC"
type input "SAETS9ARQC"
click at [264, 276] on input "Tax File Number (TFN)* *" at bounding box center [225, 277] width 213 height 32
type input "574141622"
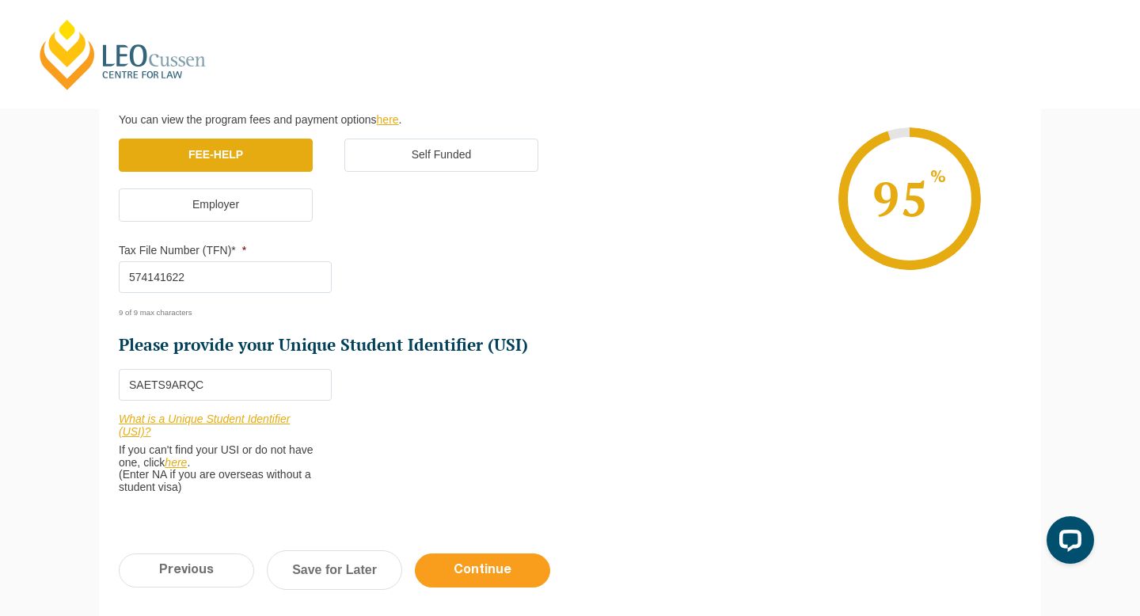
click at [530, 571] on input "Continue" at bounding box center [482, 570] width 135 height 34
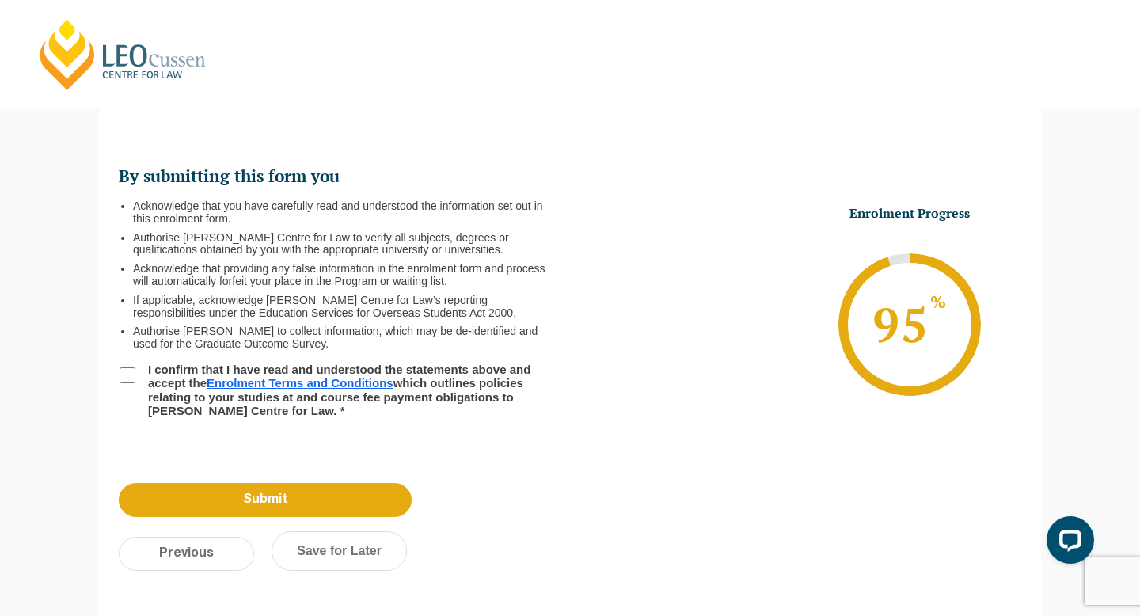
scroll to position [137, 0]
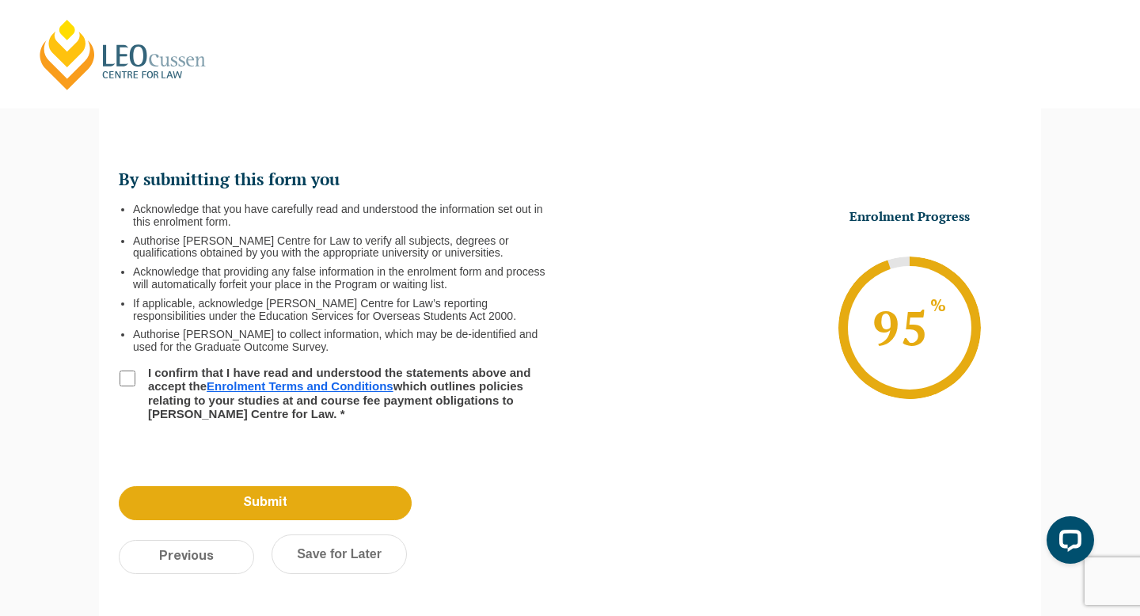
click at [139, 381] on label "I confirm that I have read and understood the statements above and accept the E…" at bounding box center [342, 393] width 406 height 55
click at [135, 381] on input "I confirm that I have read and understood the statements above and accept the E…" at bounding box center [128, 378] width 16 height 16
checkbox input "true"
click at [313, 556] on link "Save for Later" at bounding box center [338, 554] width 135 height 40
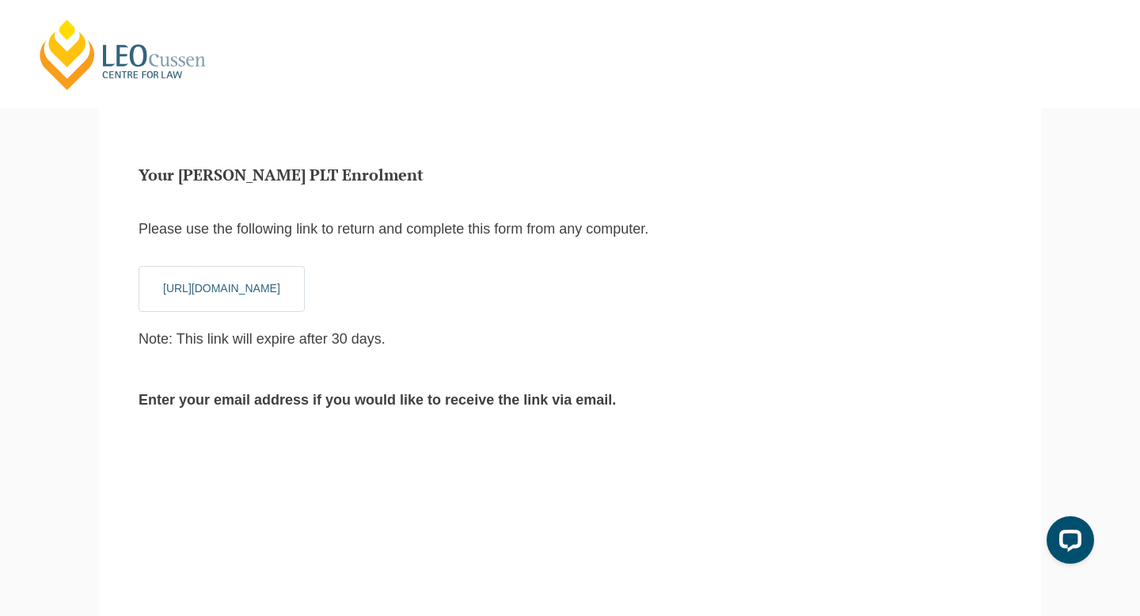
scroll to position [17, 6]
click at [277, 485] on input "Email Address" at bounding box center [281, 483] width 285 height 32
type input "easa01a@gmail.com"
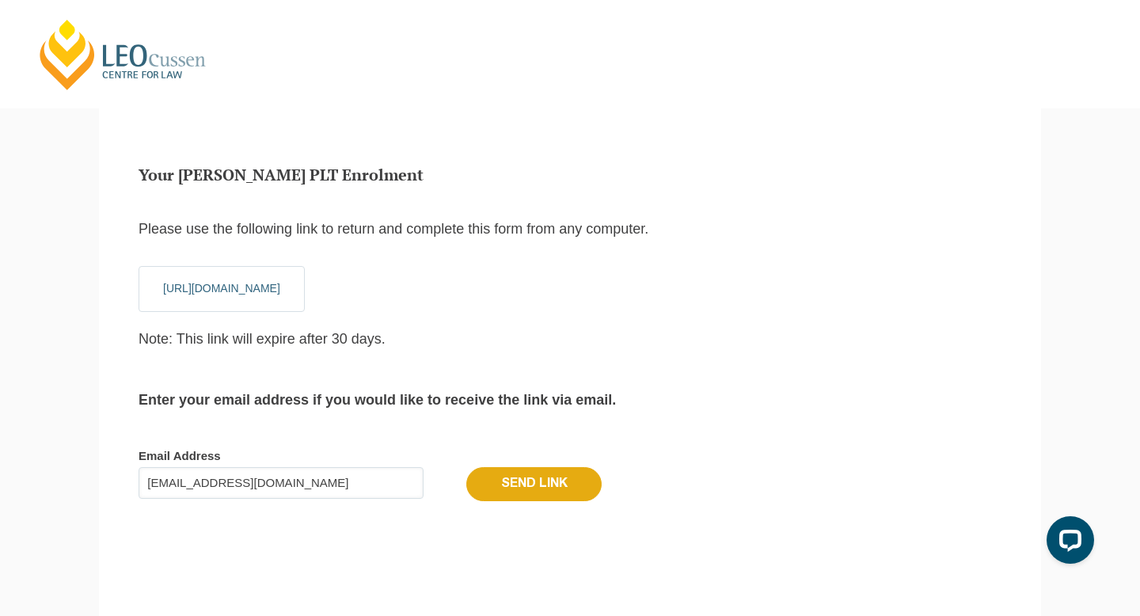
click at [544, 484] on input "Send Link" at bounding box center [533, 483] width 135 height 33
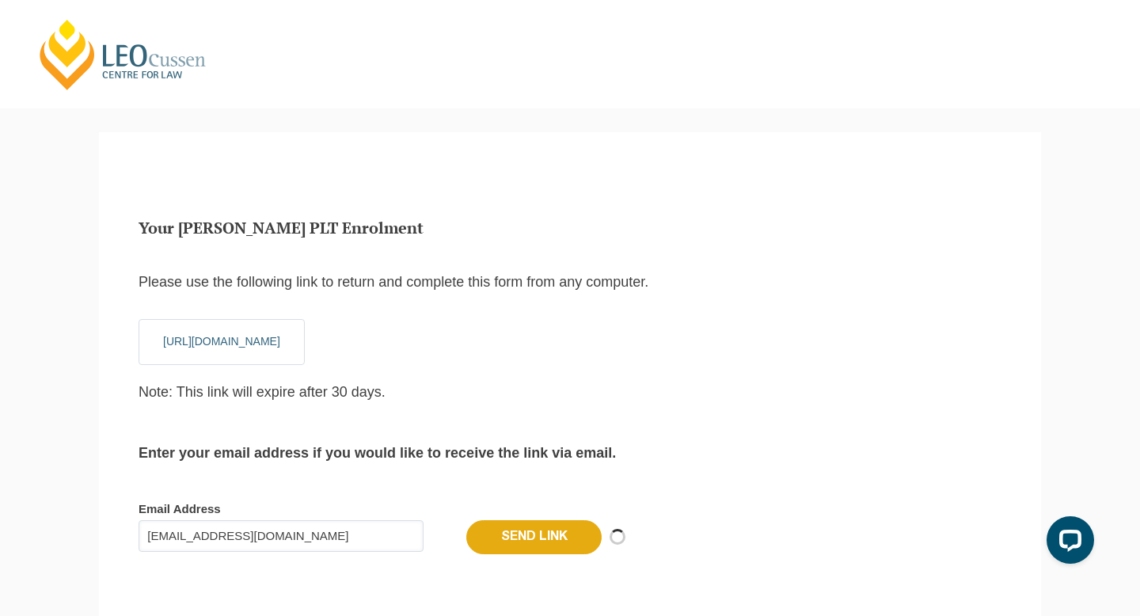
scroll to position [14, 6]
